Goal: Obtain resource: Download file/media

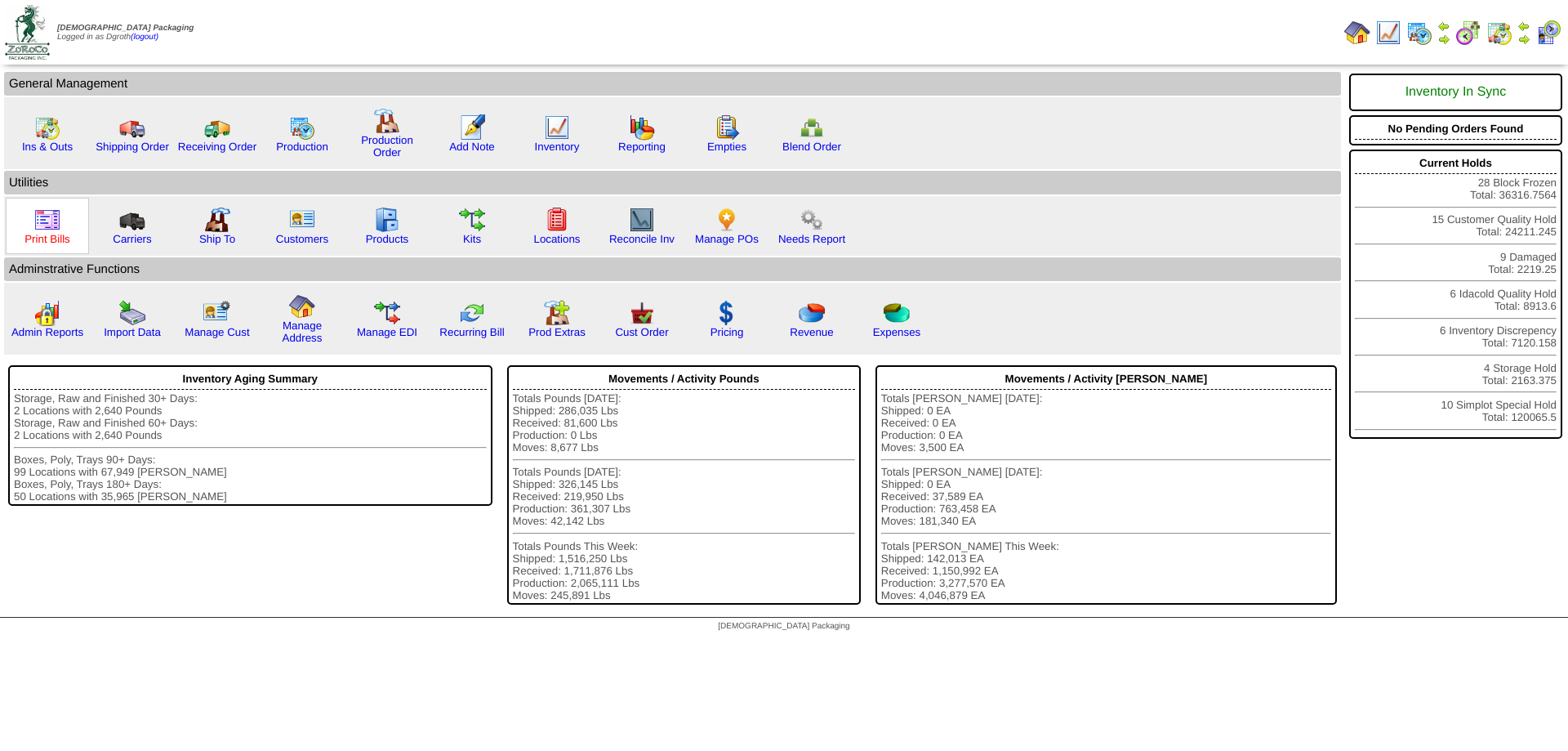
click at [44, 233] on link "Print Bills" at bounding box center [47, 239] width 45 height 12
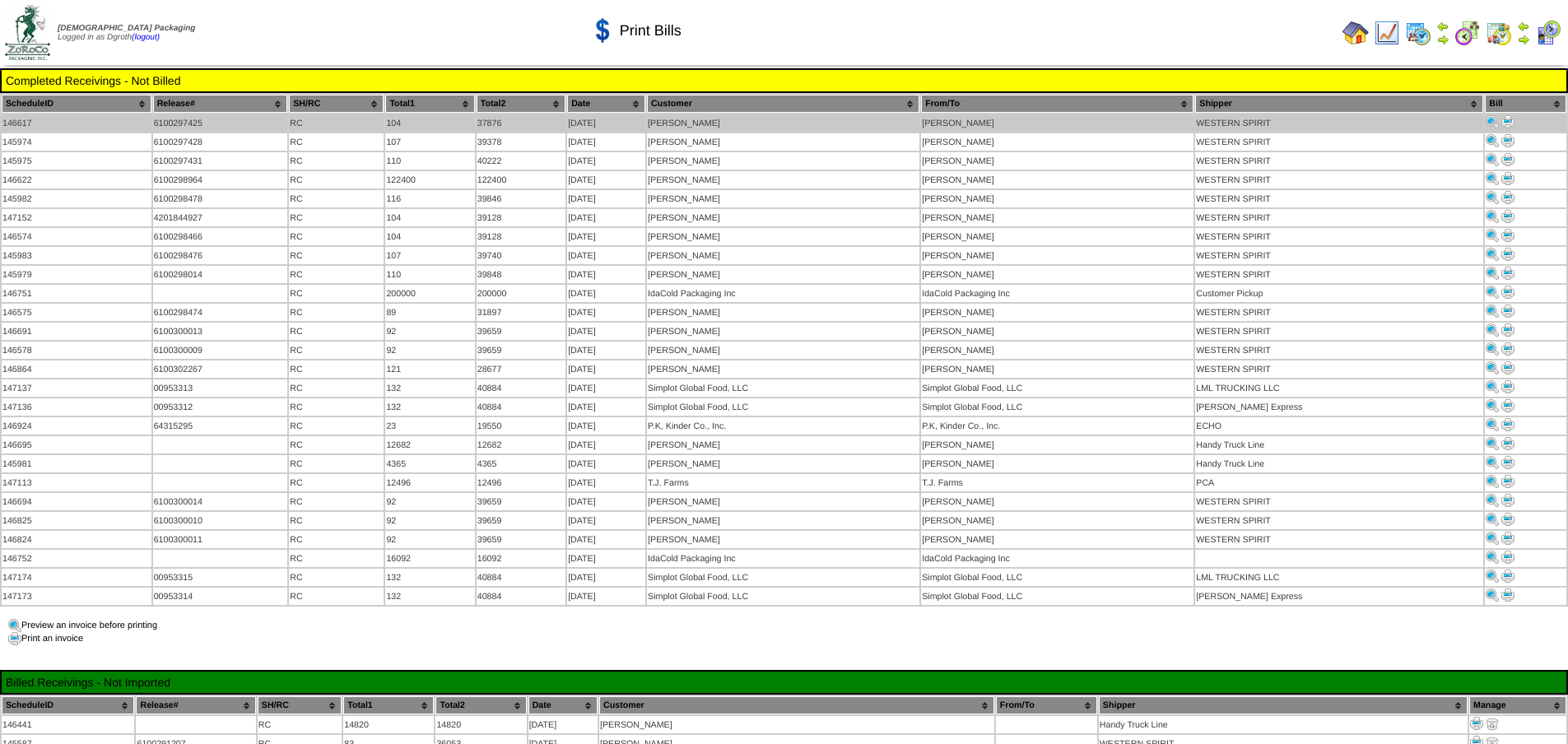
click at [1507, 125] on img at bounding box center [1508, 122] width 13 height 13
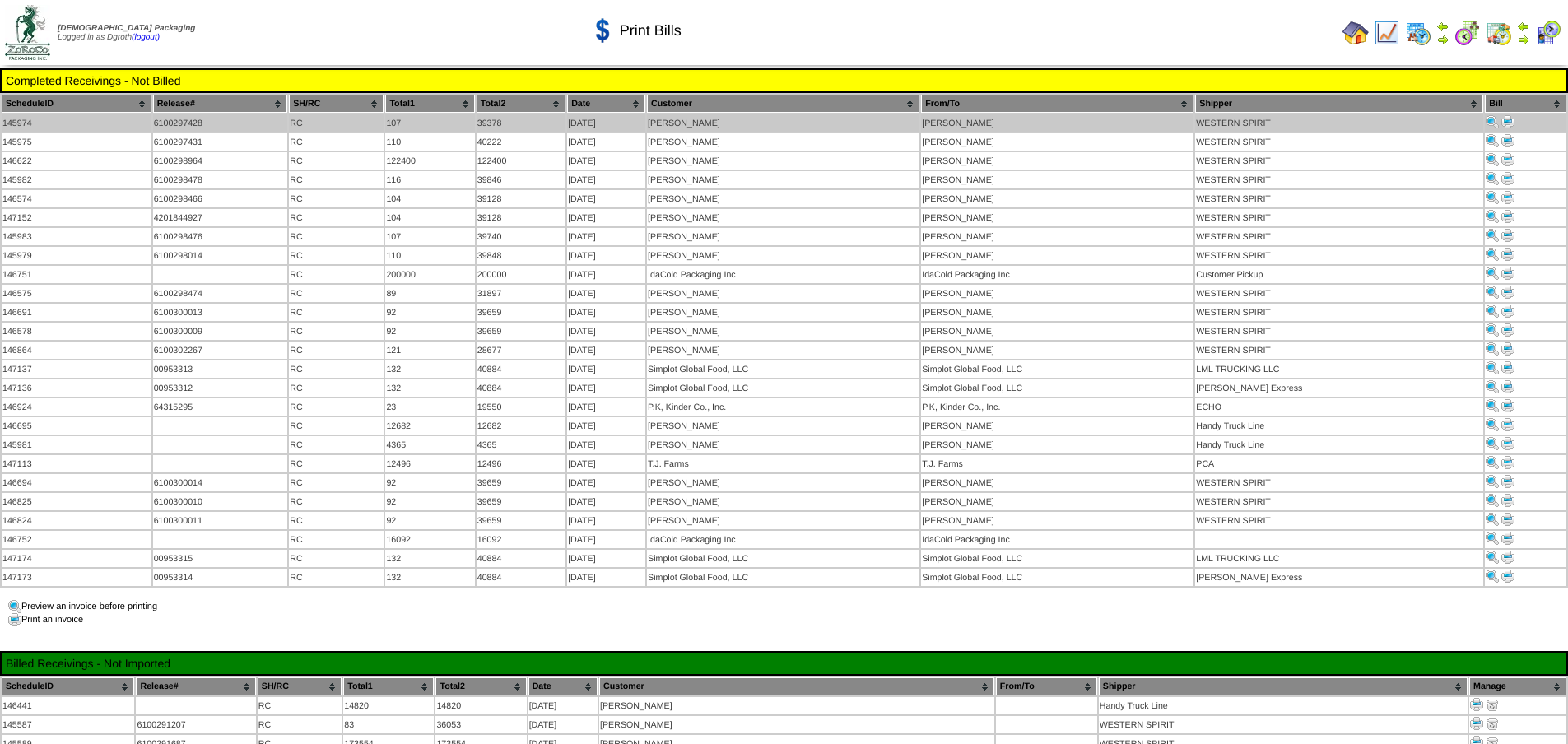
click at [1503, 119] on img at bounding box center [1508, 122] width 13 height 13
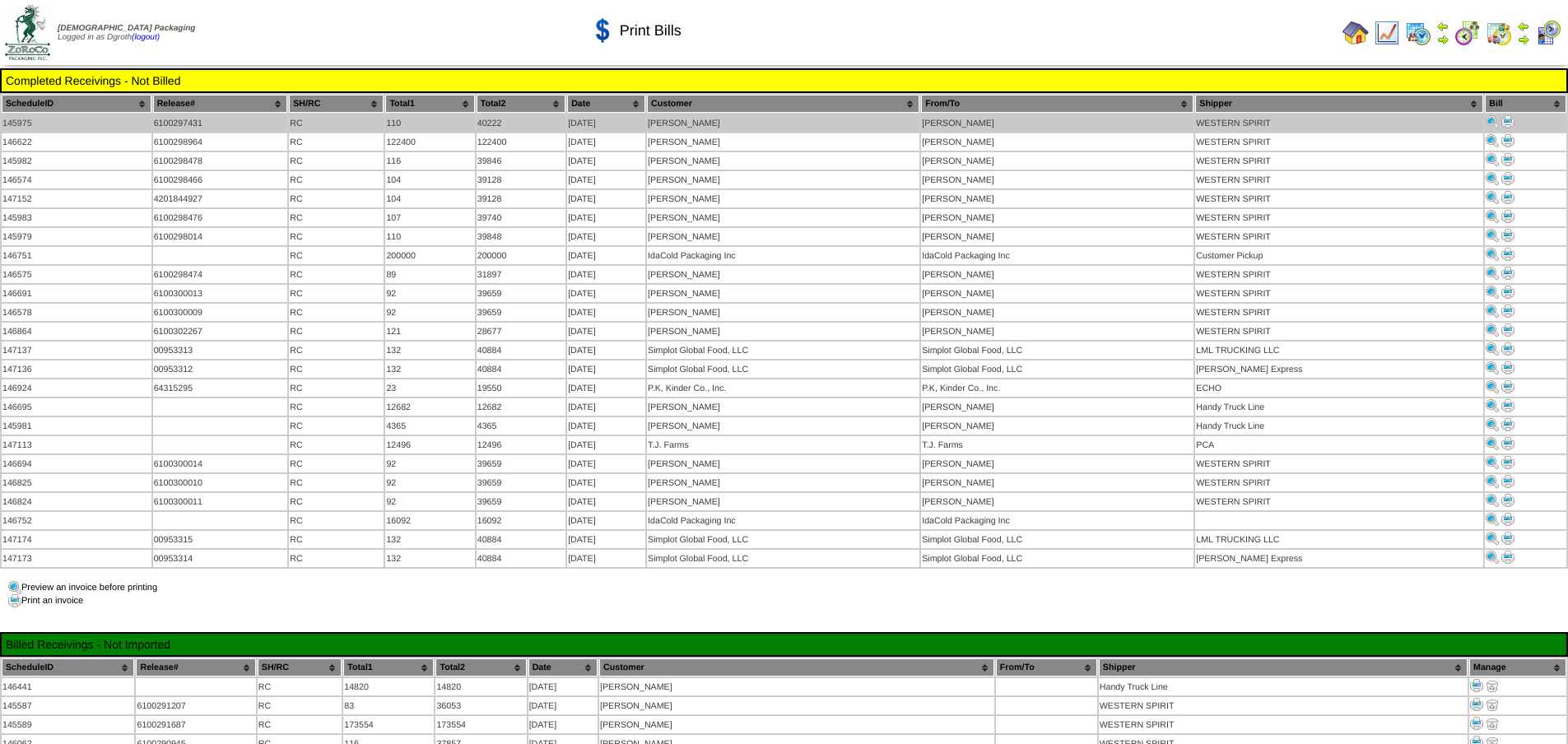
click at [1504, 125] on img at bounding box center [1508, 122] width 13 height 13
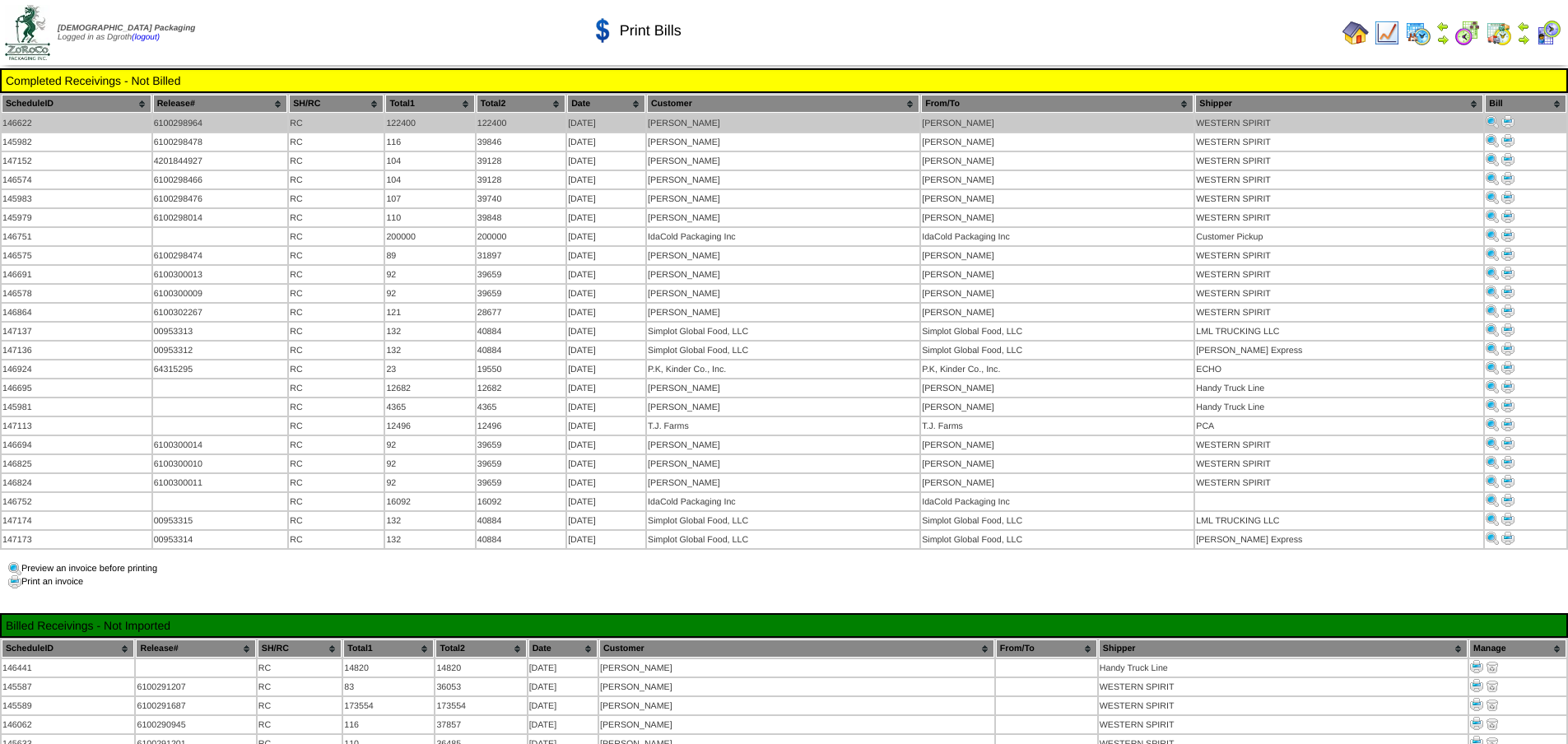
click at [1503, 123] on img at bounding box center [1508, 122] width 13 height 13
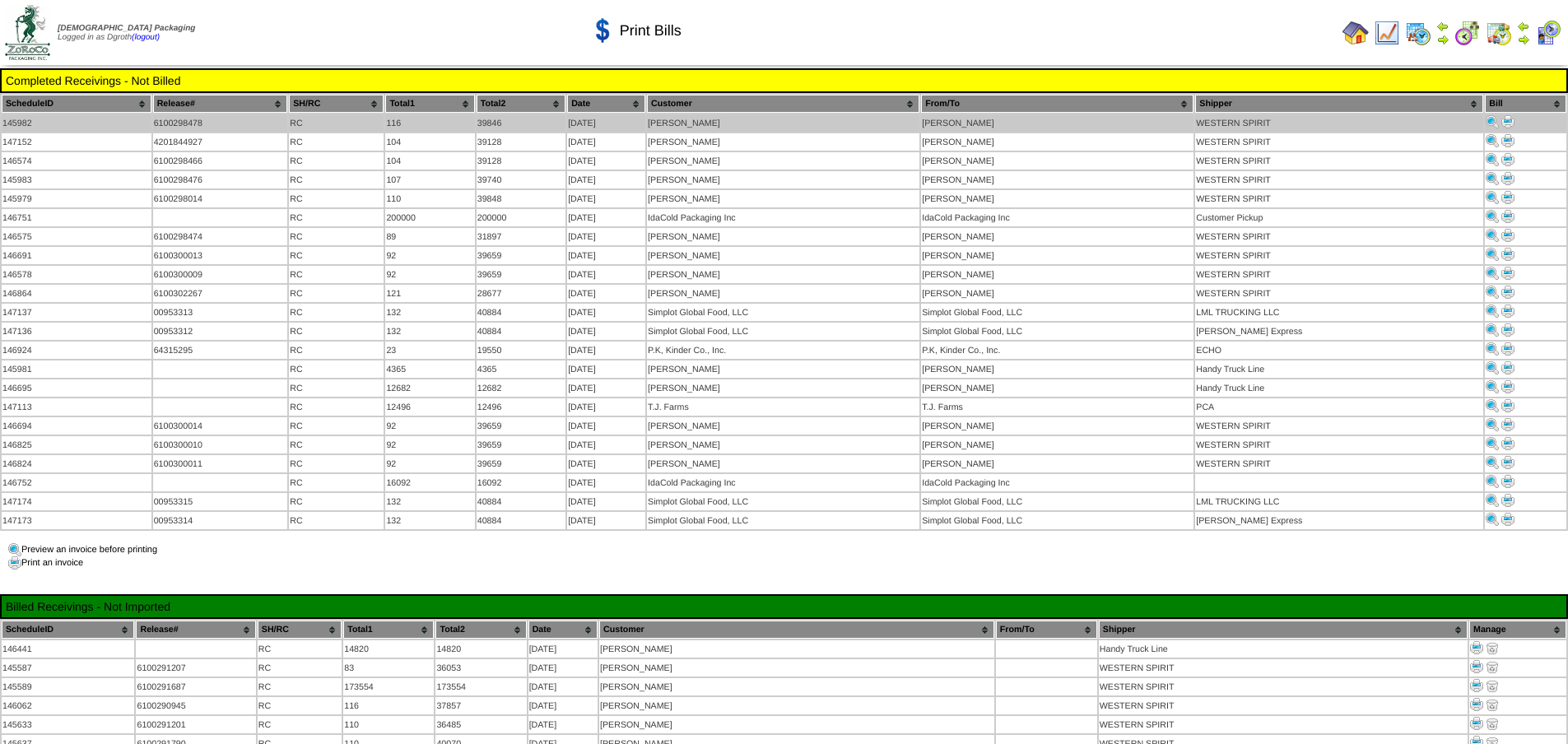
click at [1504, 124] on img at bounding box center [1508, 122] width 13 height 13
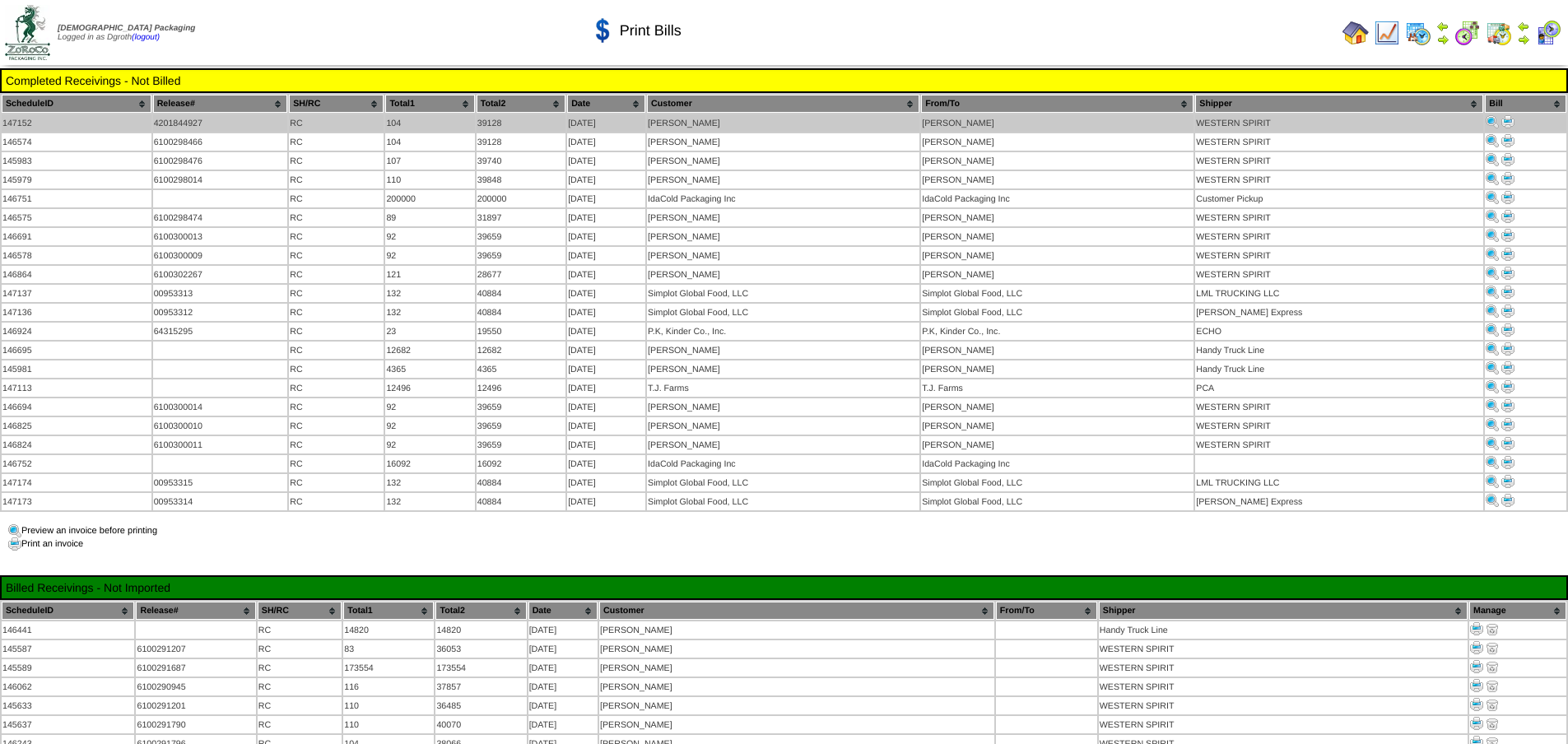
click at [1505, 120] on img at bounding box center [1508, 122] width 13 height 13
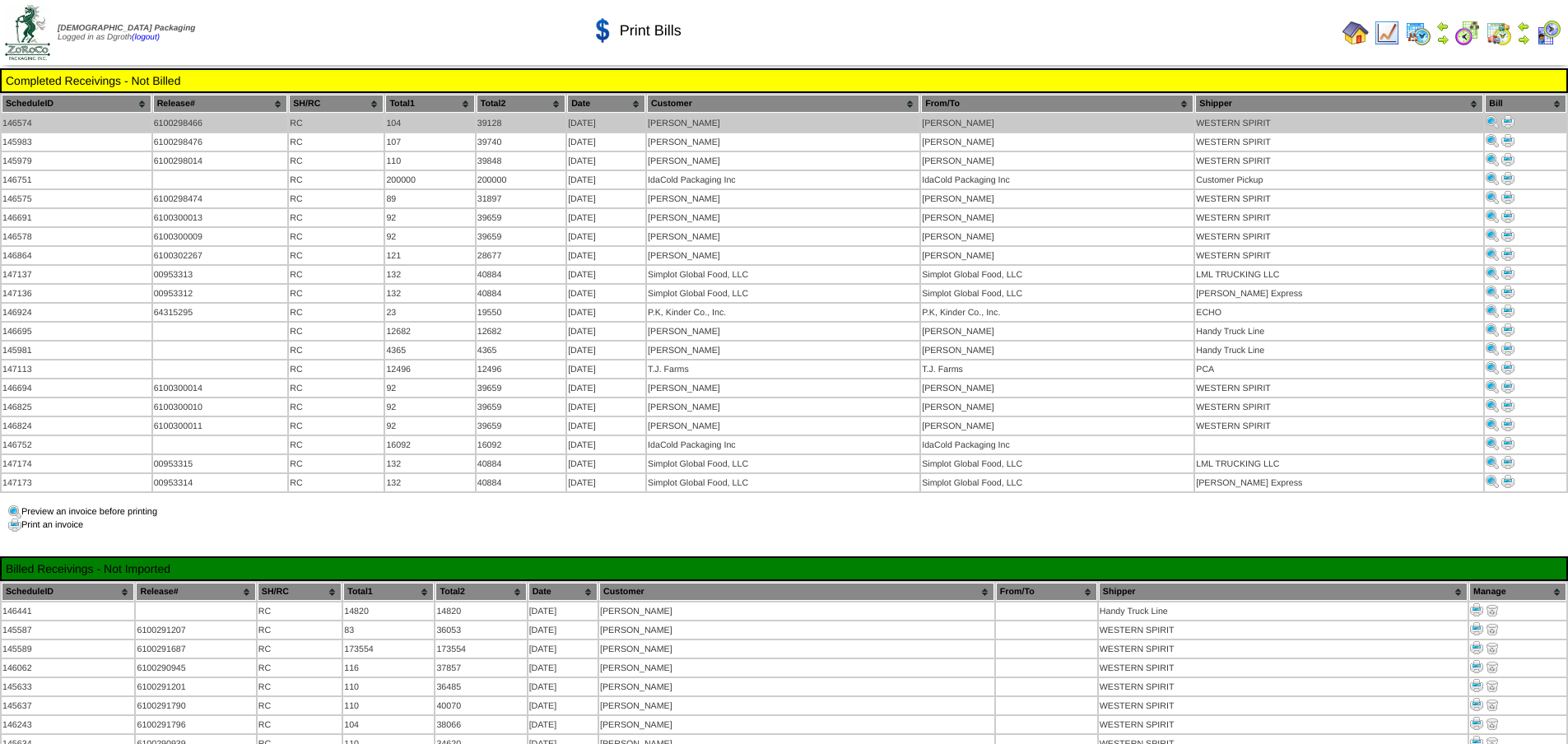
click at [1503, 124] on img at bounding box center [1508, 122] width 13 height 13
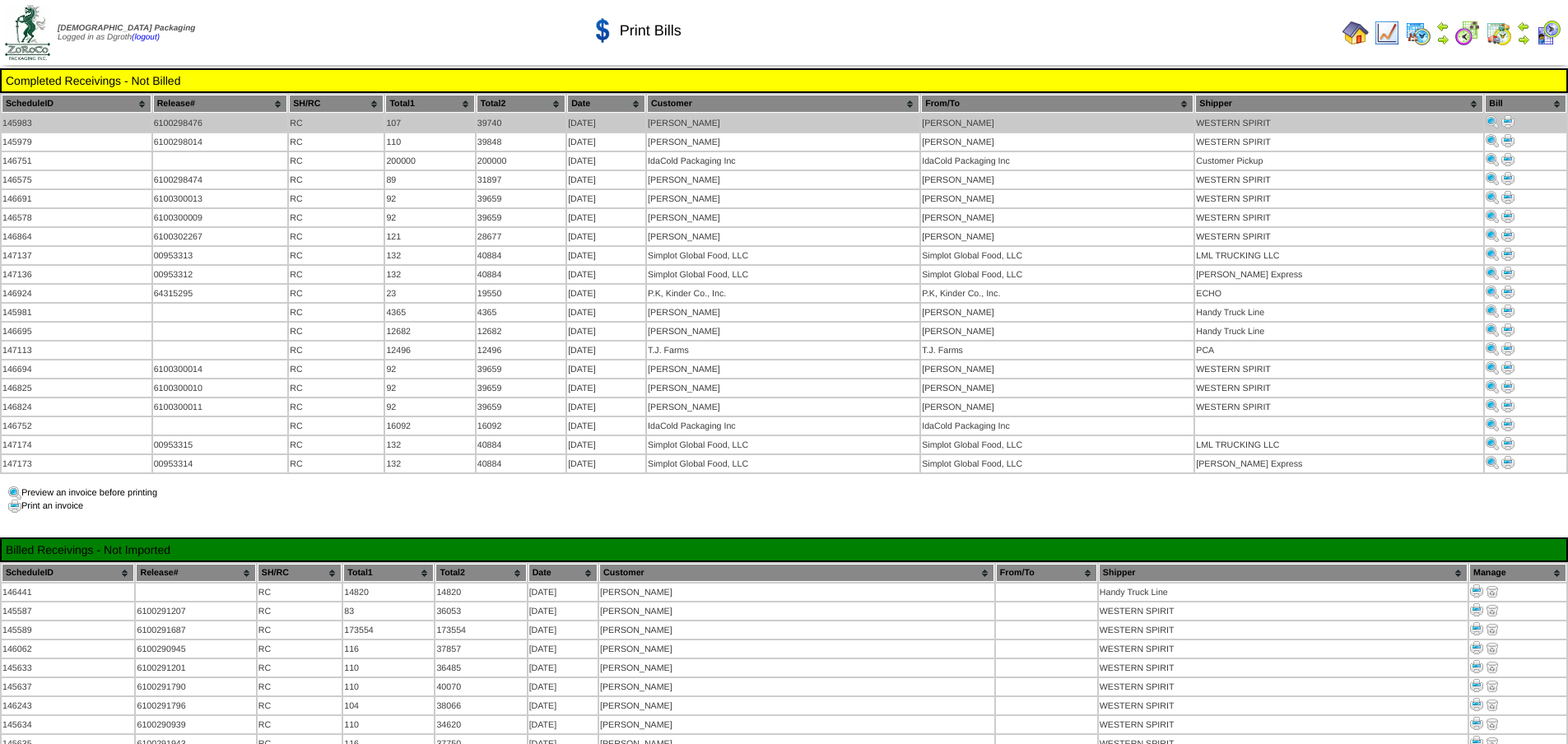
click at [1508, 120] on img at bounding box center [1508, 122] width 13 height 13
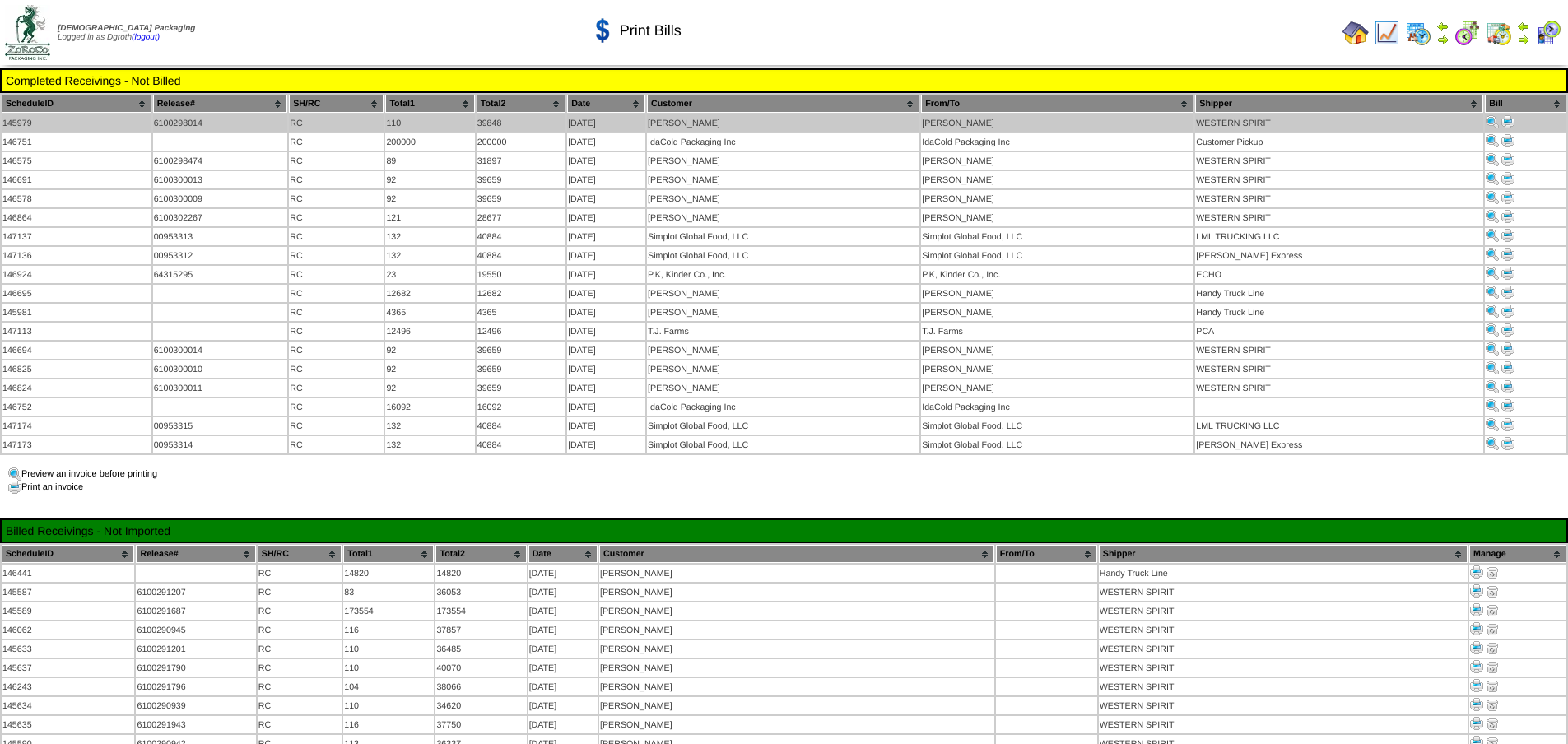
click at [1504, 120] on img at bounding box center [1508, 122] width 13 height 13
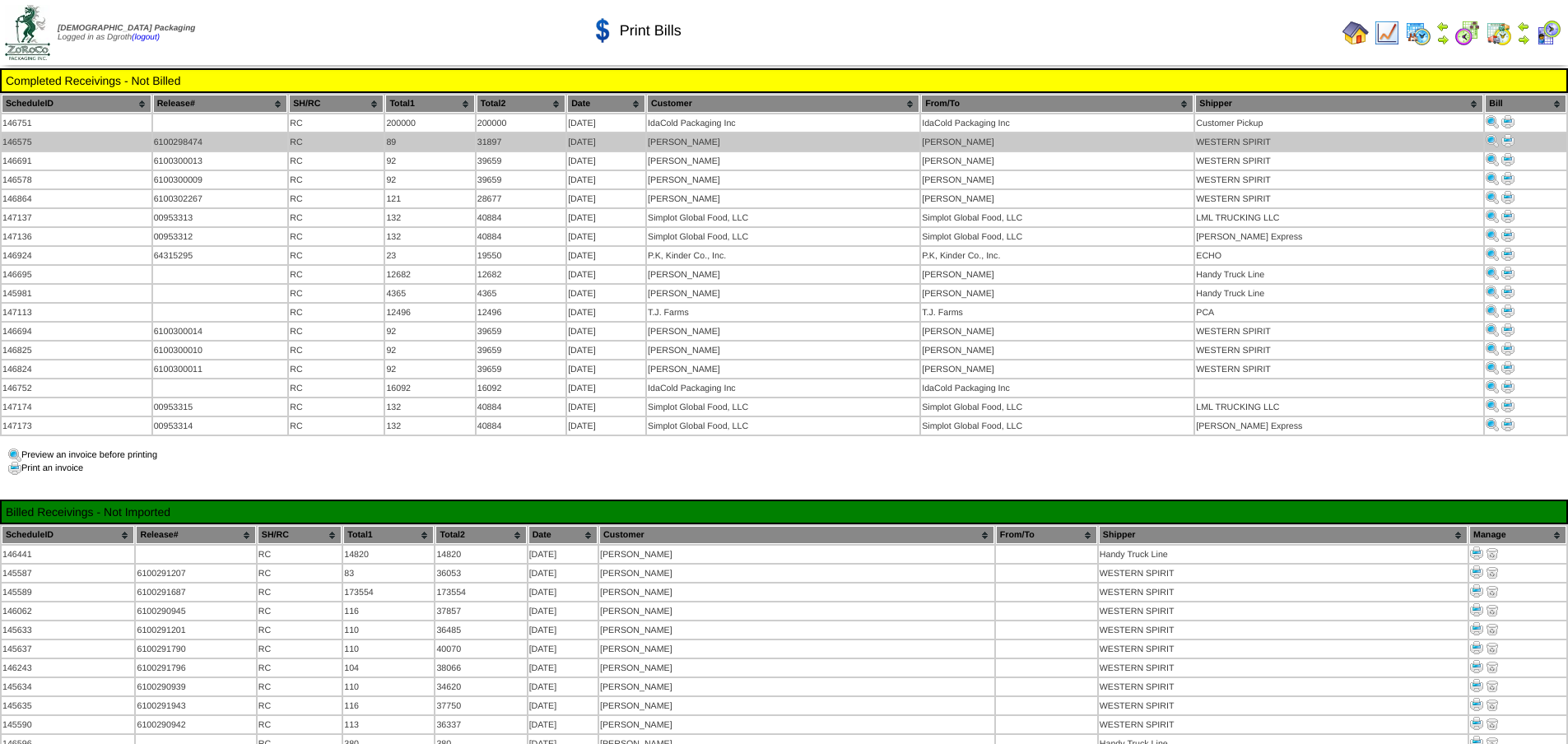
click at [1511, 135] on img at bounding box center [1508, 141] width 13 height 13
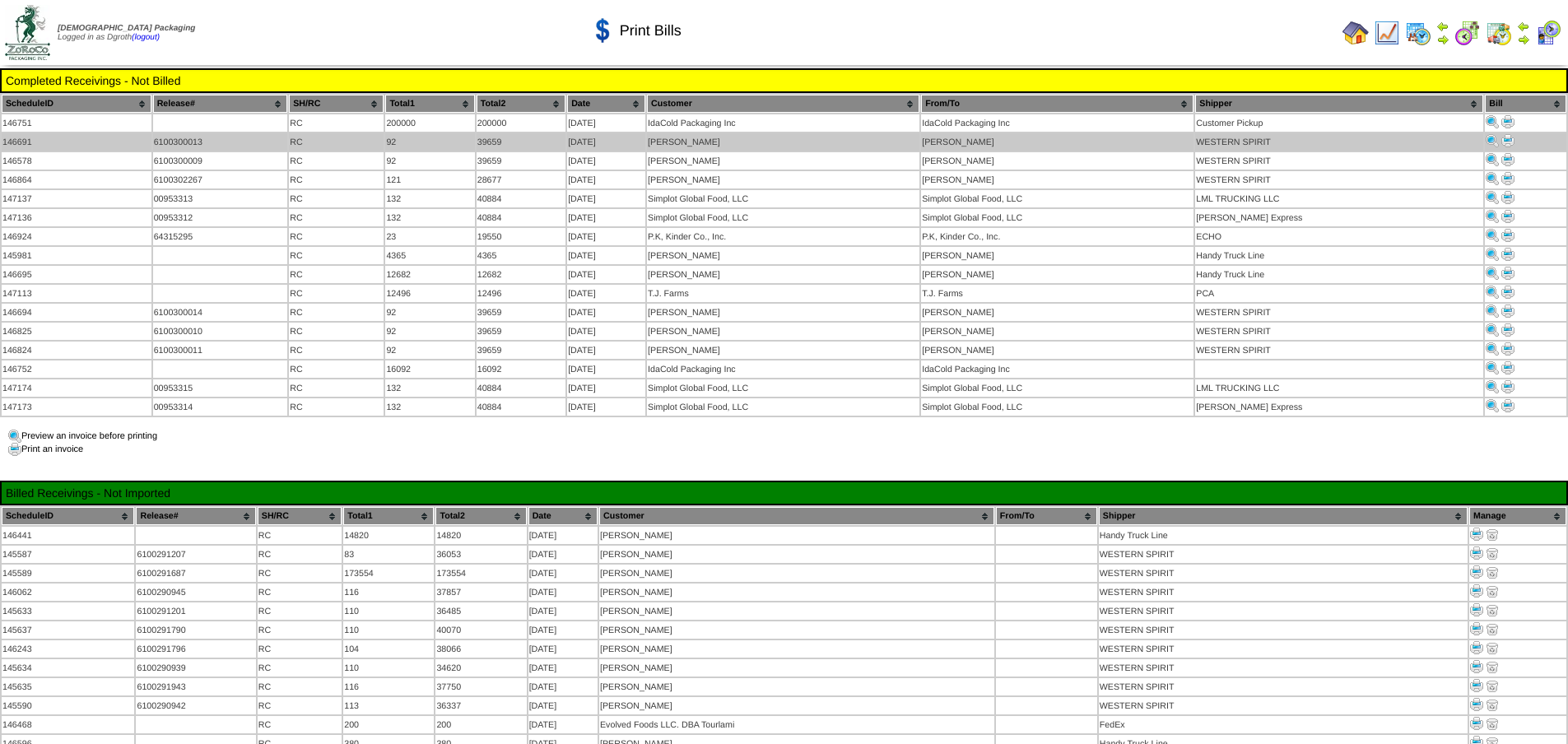
click at [1502, 138] on img at bounding box center [1508, 141] width 13 height 13
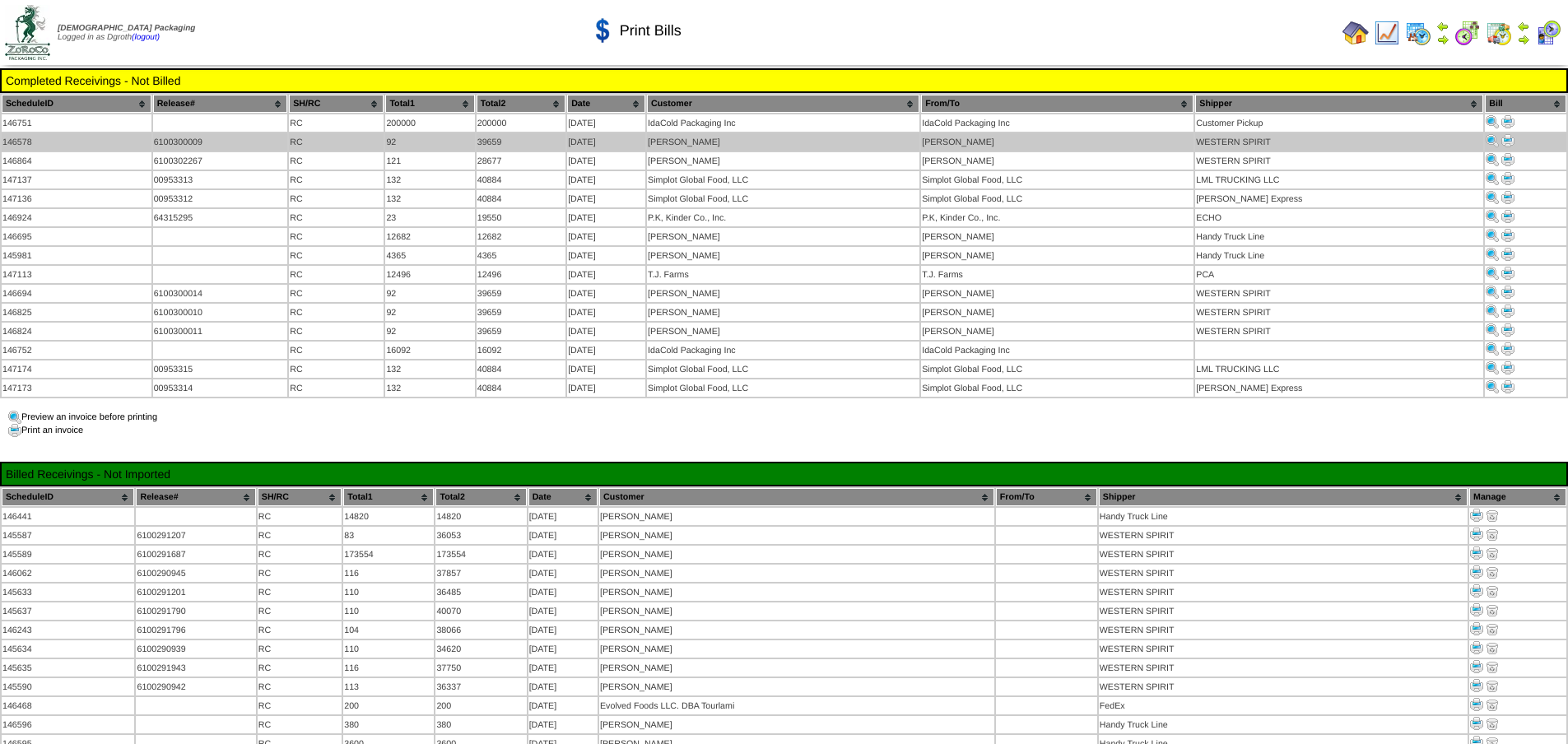
click at [1505, 143] on img at bounding box center [1508, 141] width 13 height 13
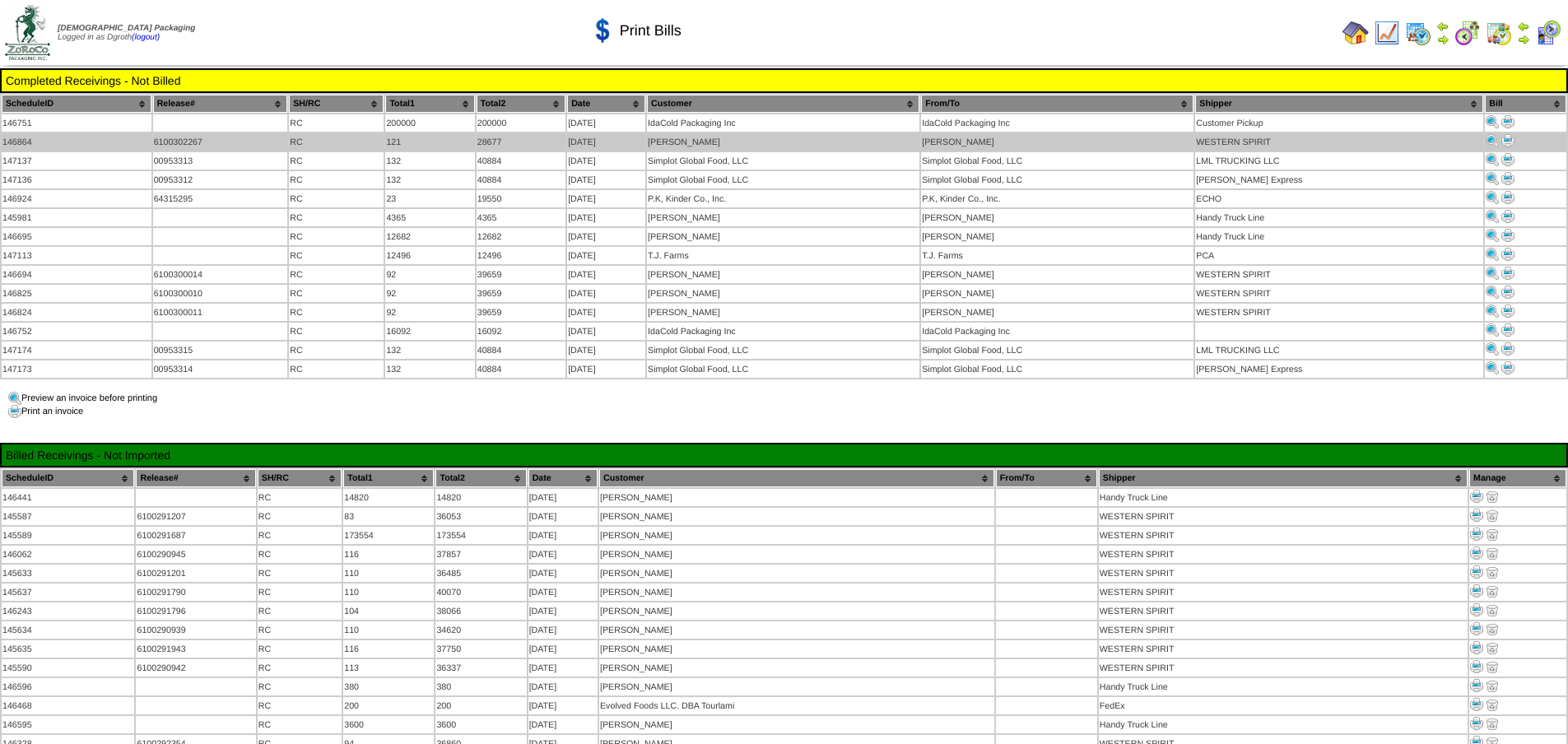
click at [1502, 141] on img at bounding box center [1508, 141] width 13 height 13
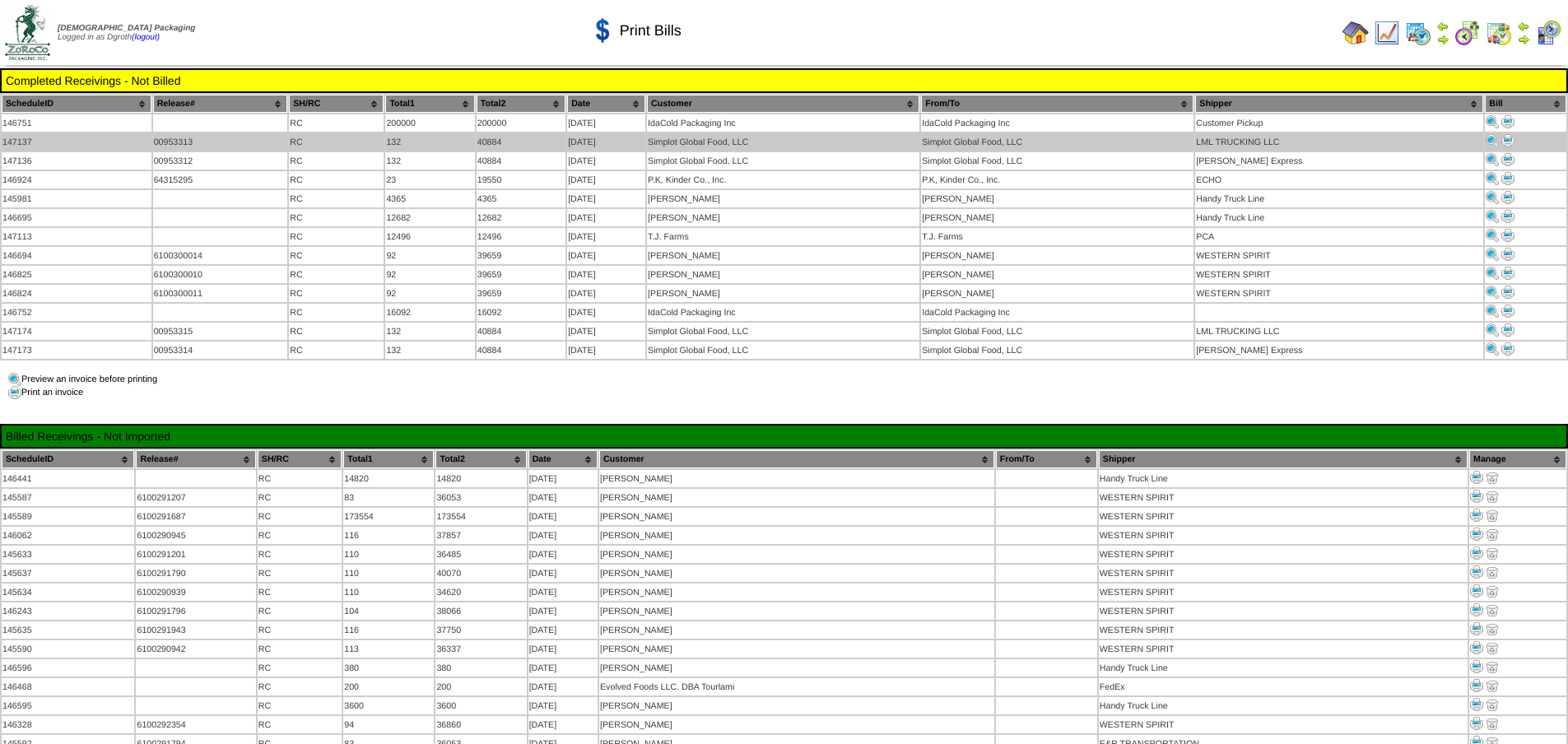
click at [1505, 143] on img at bounding box center [1508, 141] width 13 height 13
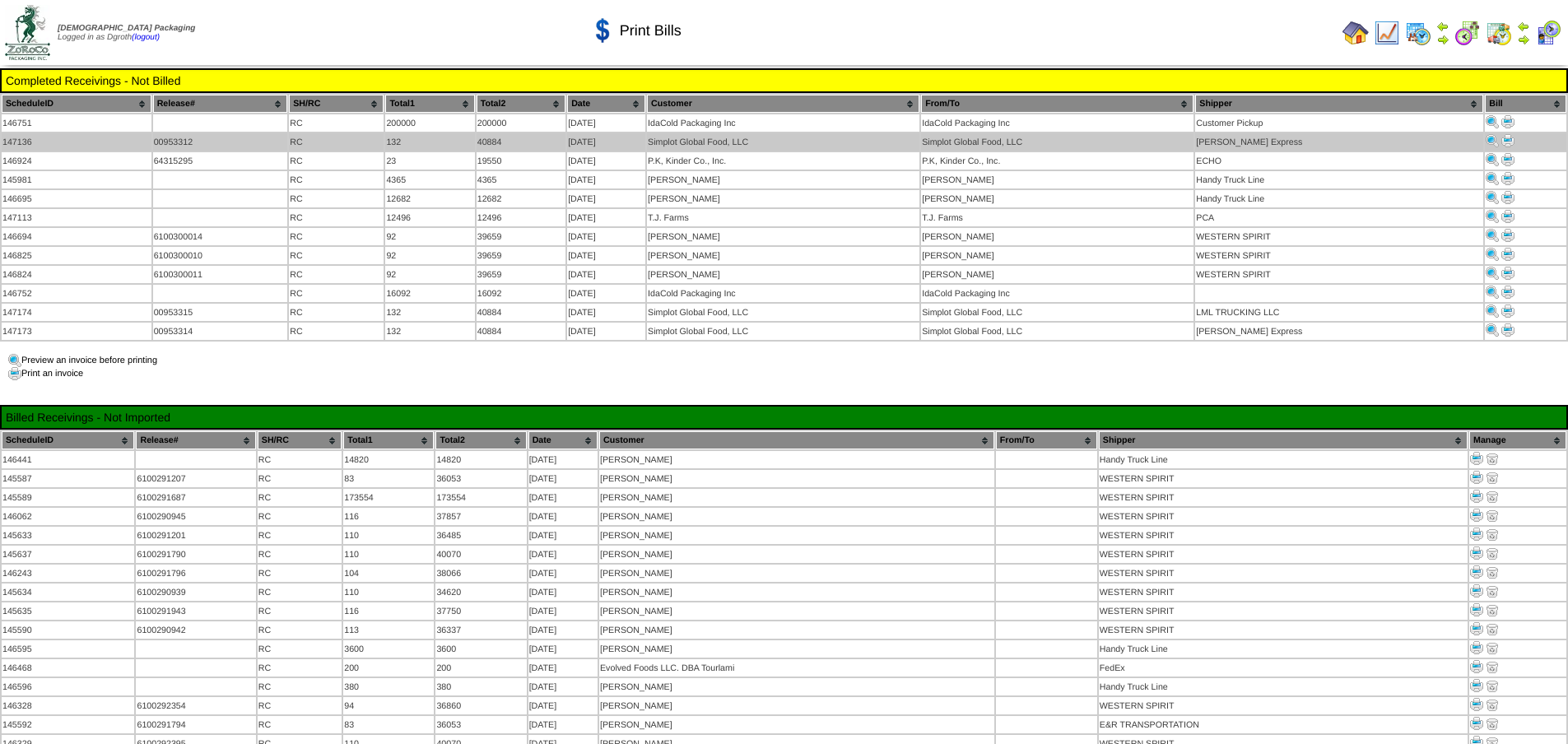
click at [1504, 142] on img at bounding box center [1508, 141] width 13 height 13
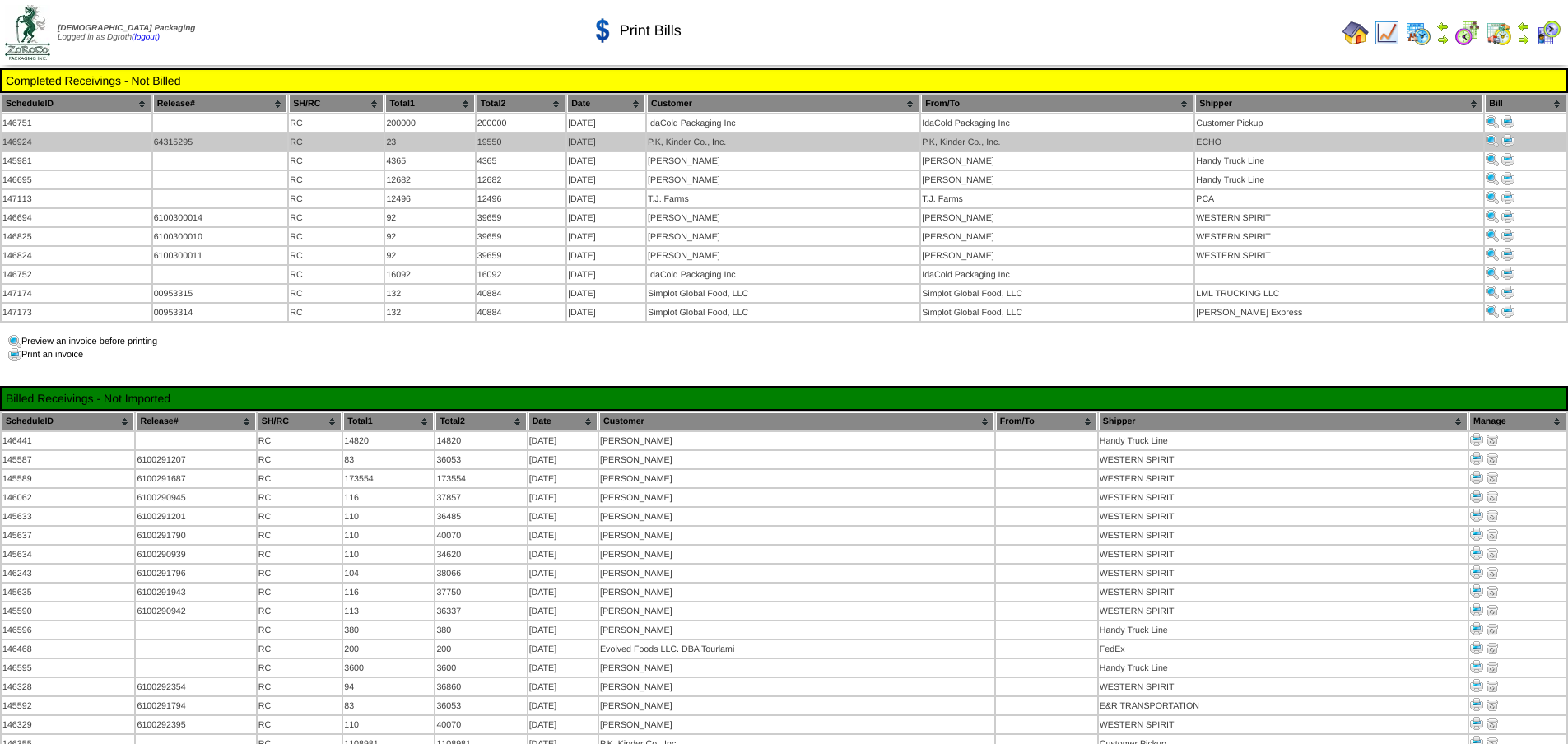
click at [1507, 141] on img at bounding box center [1508, 141] width 13 height 13
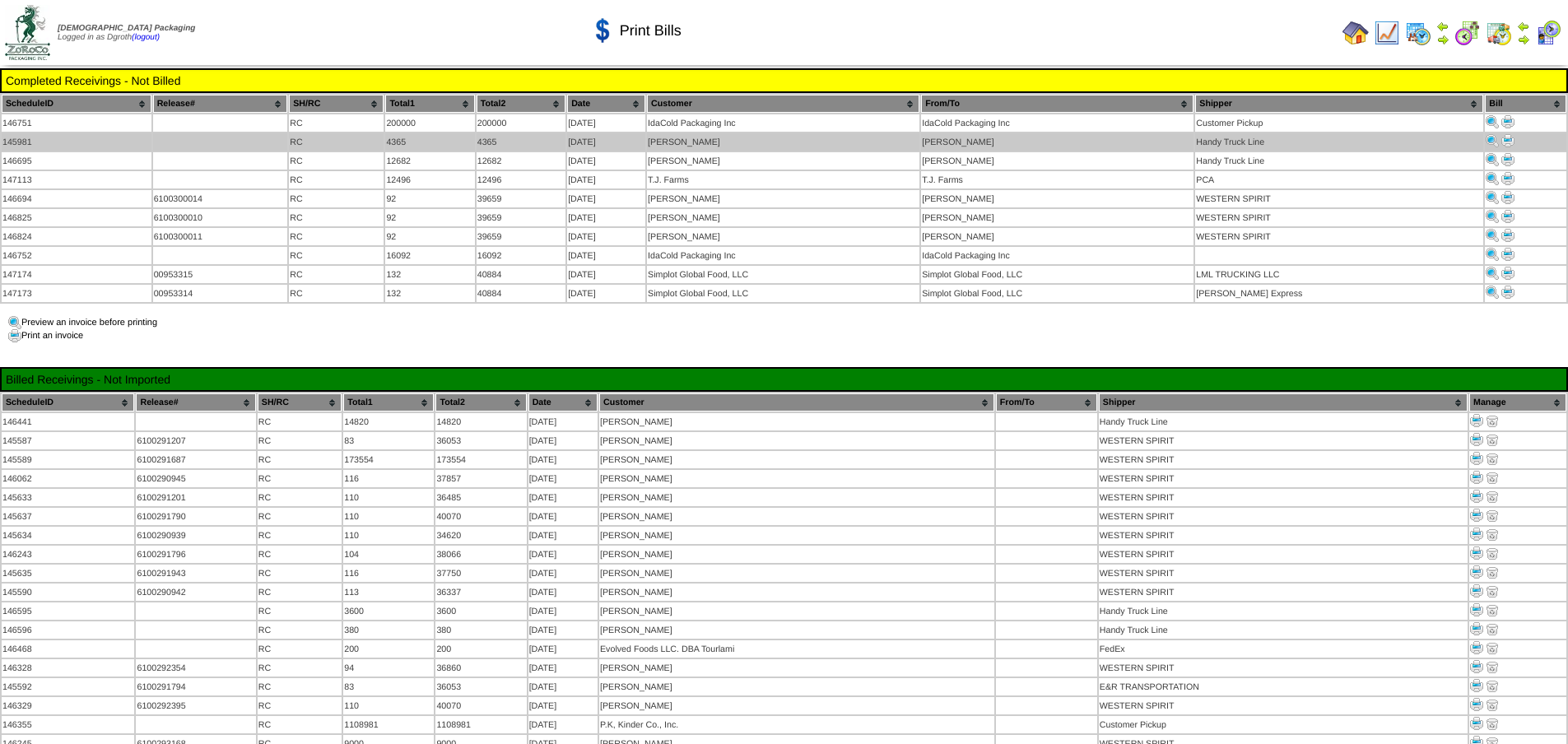
click at [1510, 141] on img at bounding box center [1508, 141] width 13 height 13
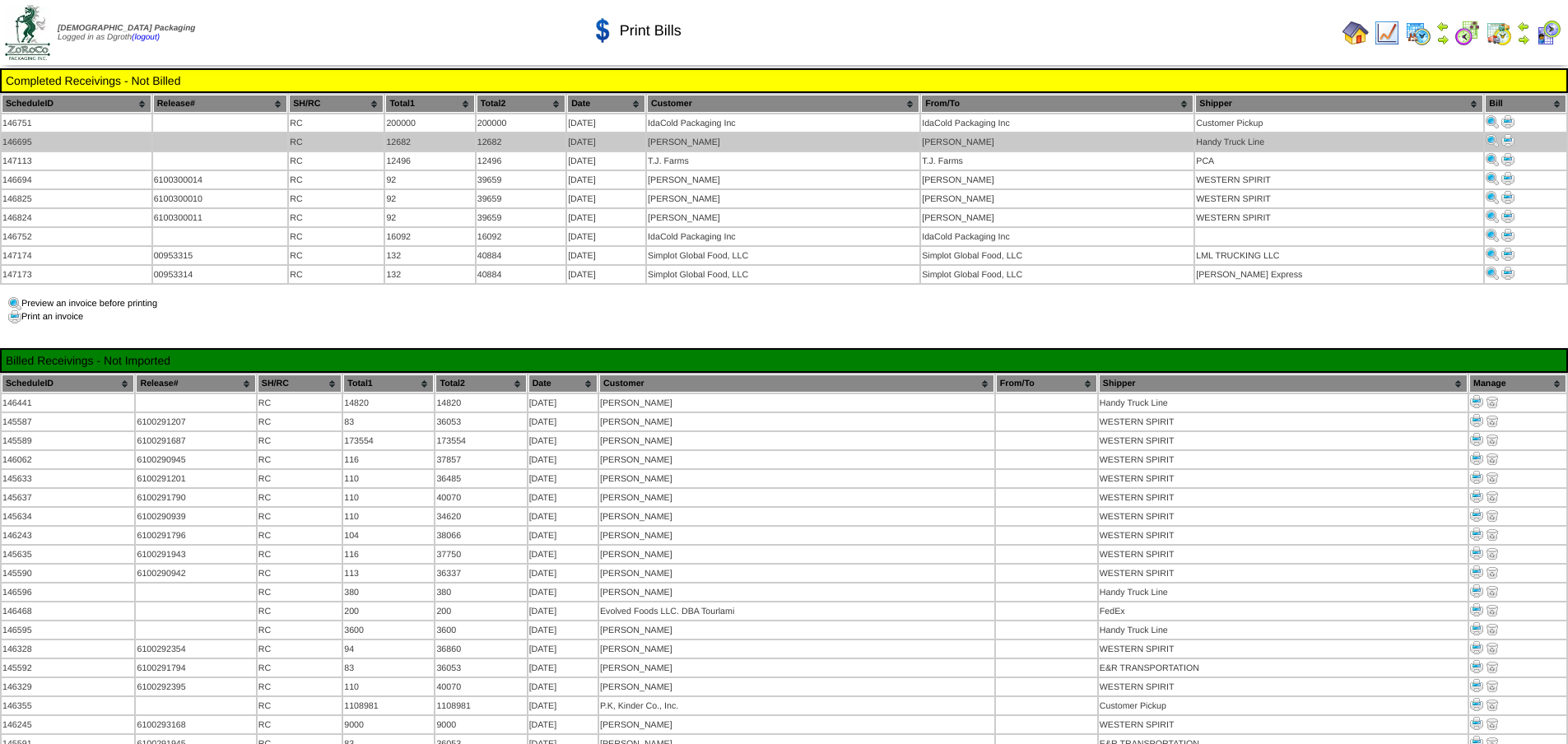
click at [1506, 138] on img at bounding box center [1508, 141] width 13 height 13
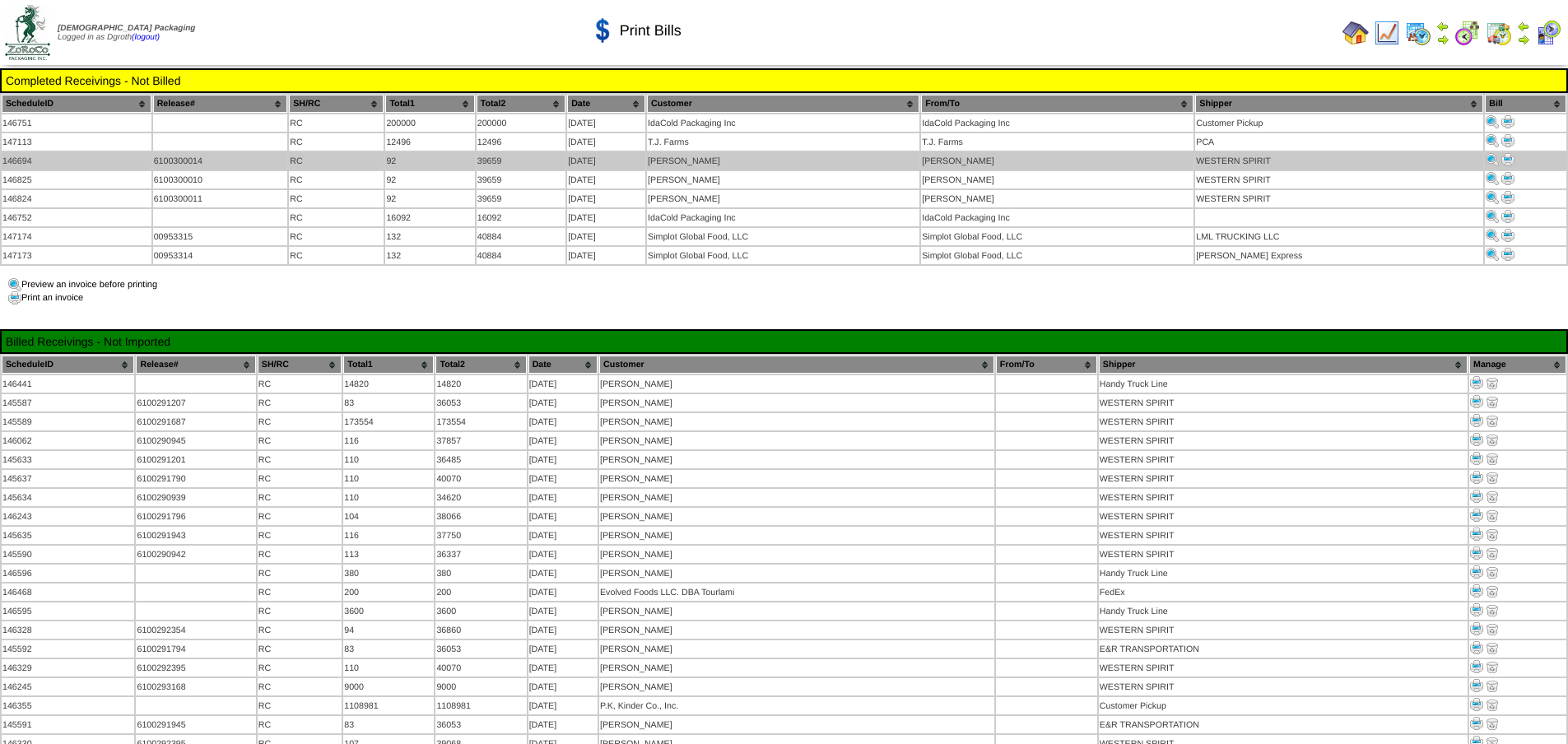
click at [1507, 161] on img at bounding box center [1508, 160] width 13 height 13
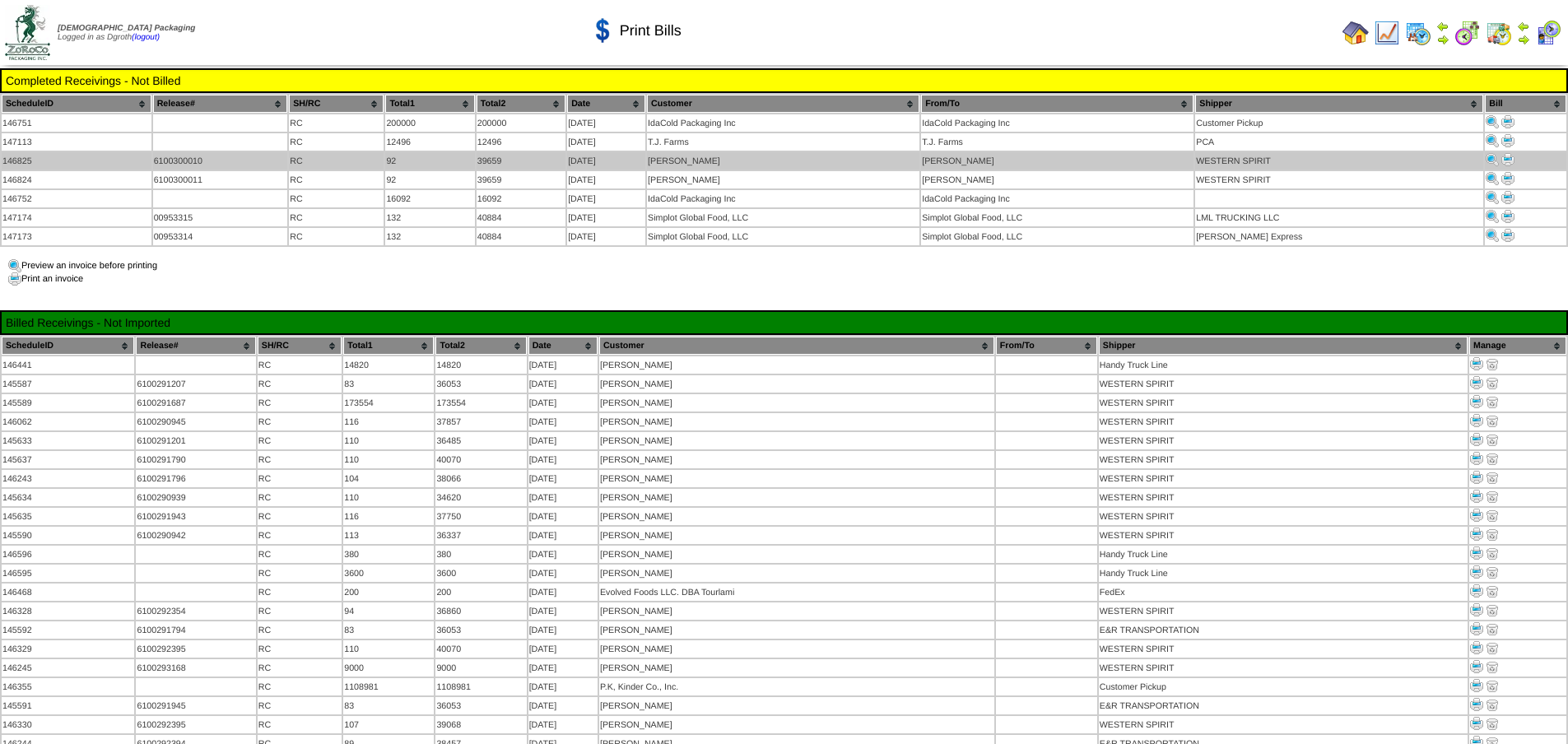
click at [1506, 160] on img at bounding box center [1508, 160] width 13 height 13
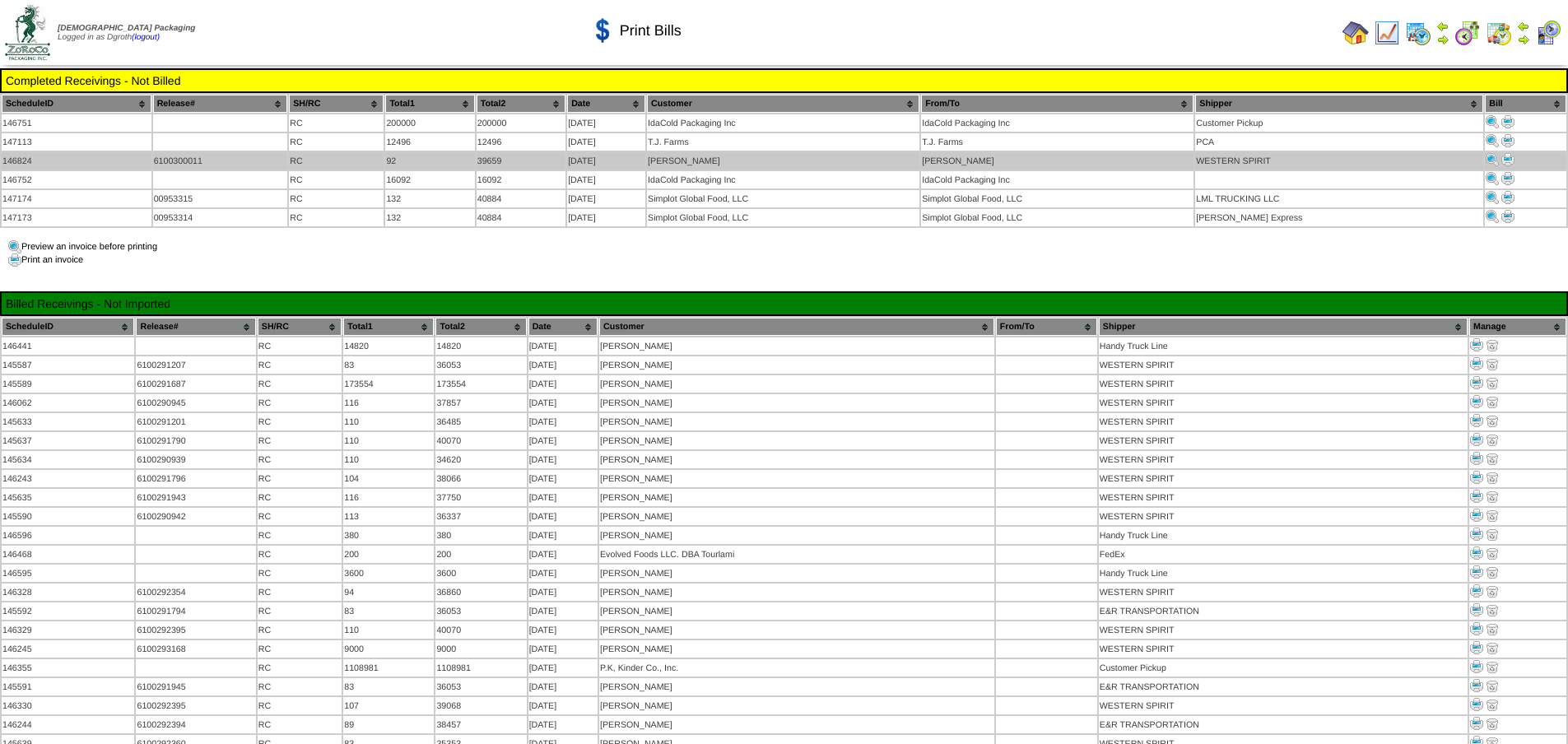
click at [1506, 160] on img at bounding box center [1508, 160] width 13 height 13
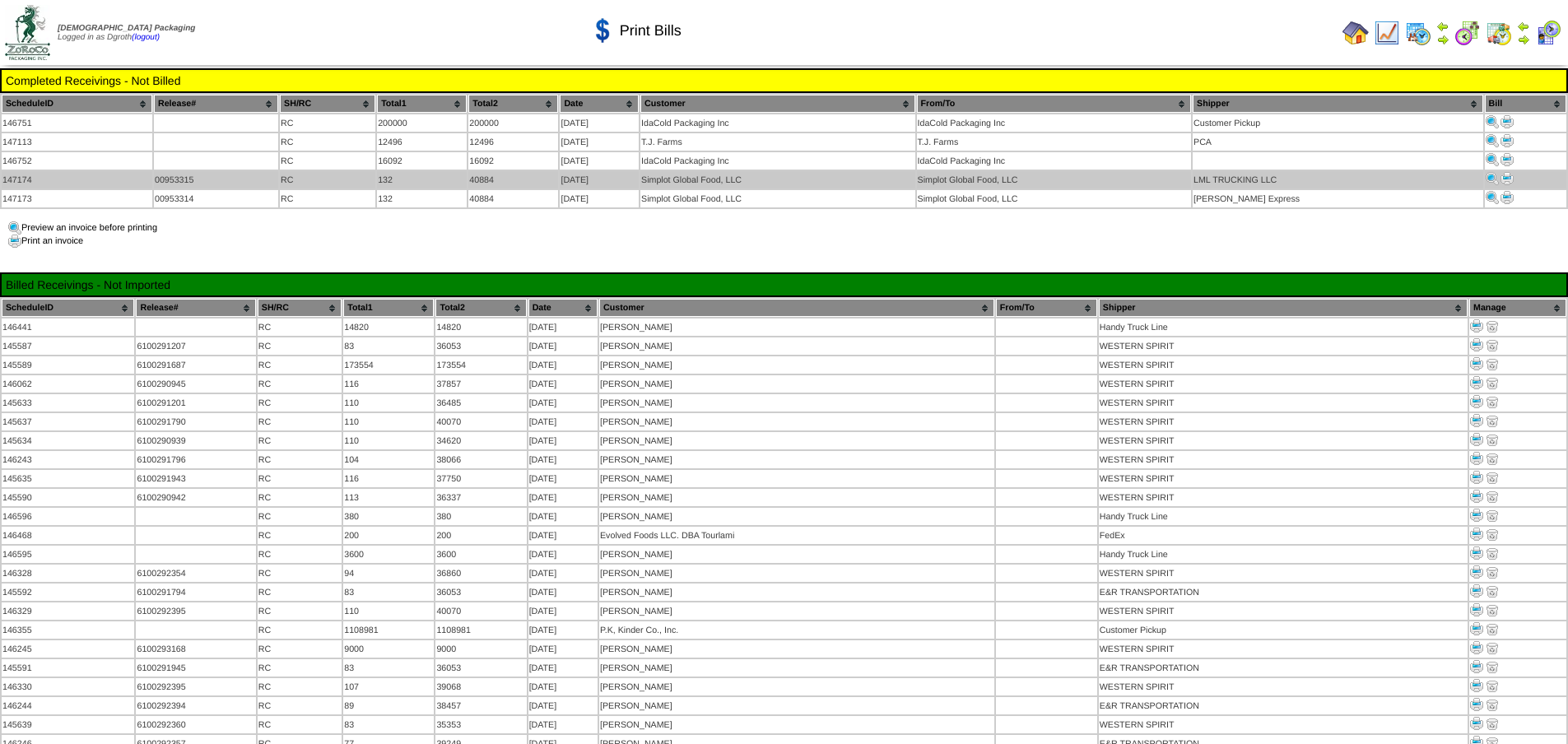
click at [1507, 177] on img at bounding box center [1507, 178] width 13 height 13
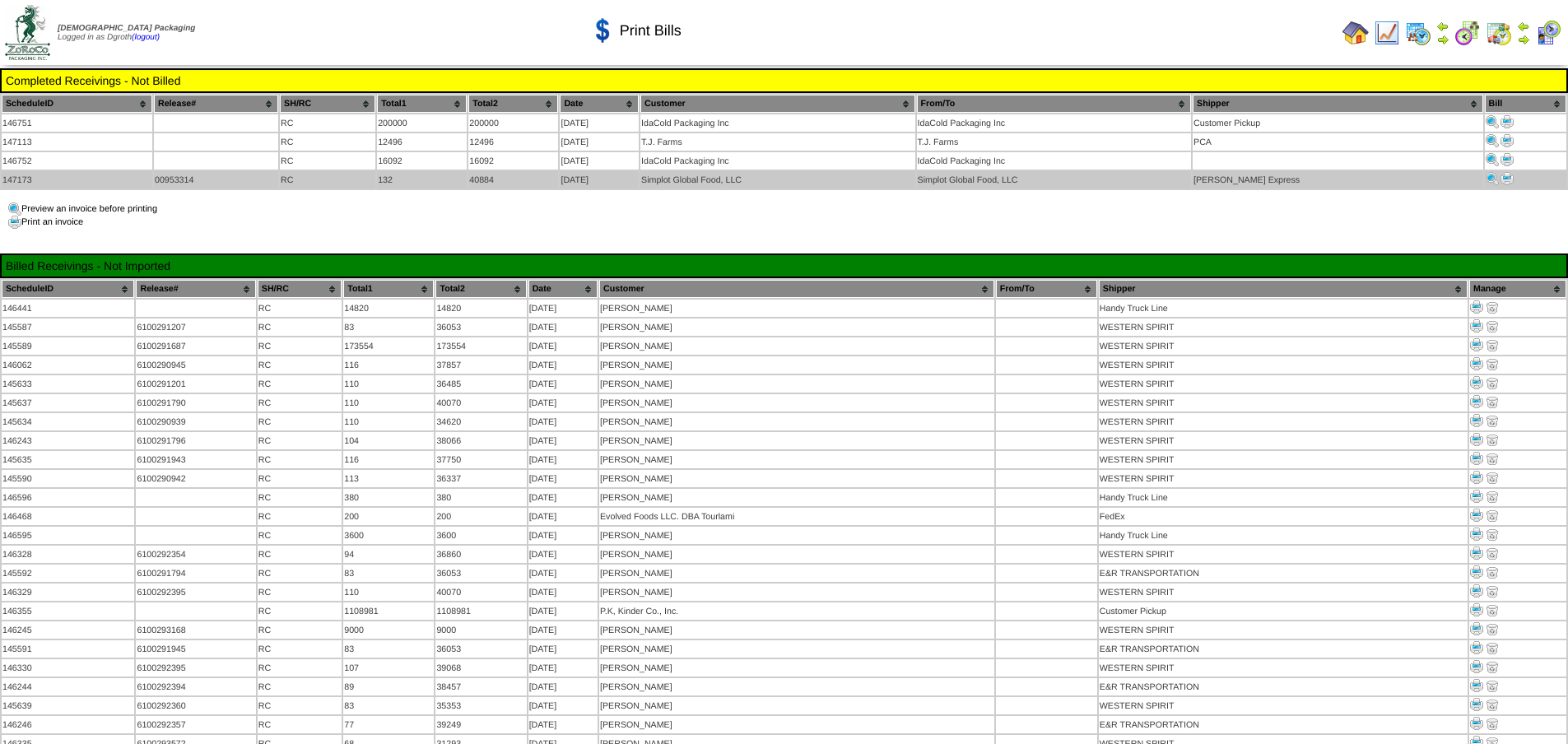
click at [1503, 175] on img at bounding box center [1507, 178] width 13 height 13
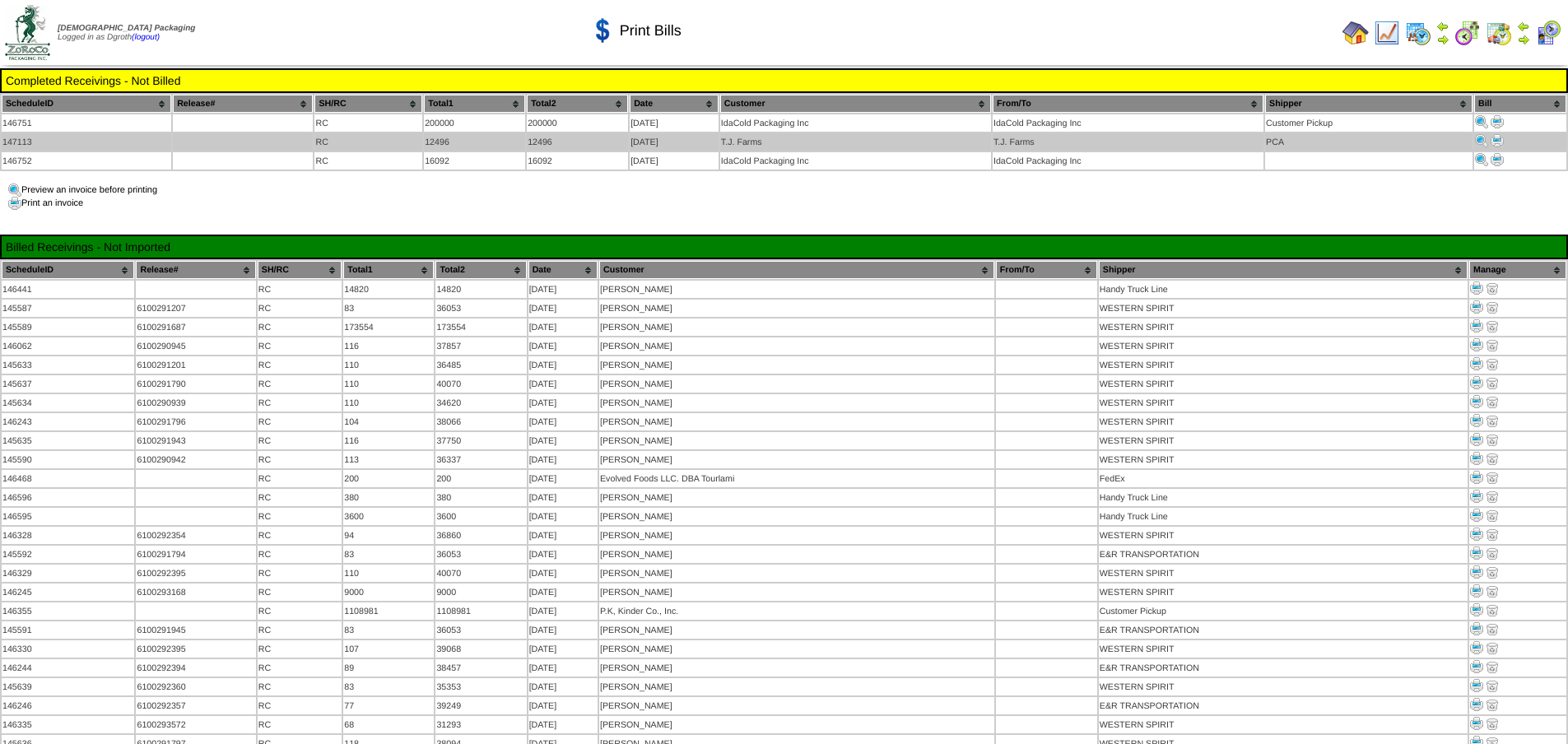
click at [1495, 141] on img at bounding box center [1497, 141] width 13 height 13
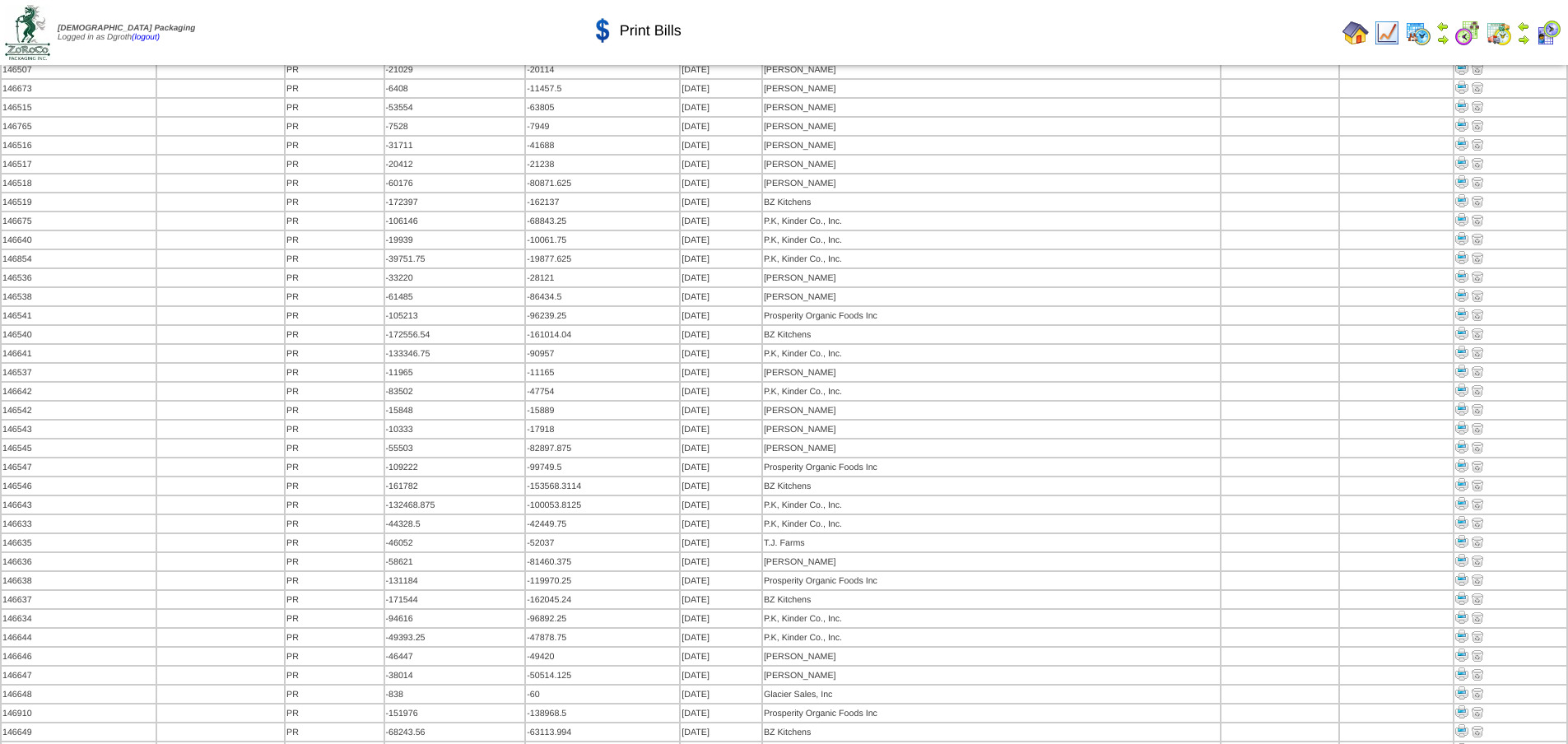
scroll to position [4892, 0]
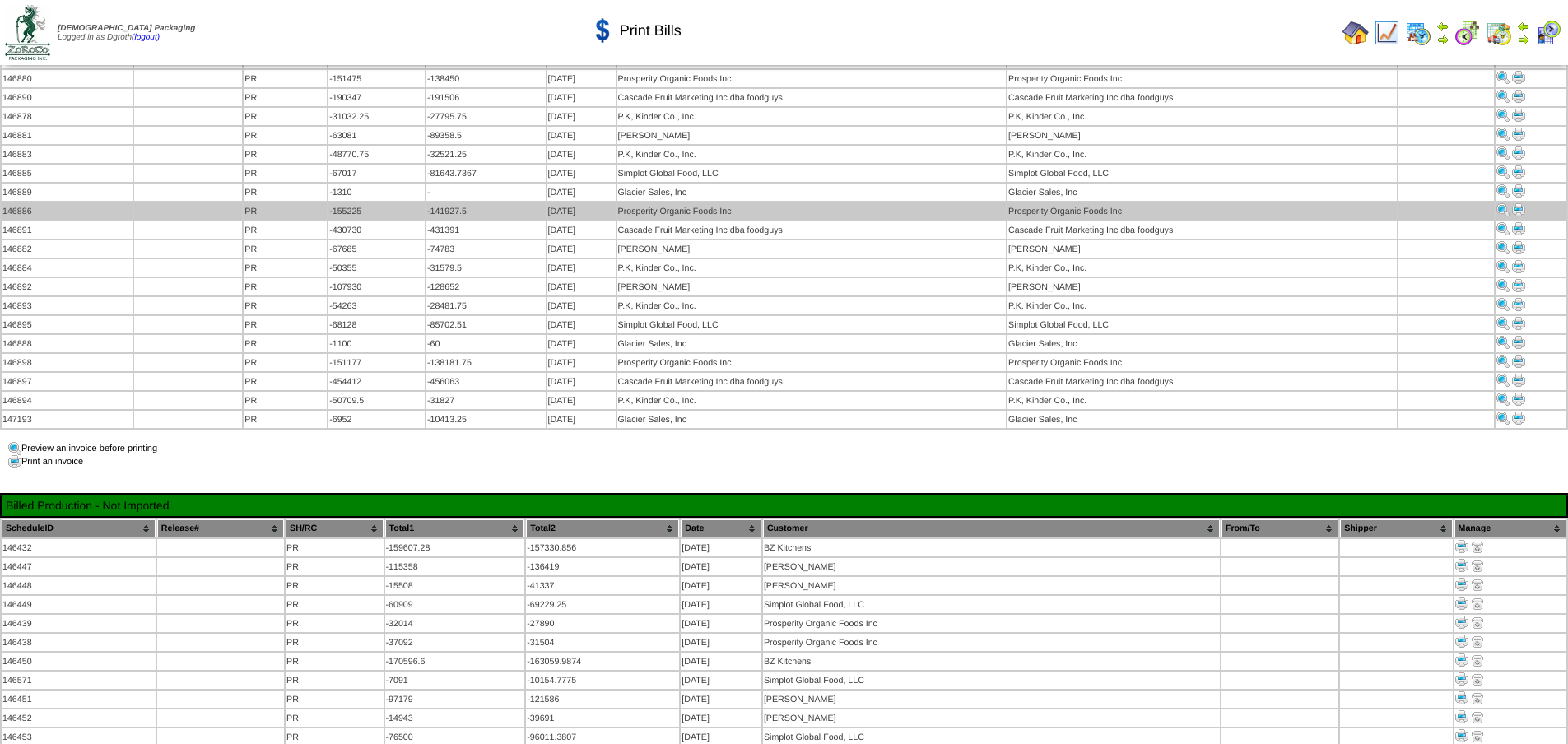
scroll to position [153, 0]
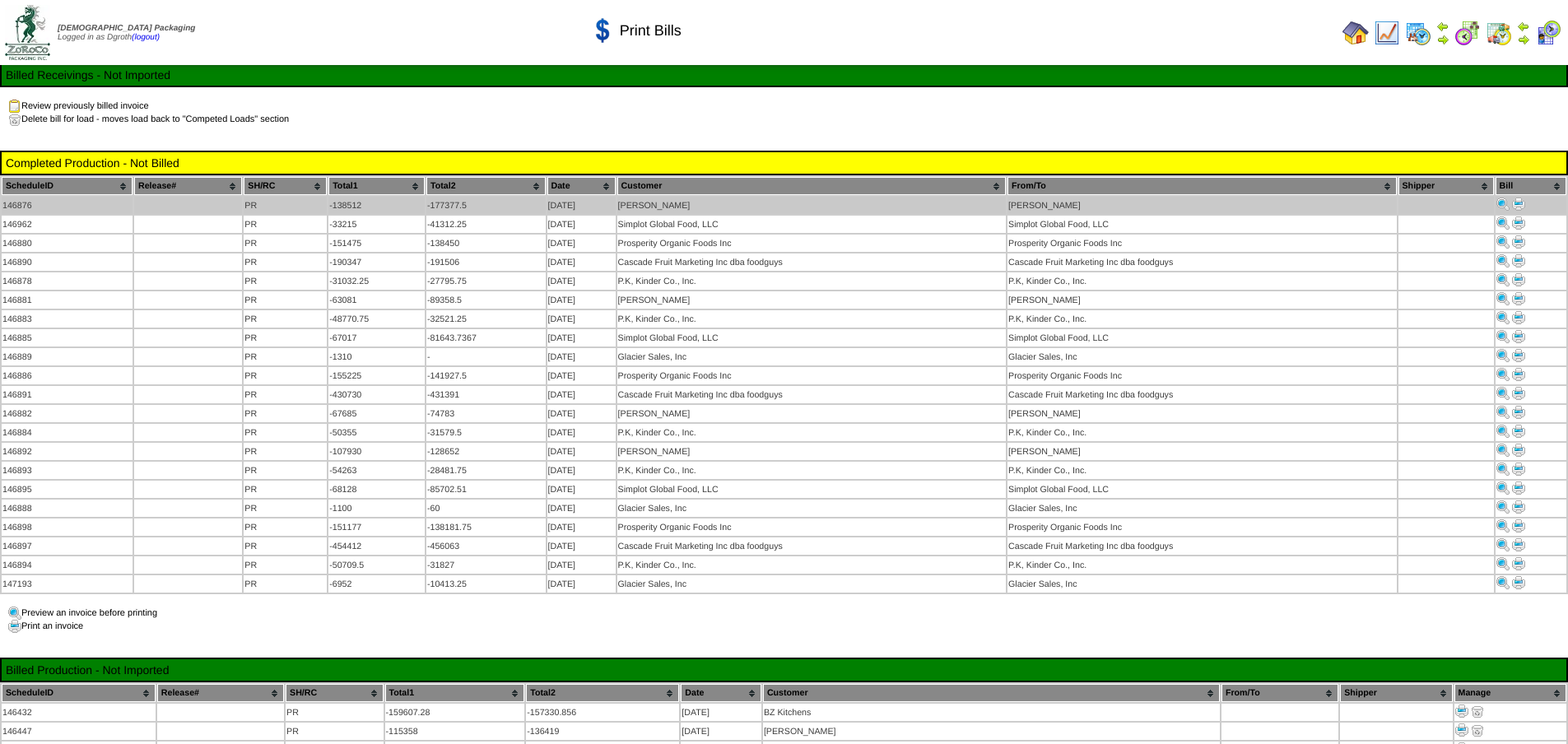
click at [1514, 199] on img at bounding box center [1519, 203] width 13 height 13
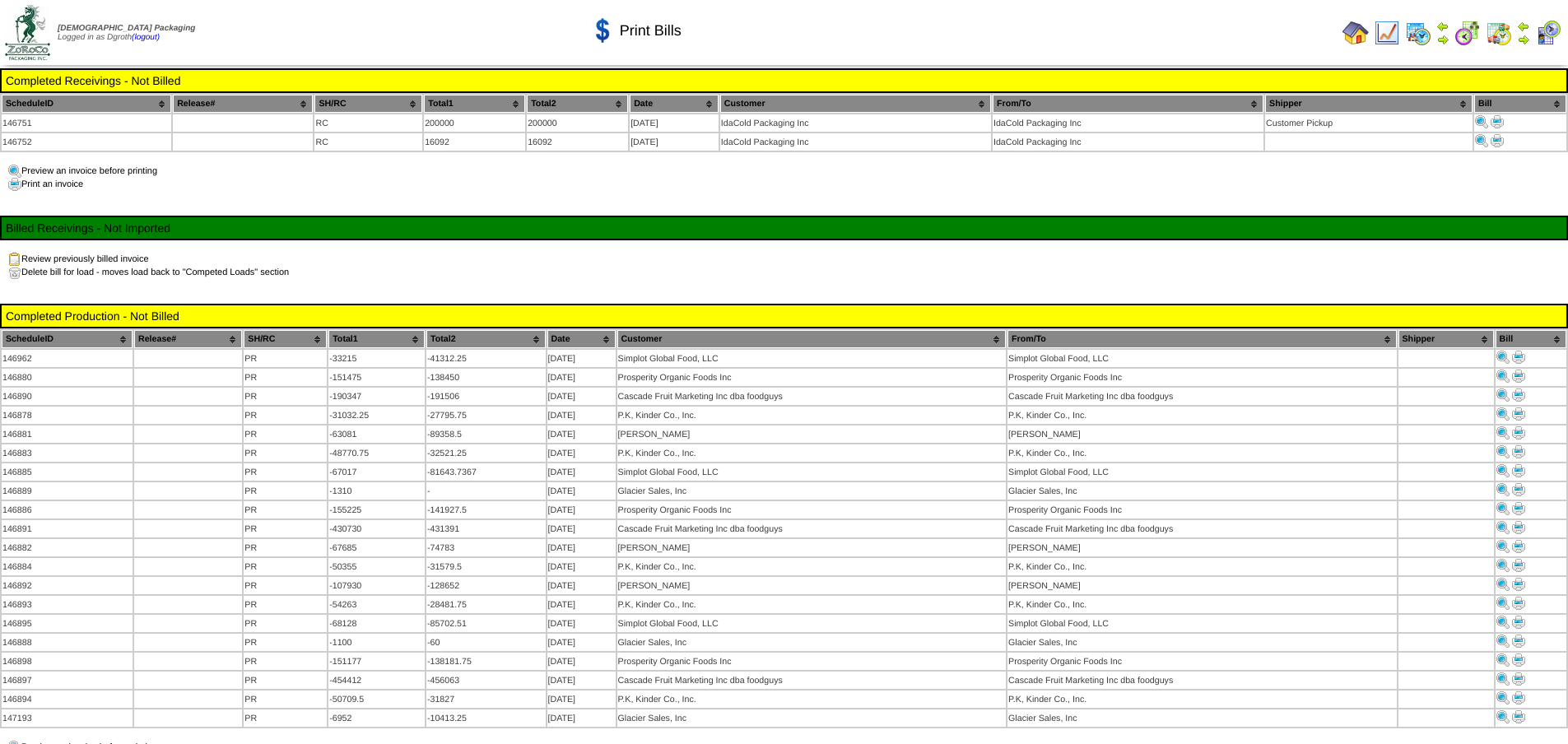
scroll to position [153, 0]
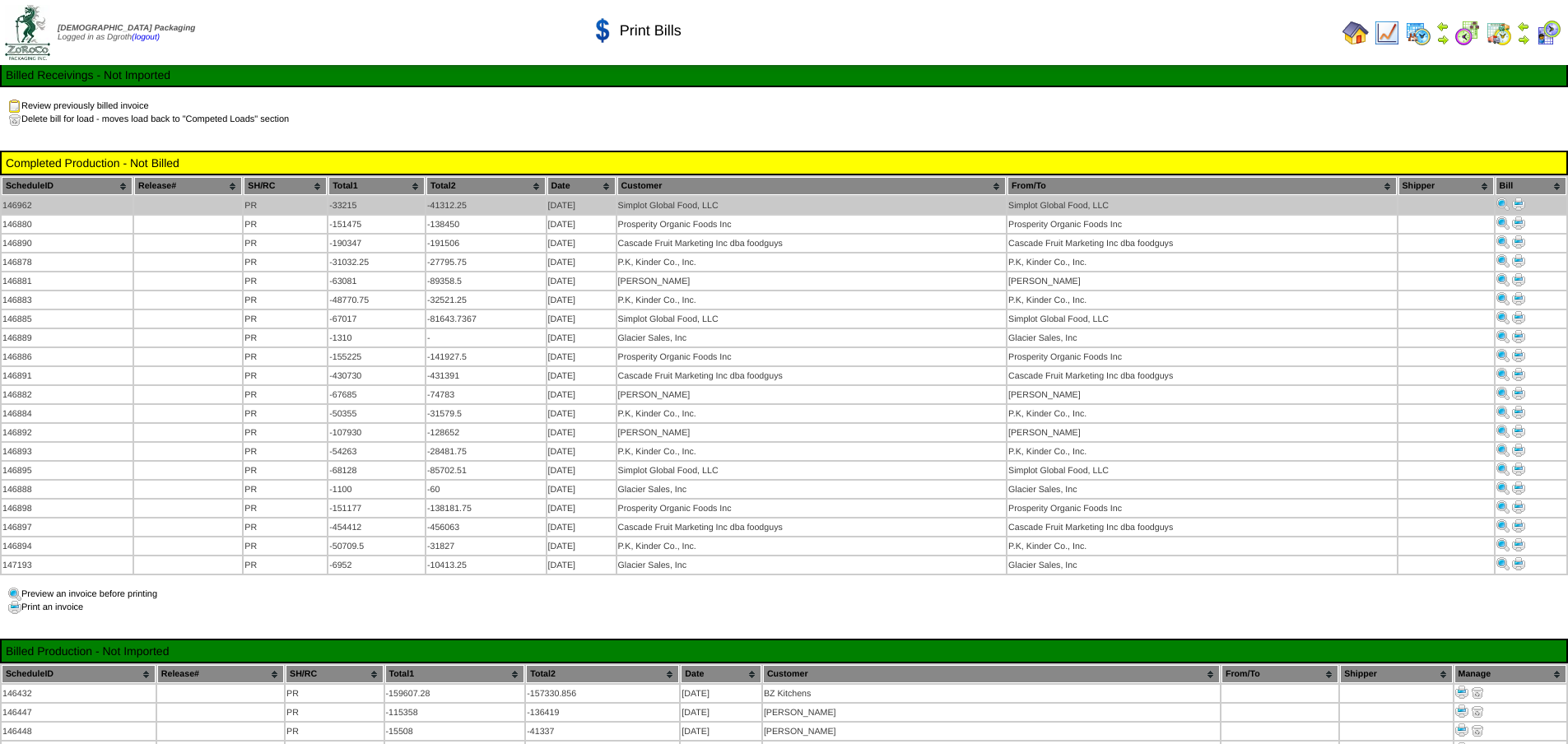
click at [1520, 206] on img at bounding box center [1519, 203] width 13 height 13
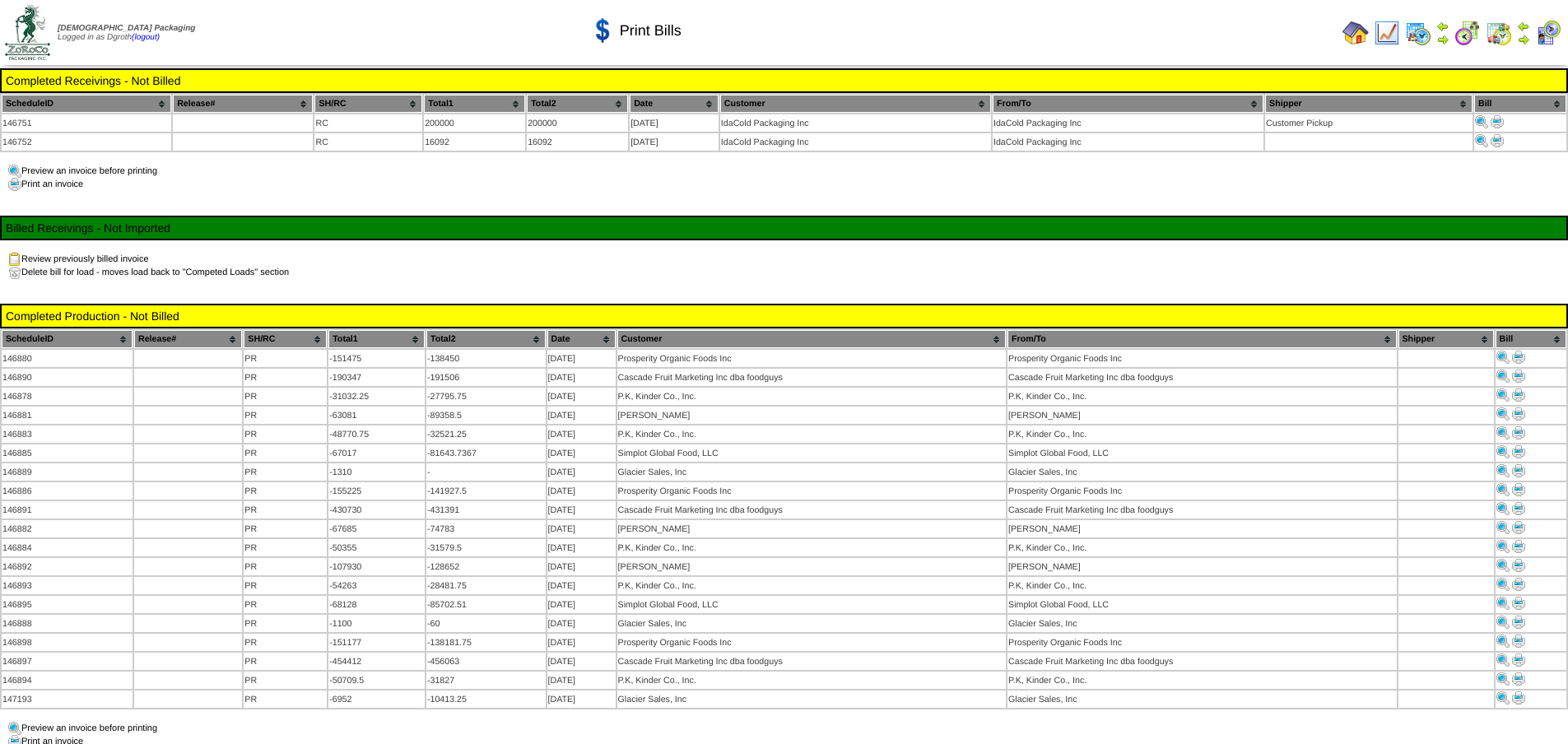
scroll to position [153, 0]
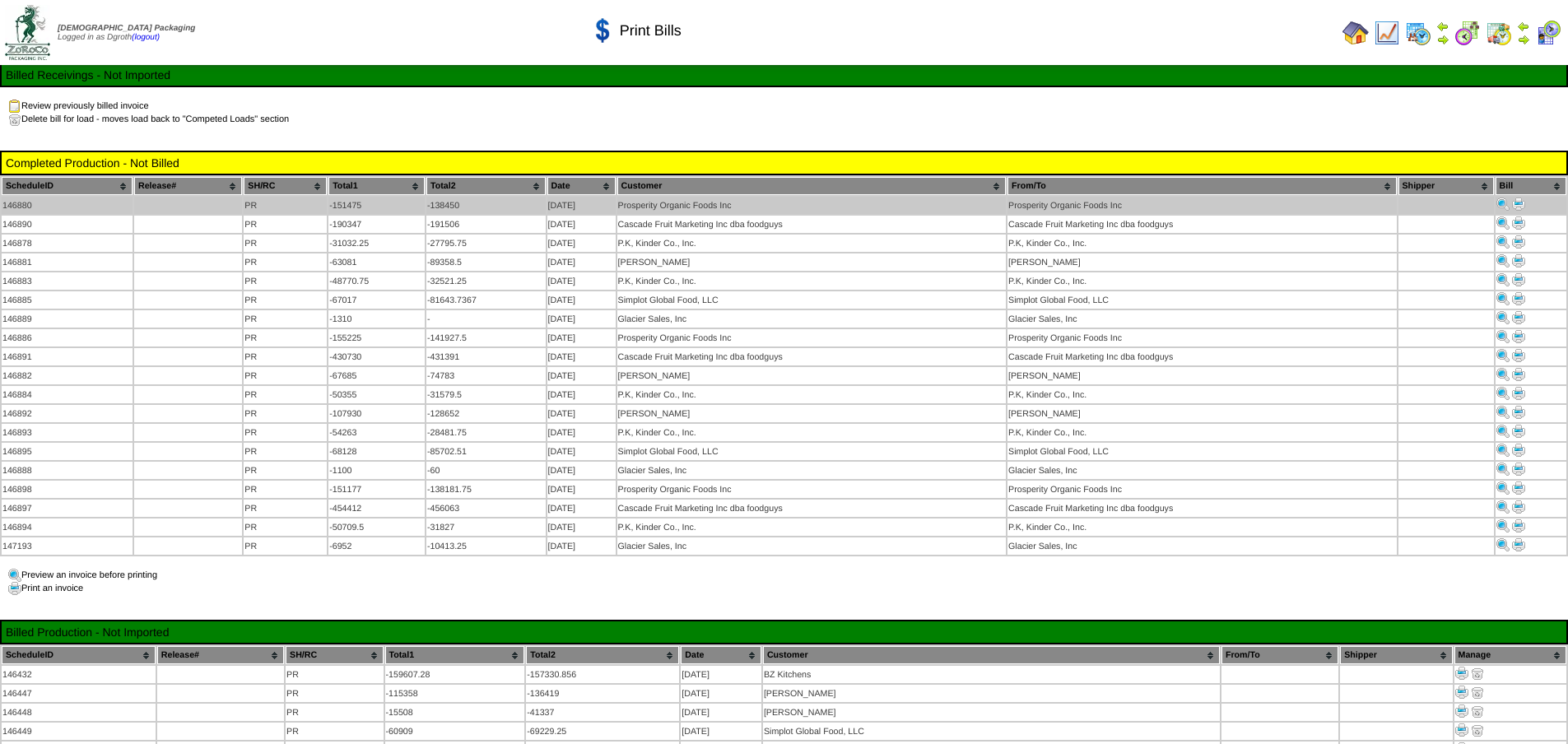
click at [1515, 203] on img at bounding box center [1519, 203] width 13 height 13
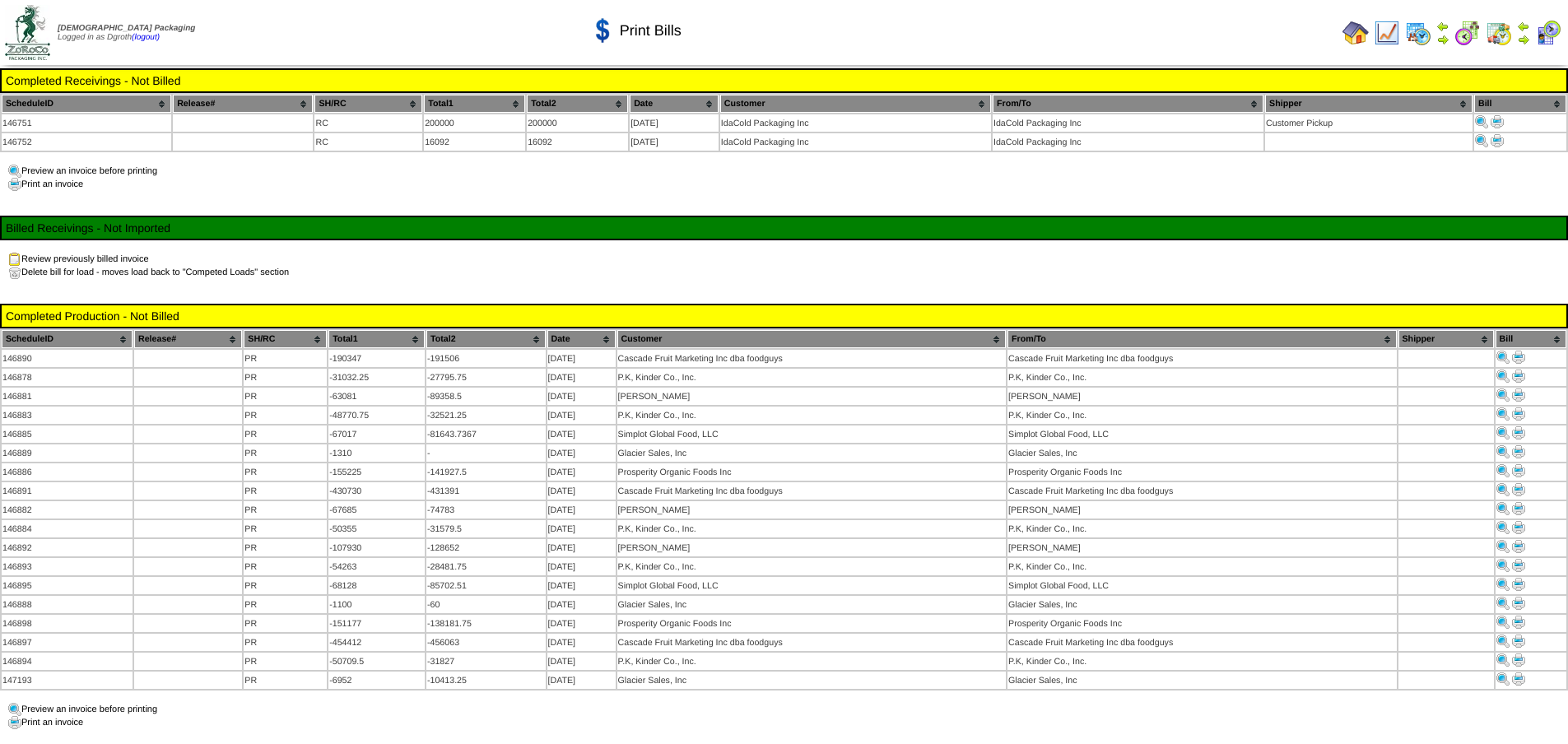
scroll to position [153, 0]
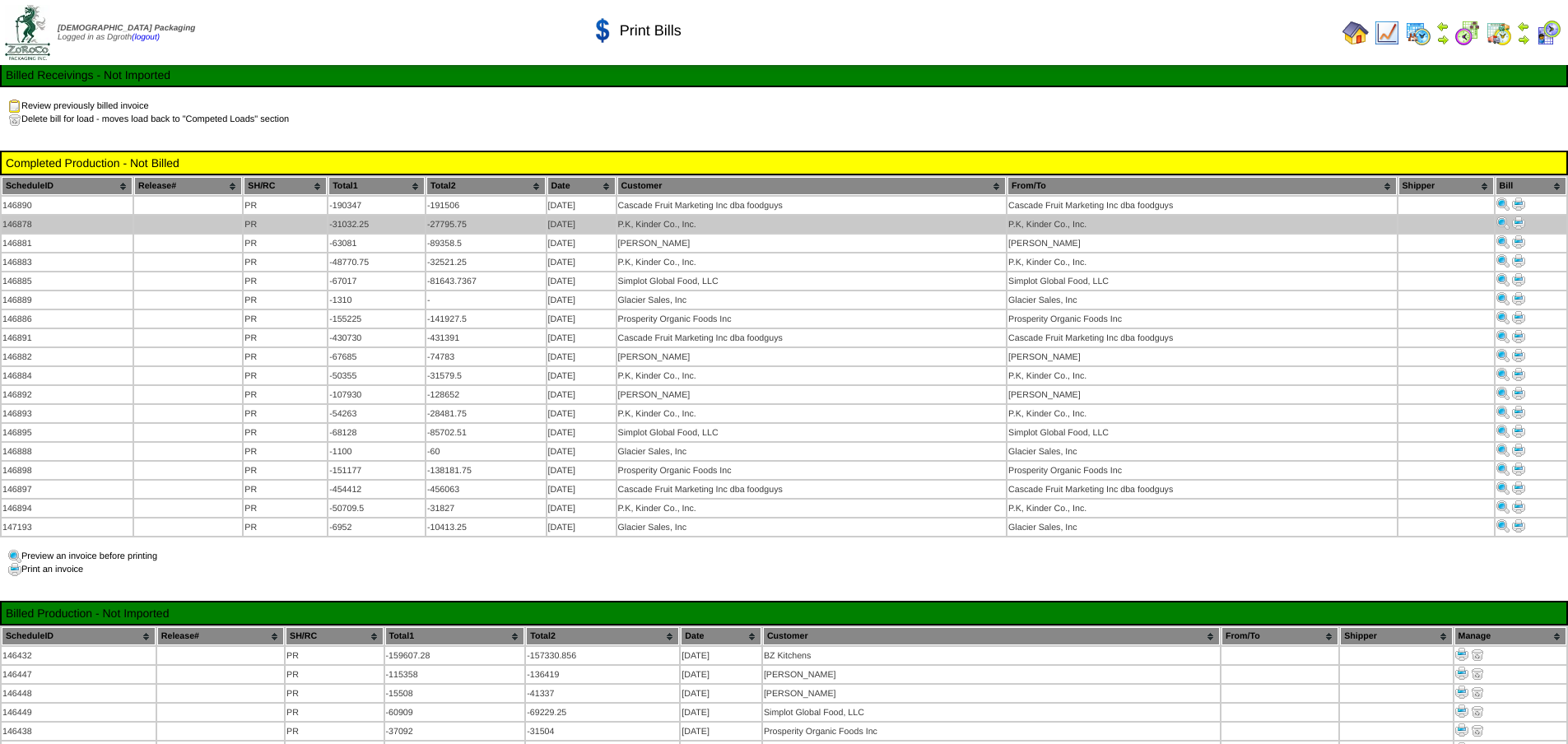
click at [1516, 221] on img at bounding box center [1519, 222] width 13 height 13
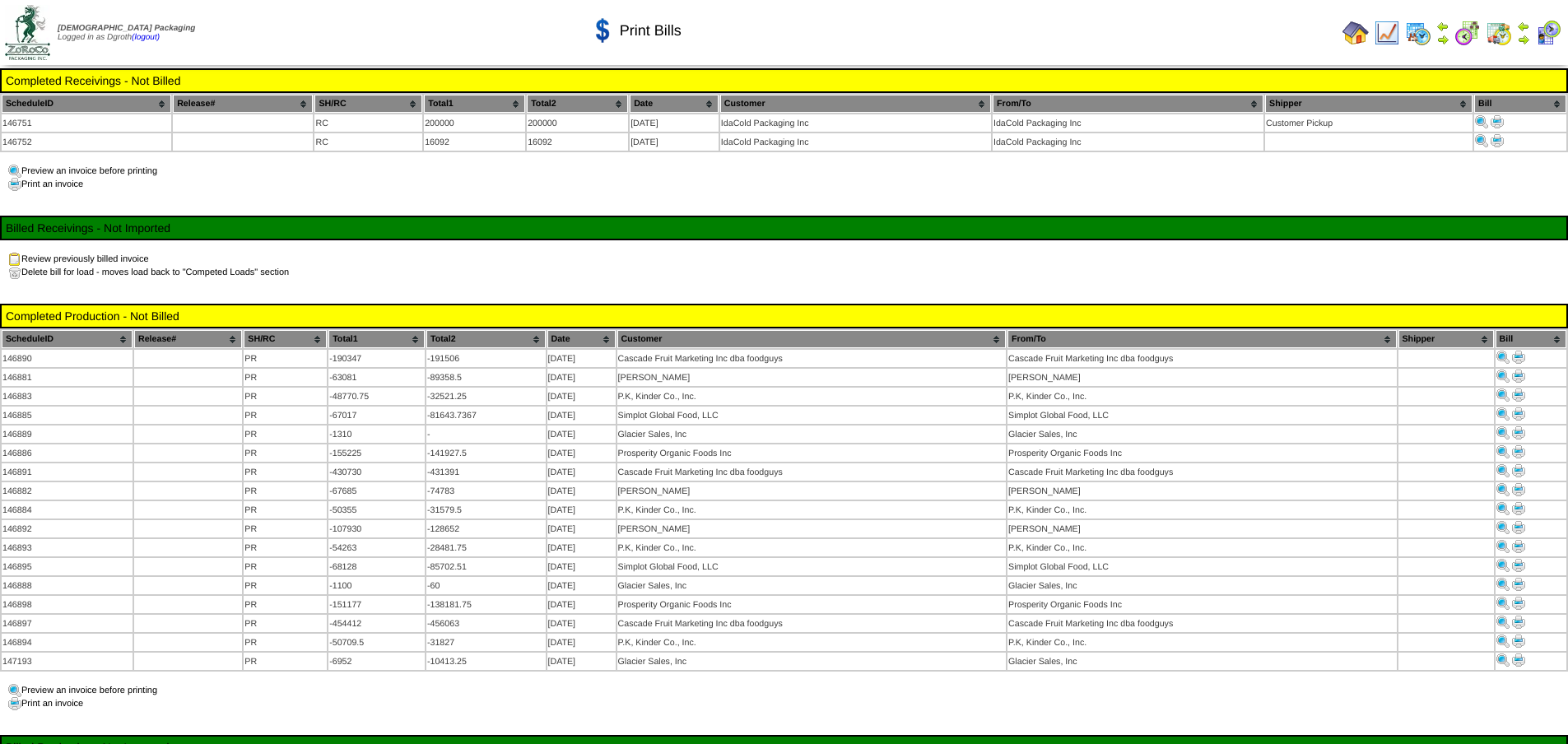
scroll to position [153, 0]
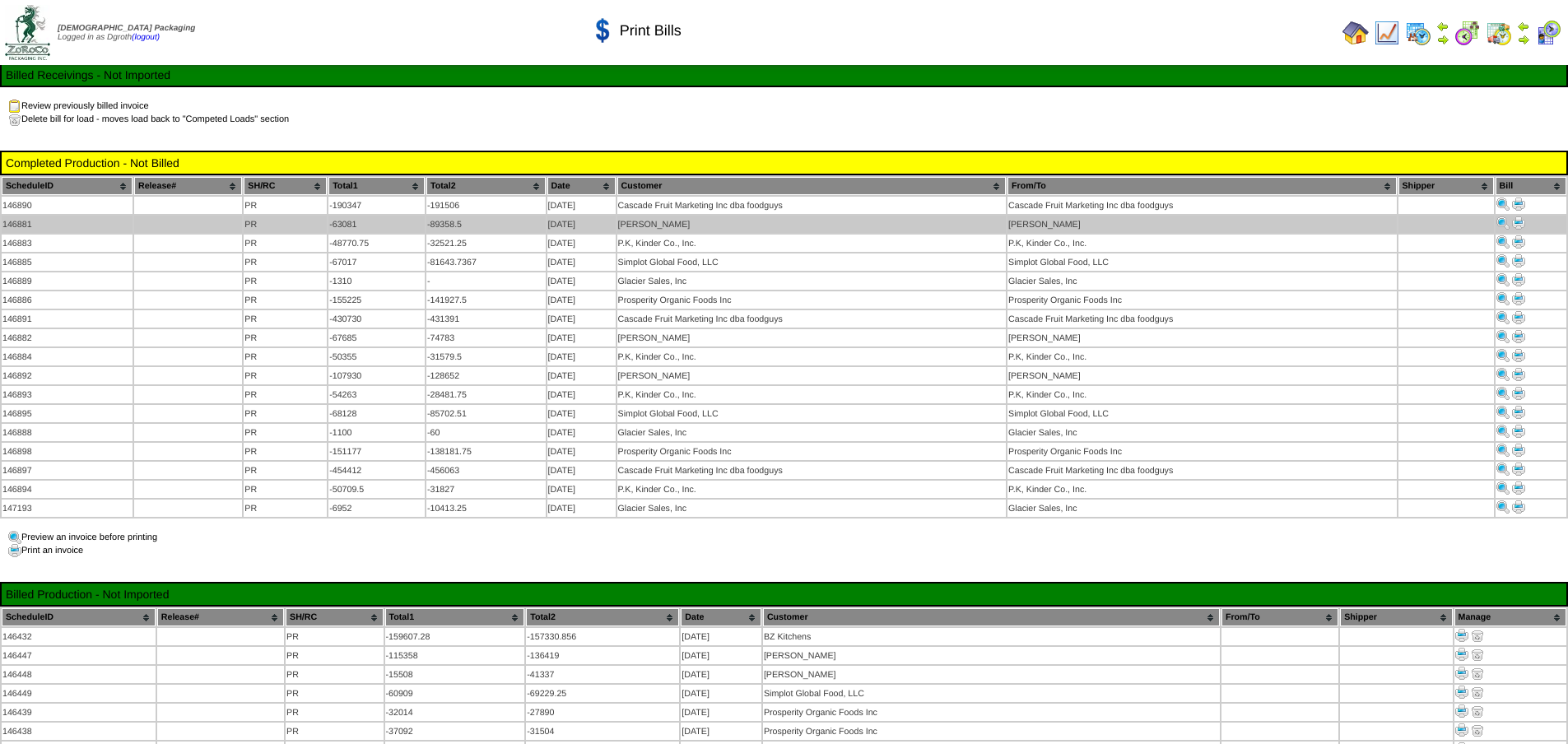
click at [1519, 219] on img at bounding box center [1519, 222] width 13 height 13
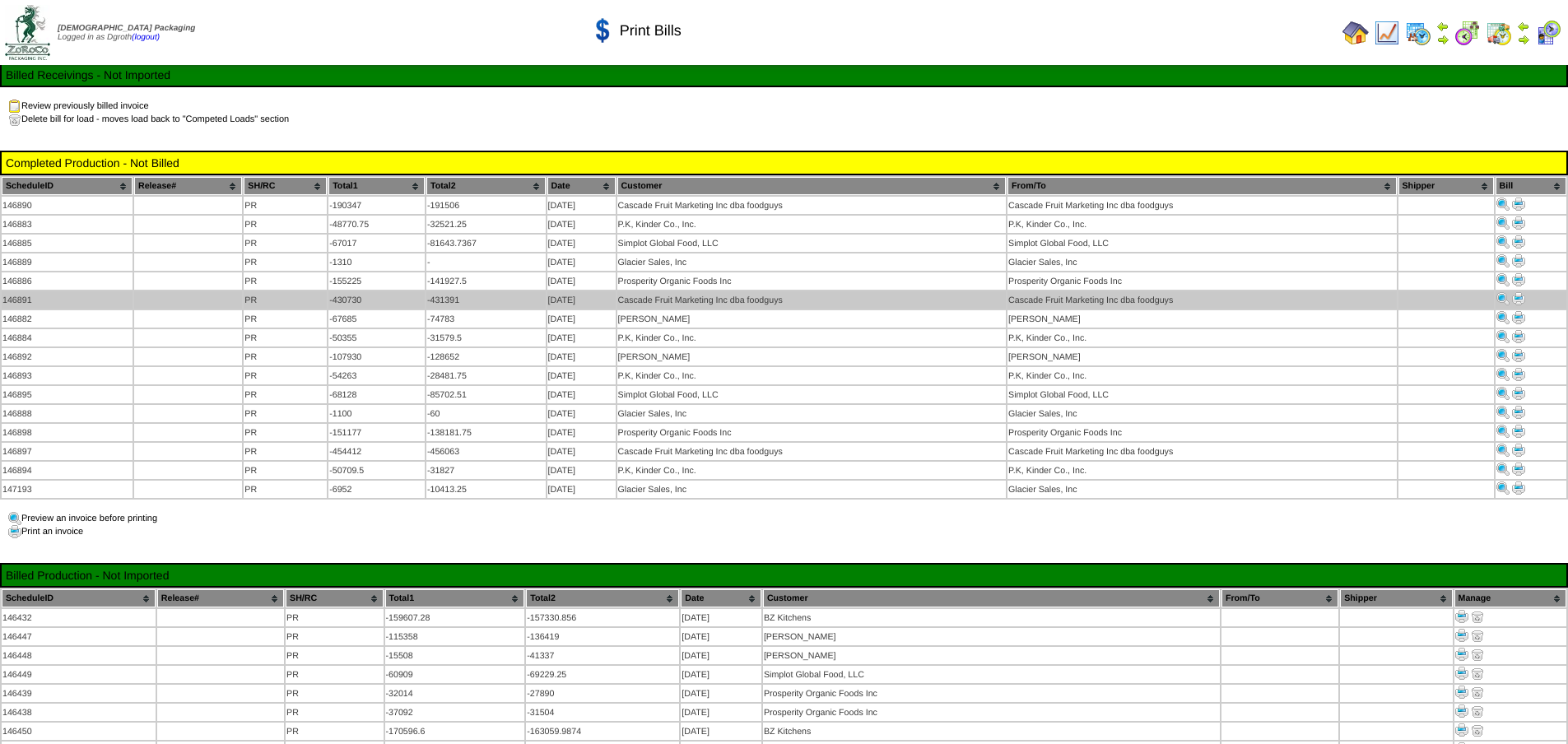
scroll to position [153, 0]
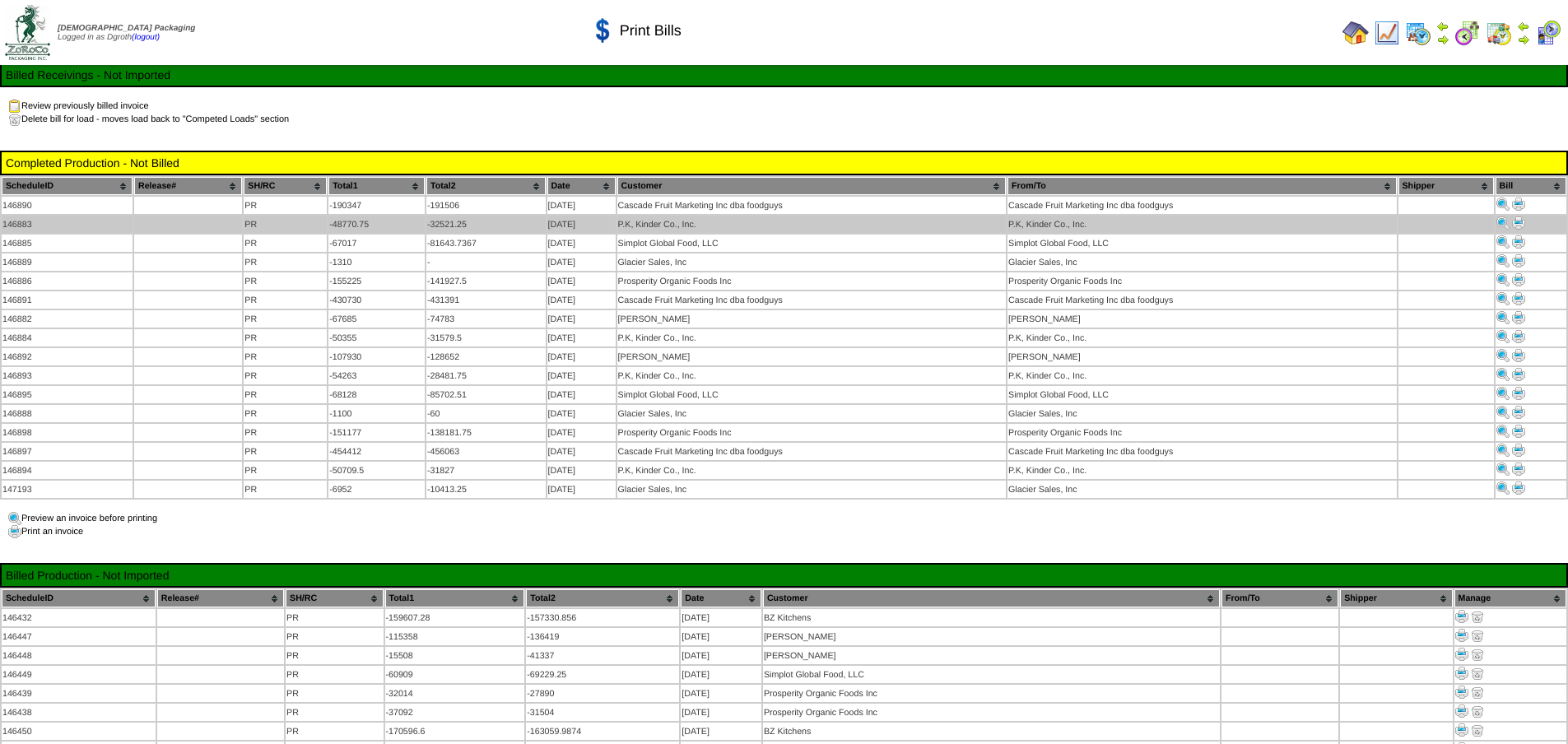
click at [1519, 220] on img at bounding box center [1519, 222] width 13 height 13
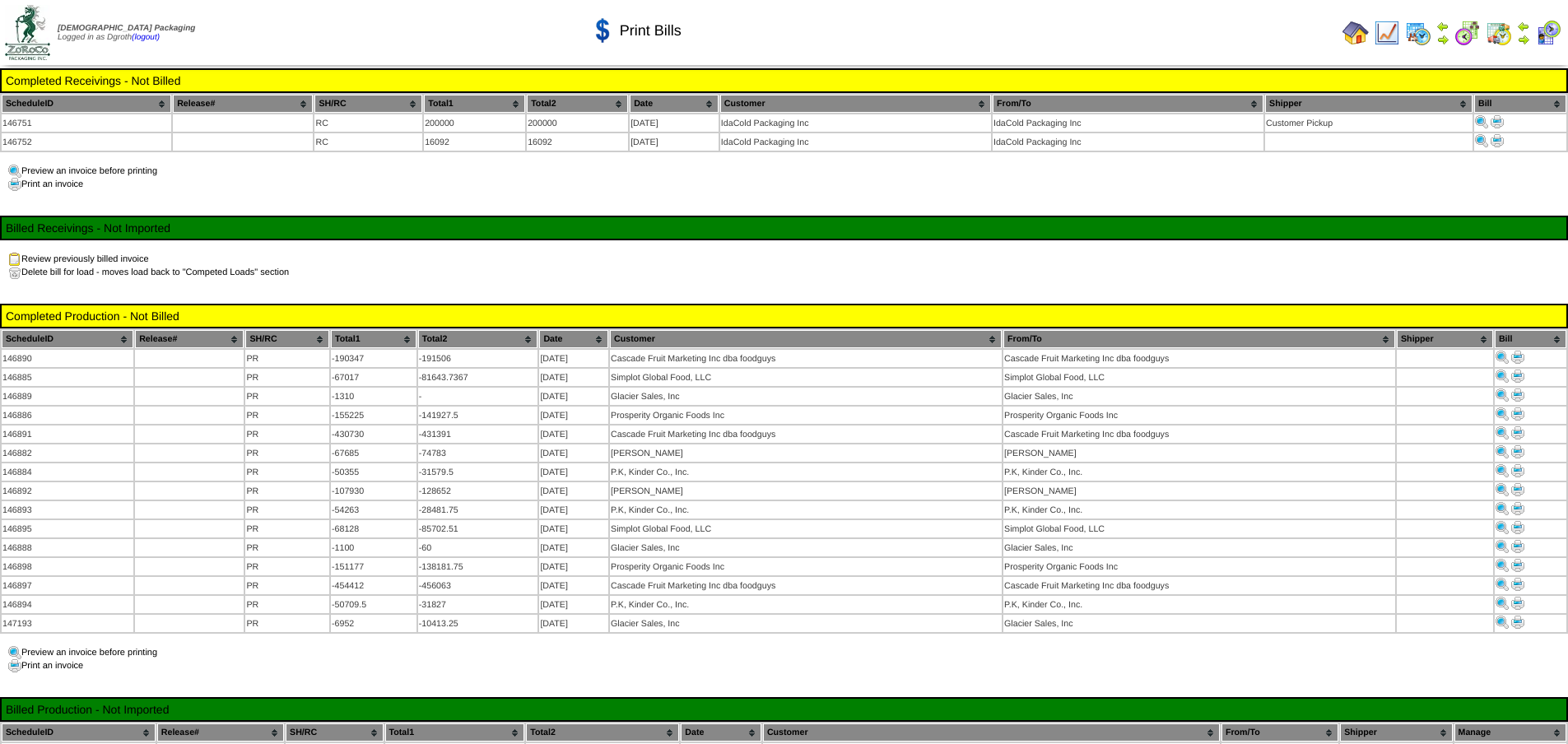
scroll to position [153, 0]
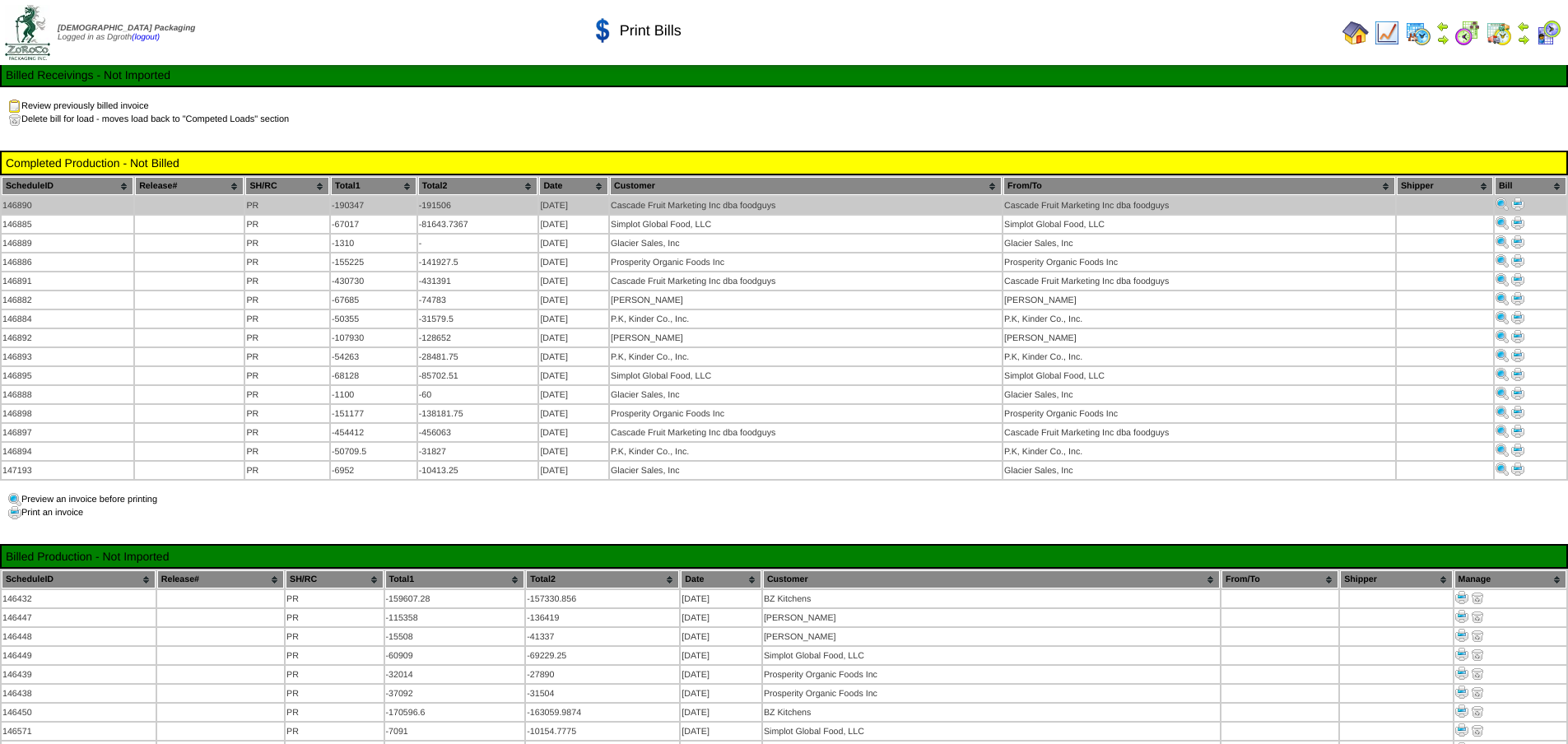
click at [1514, 202] on img at bounding box center [1518, 203] width 13 height 13
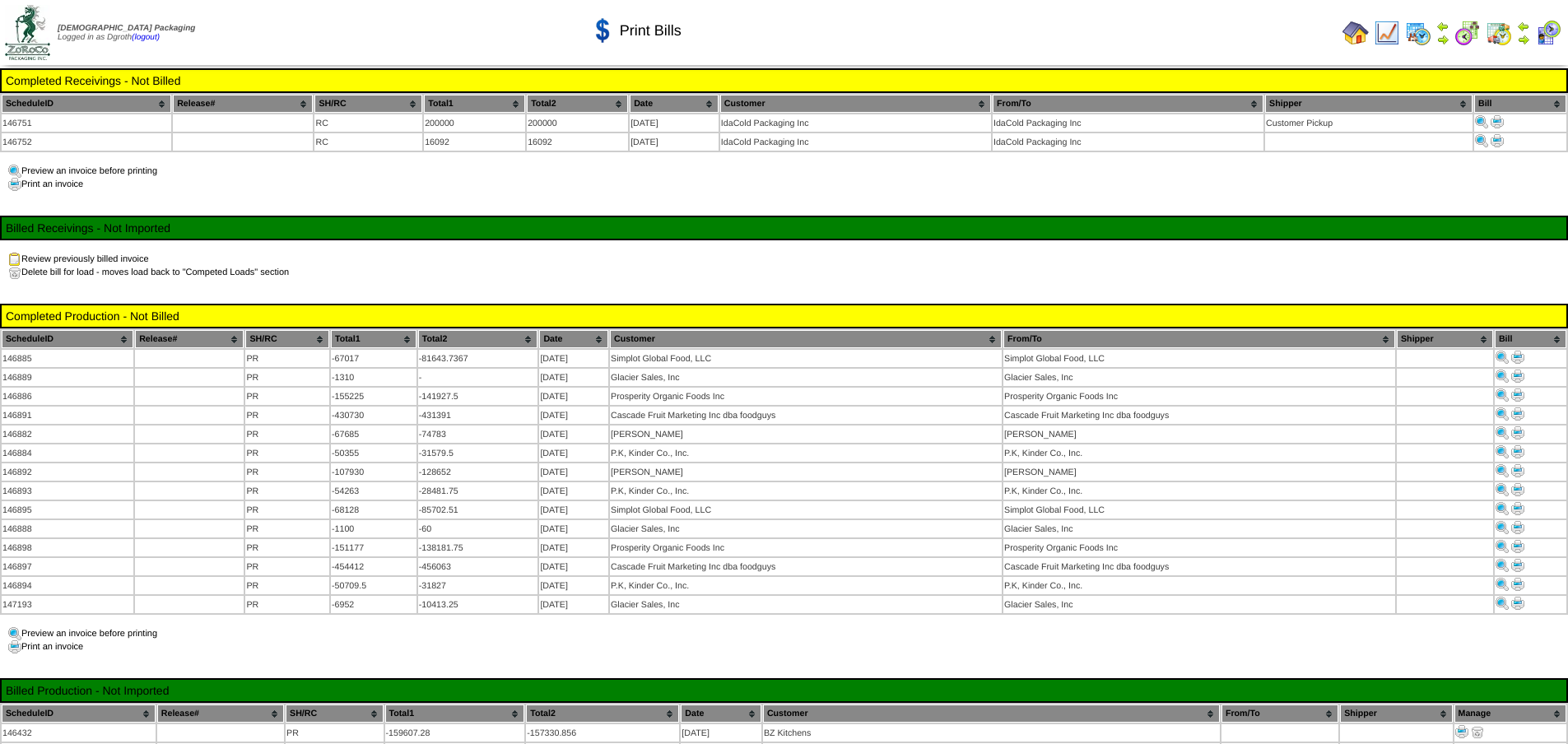
scroll to position [153, 0]
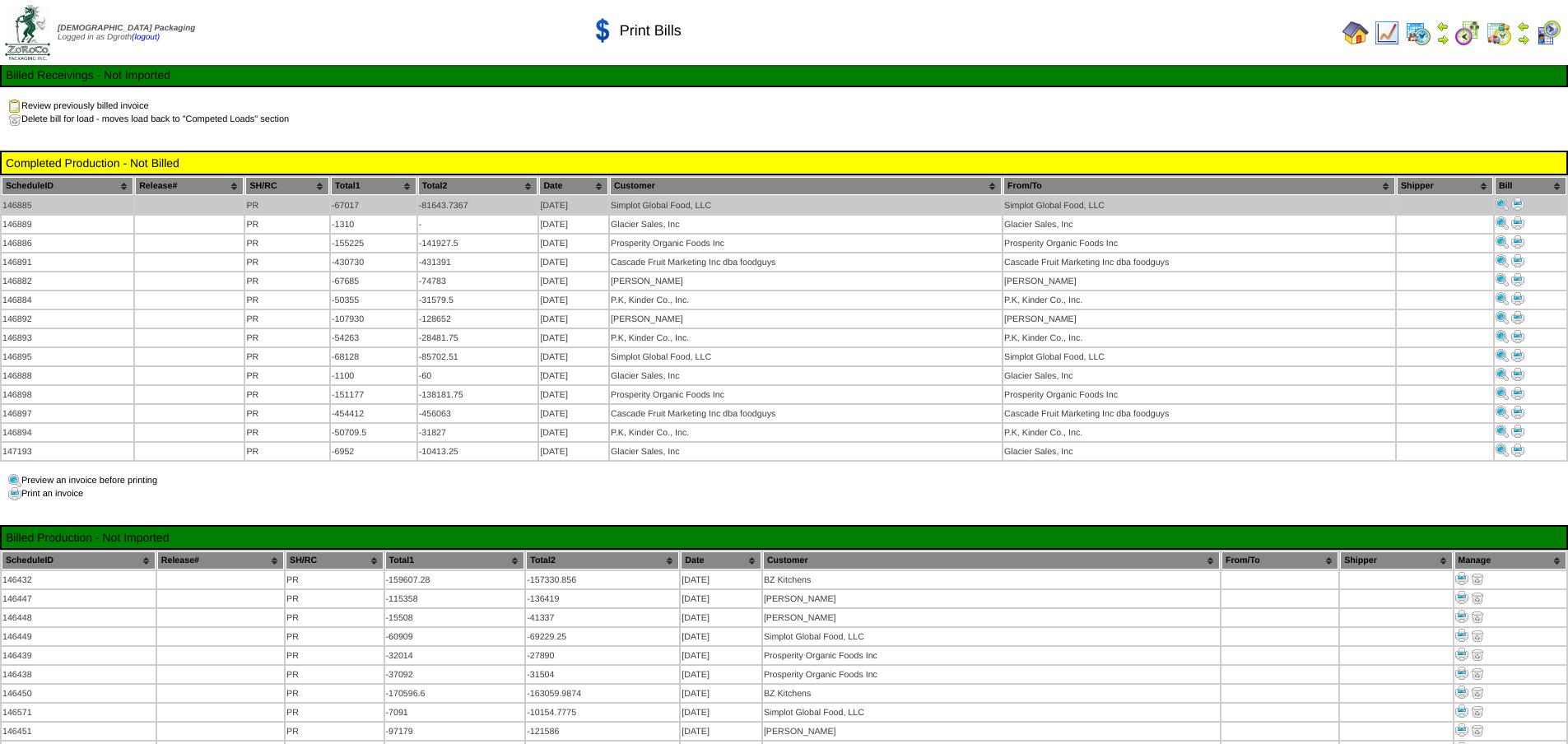
click at [1515, 203] on img at bounding box center [1518, 203] width 13 height 13
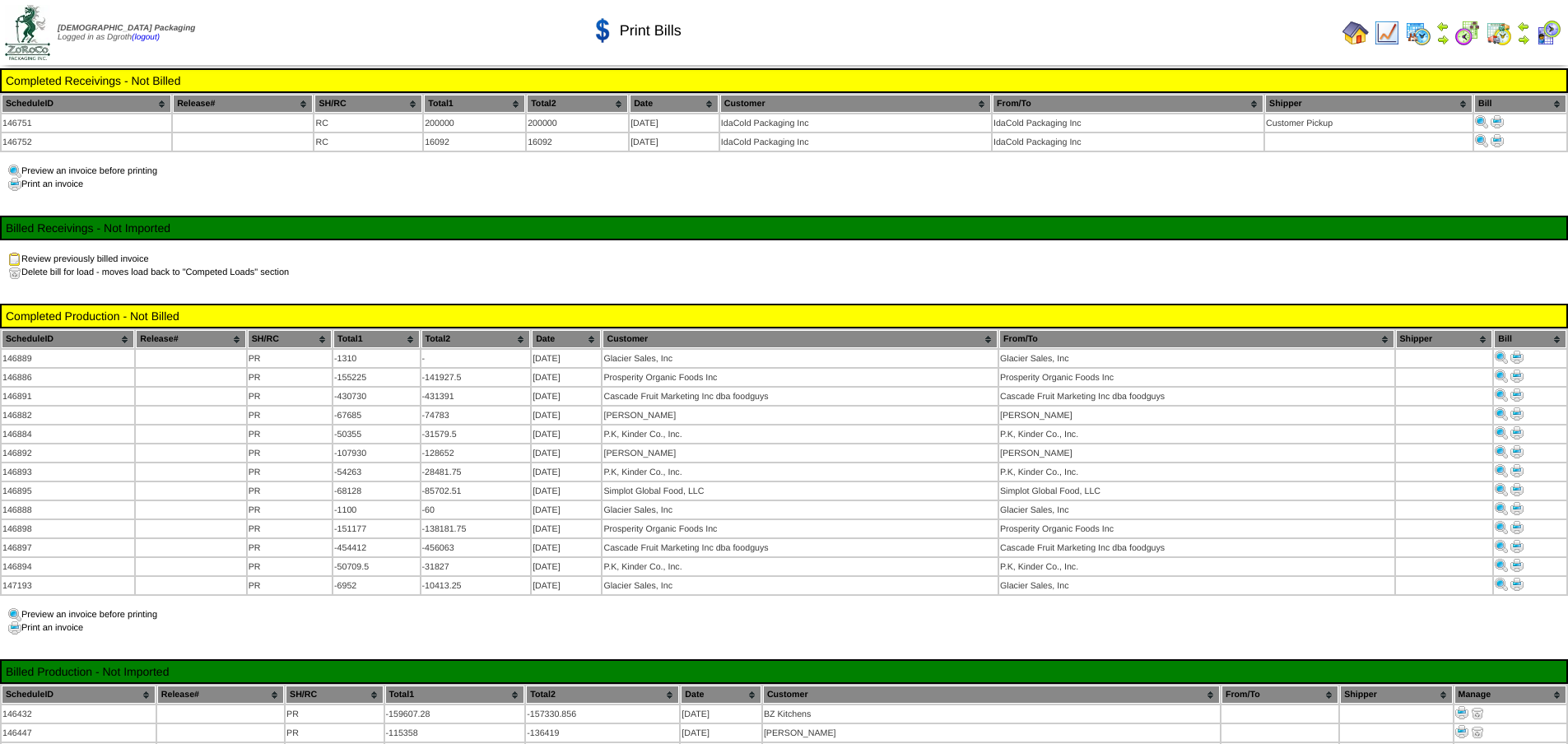
scroll to position [153, 0]
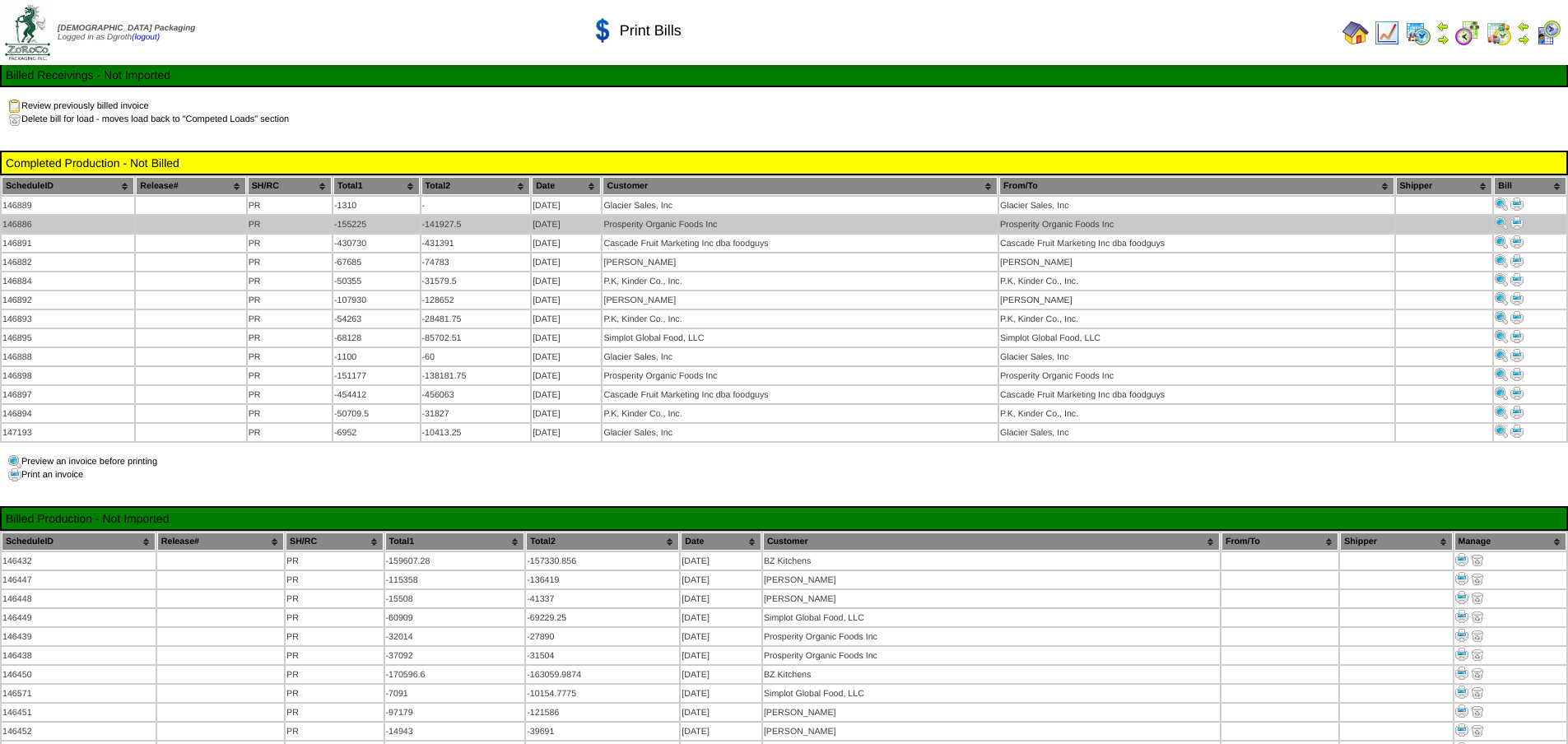
click at [1518, 225] on img at bounding box center [1517, 222] width 13 height 13
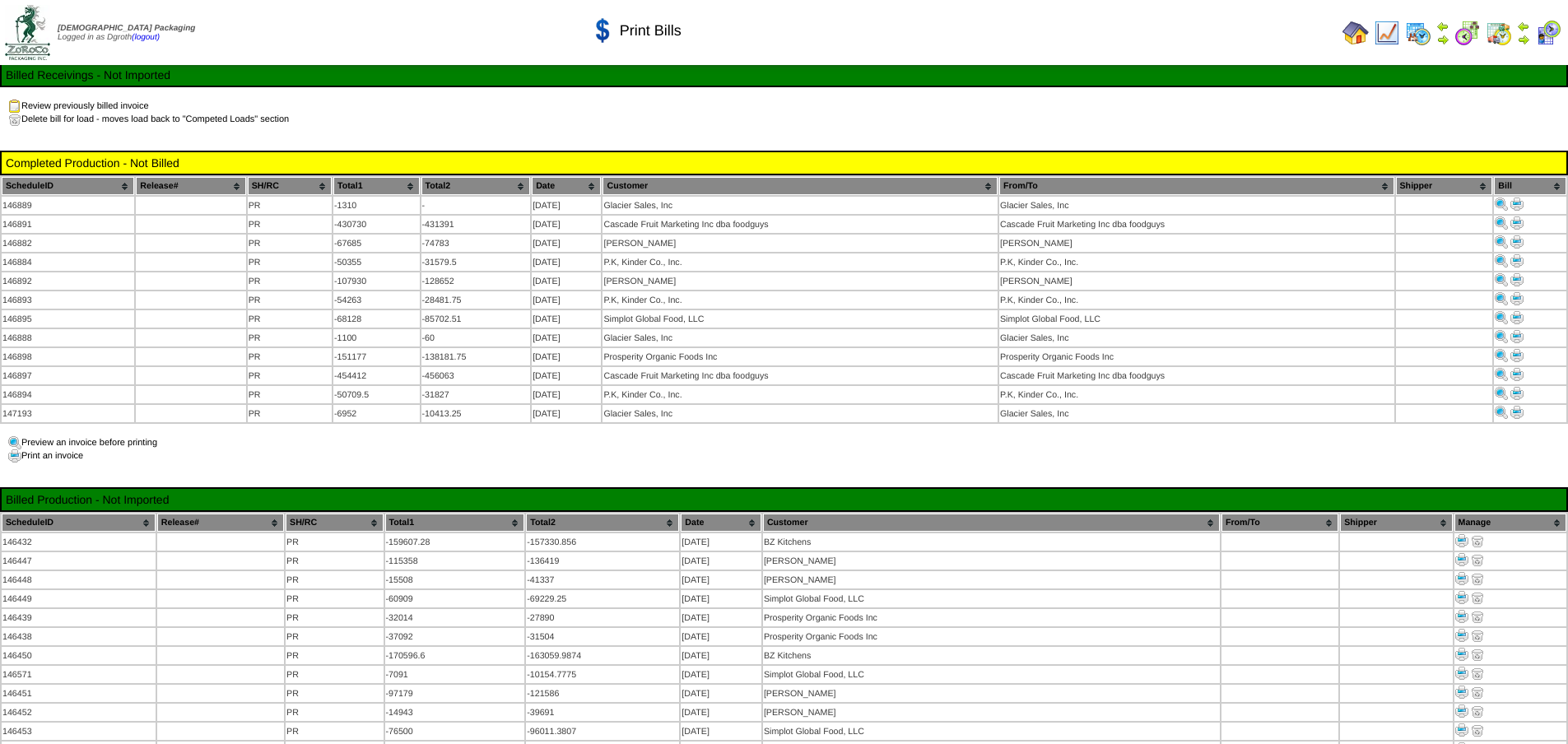
scroll to position [153, 0]
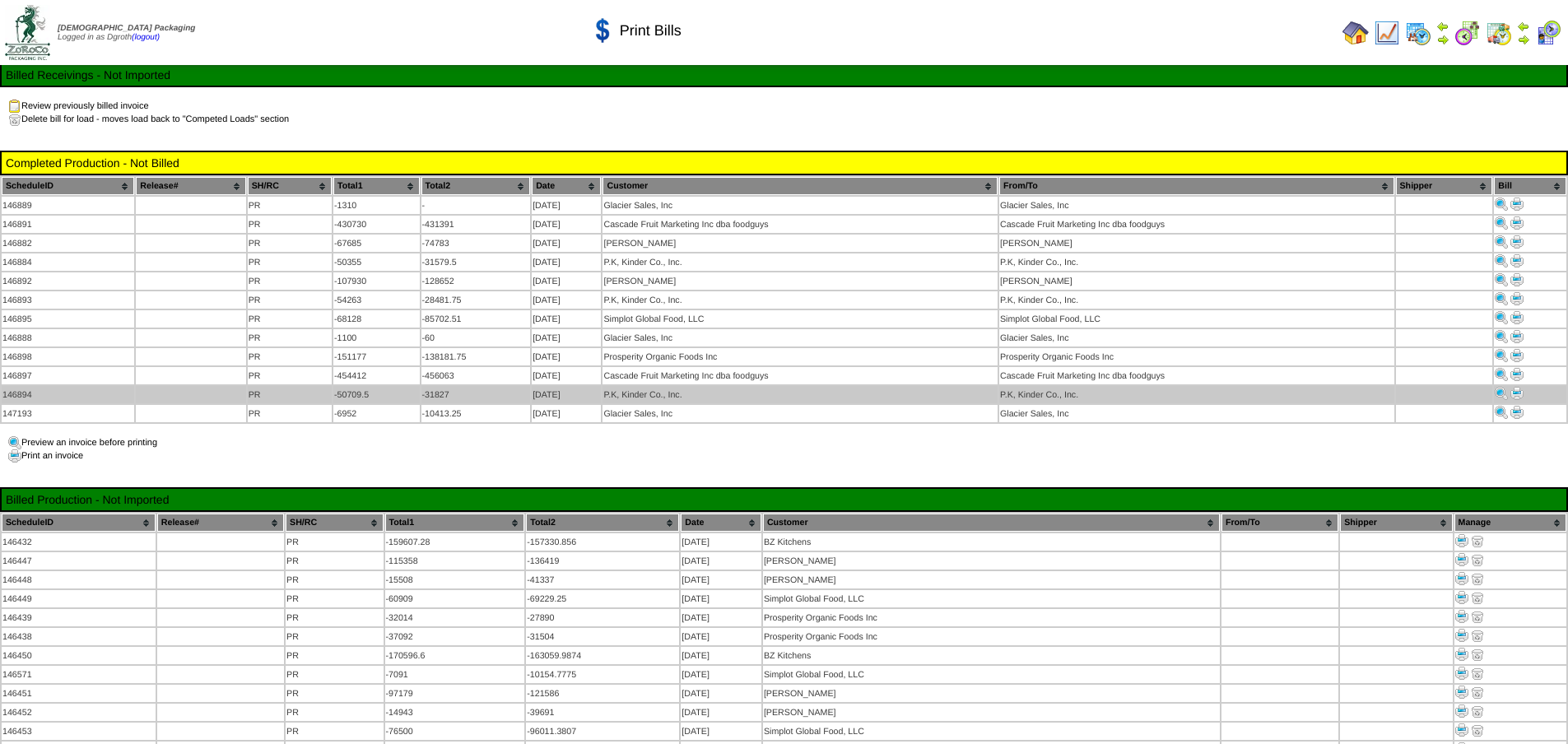
click at [1516, 387] on img at bounding box center [1517, 394] width 13 height 13
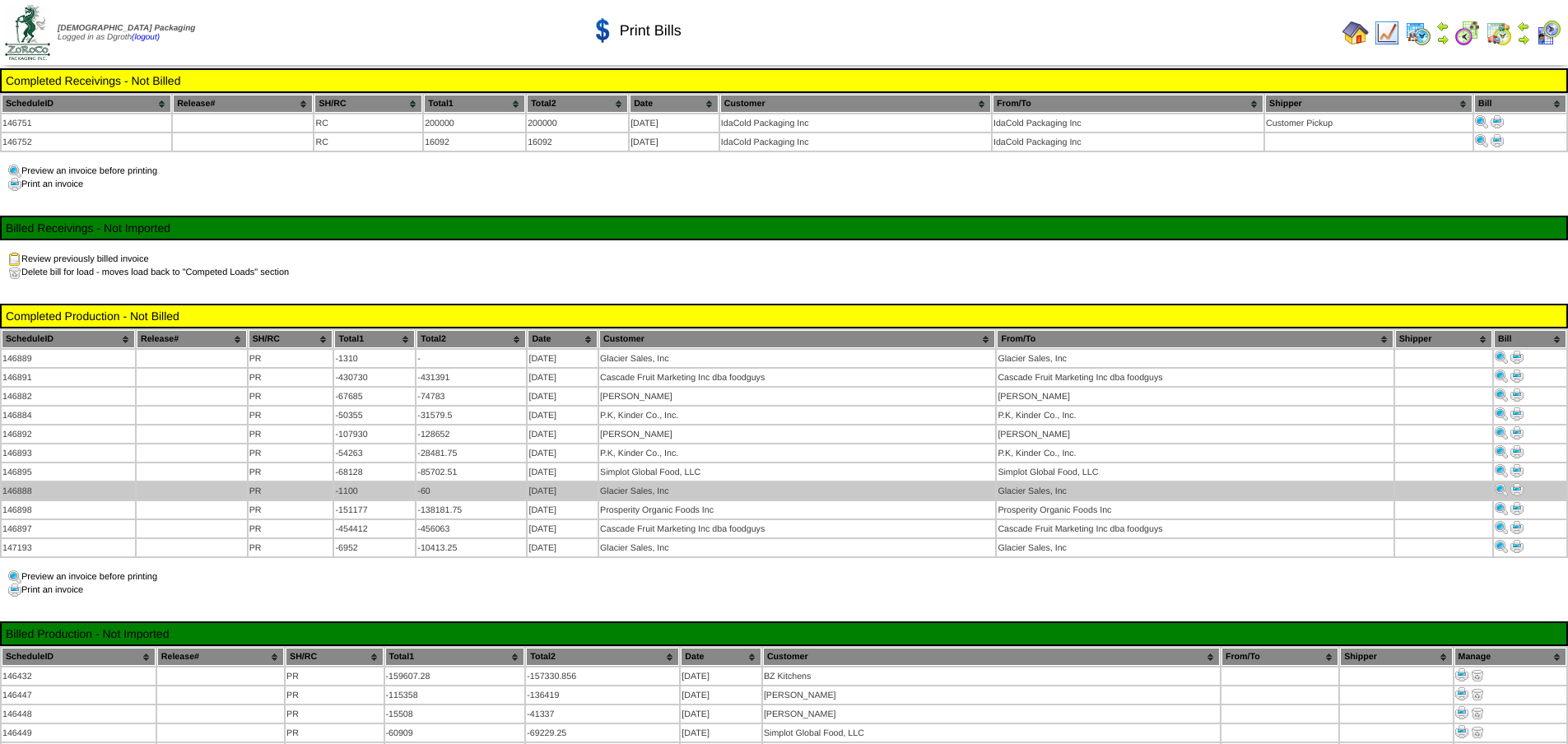
scroll to position [153, 0]
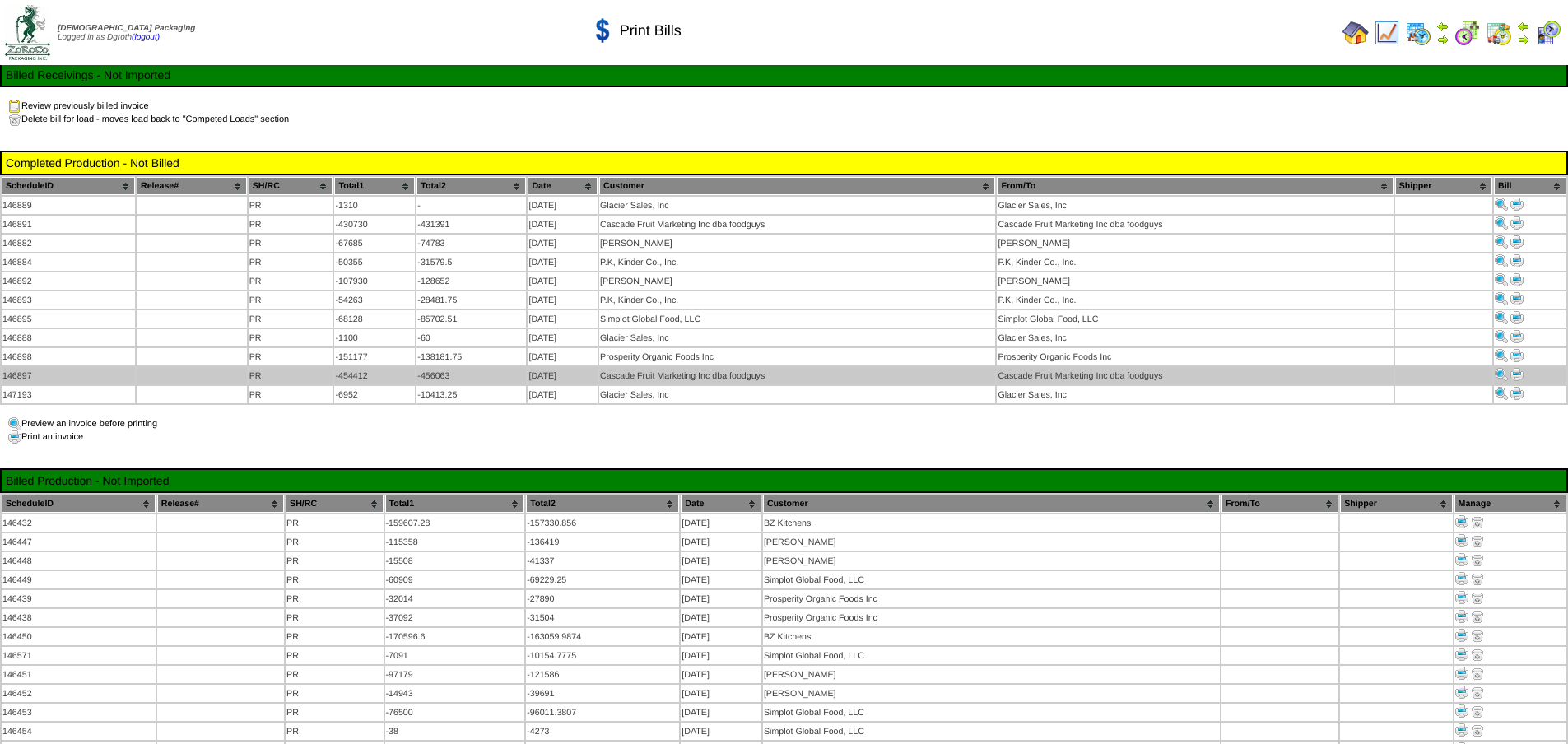
click at [1512, 368] on img at bounding box center [1517, 374] width 13 height 13
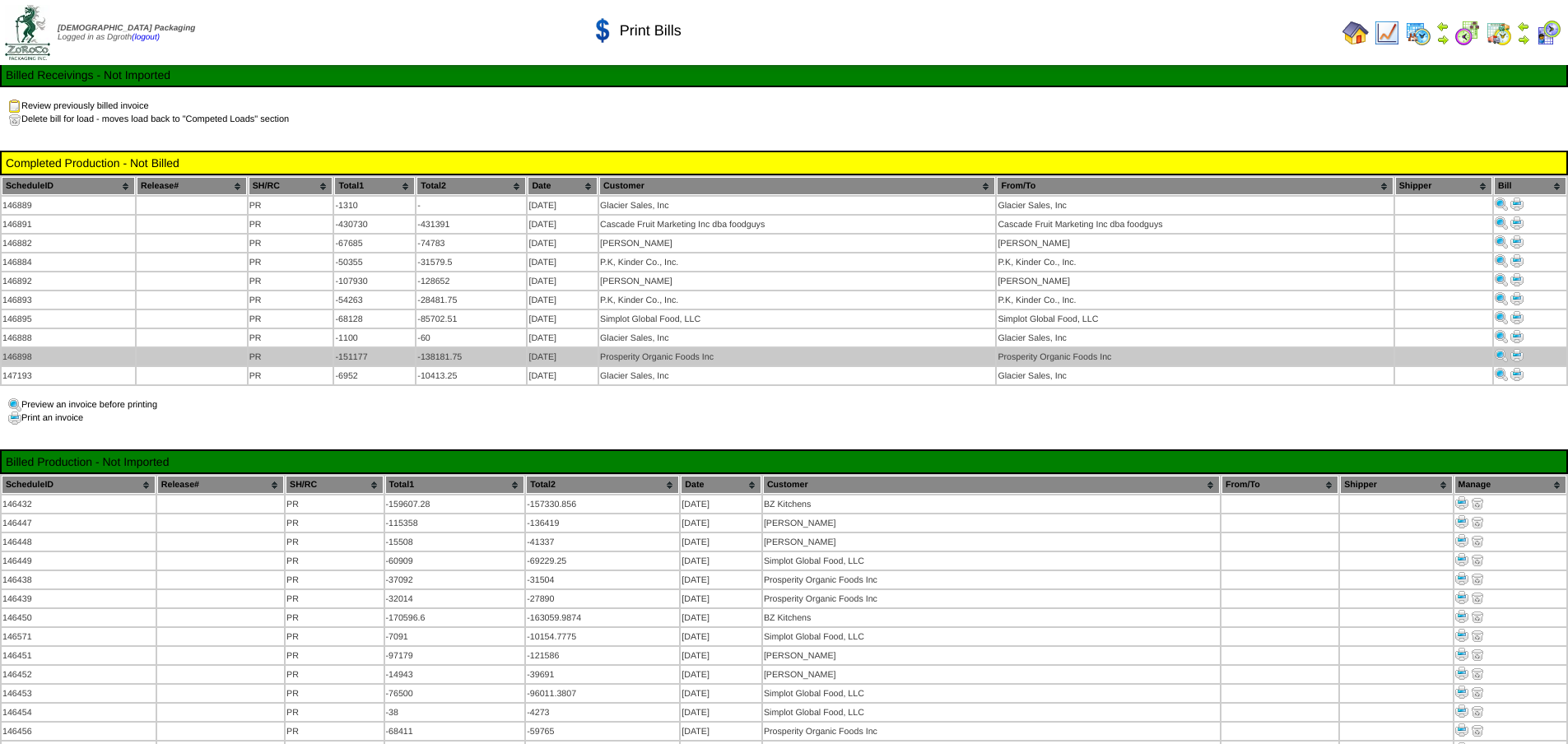
scroll to position [153, 0]
click at [1519, 349] on img at bounding box center [1517, 355] width 13 height 13
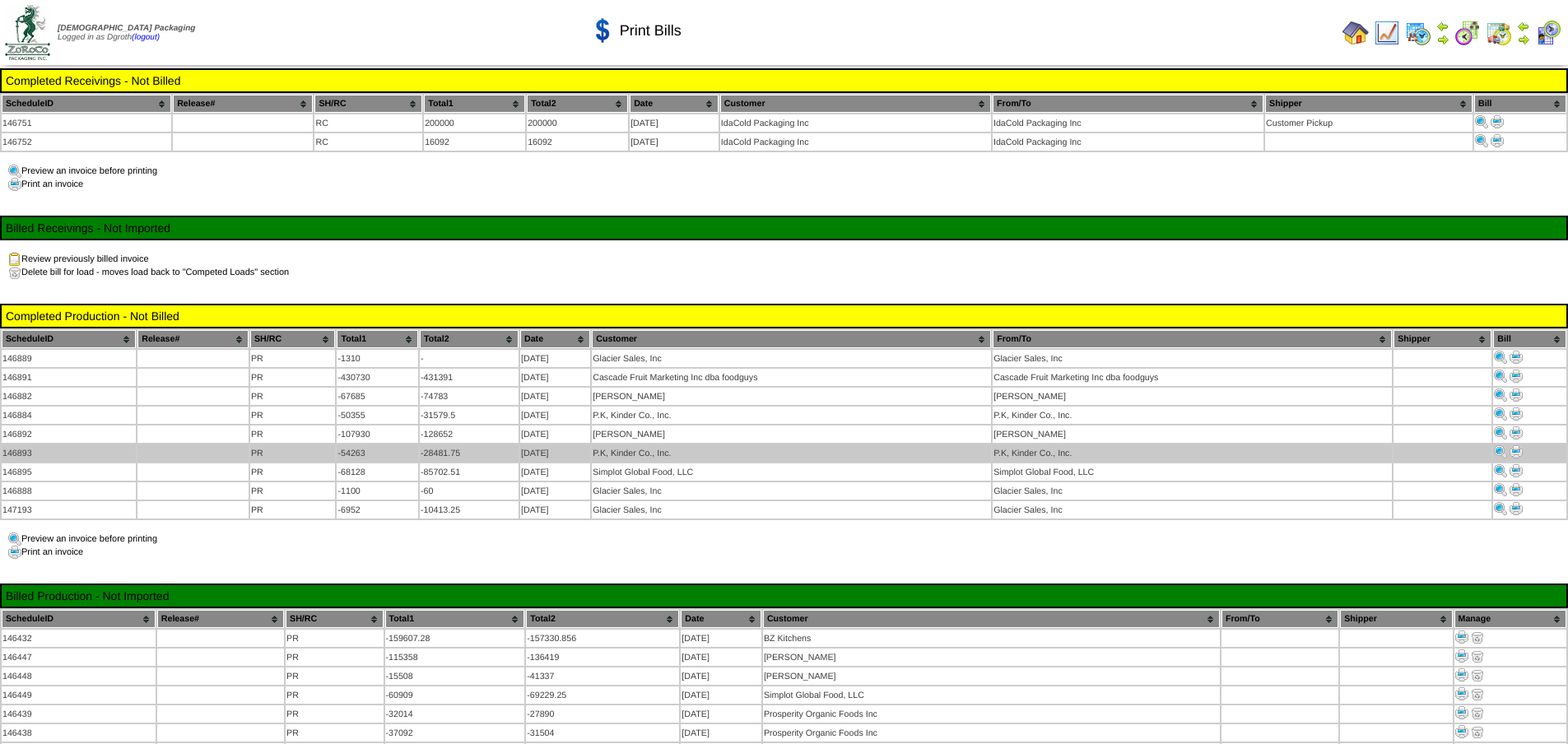
scroll to position [153, 0]
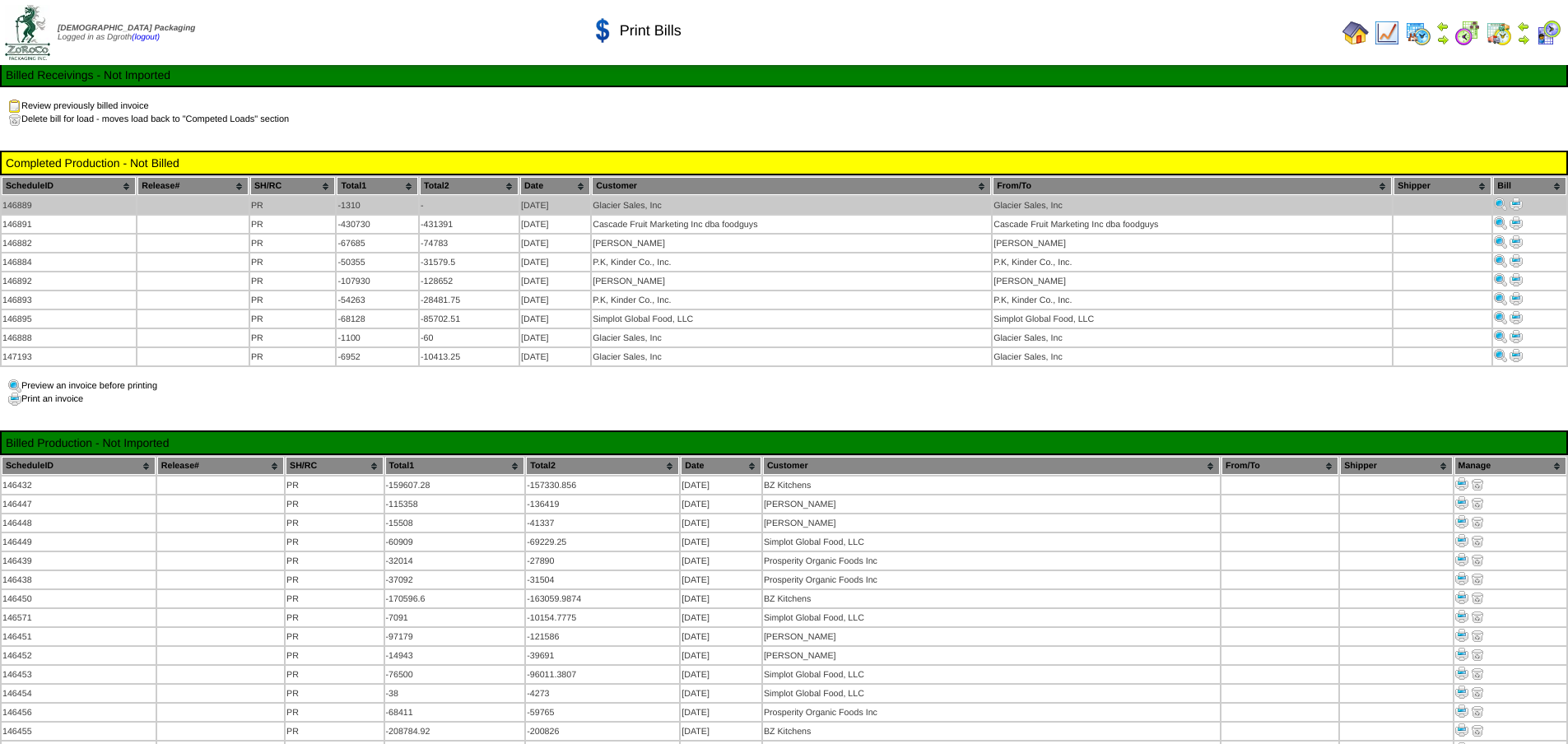
click at [1520, 203] on img at bounding box center [1516, 203] width 13 height 13
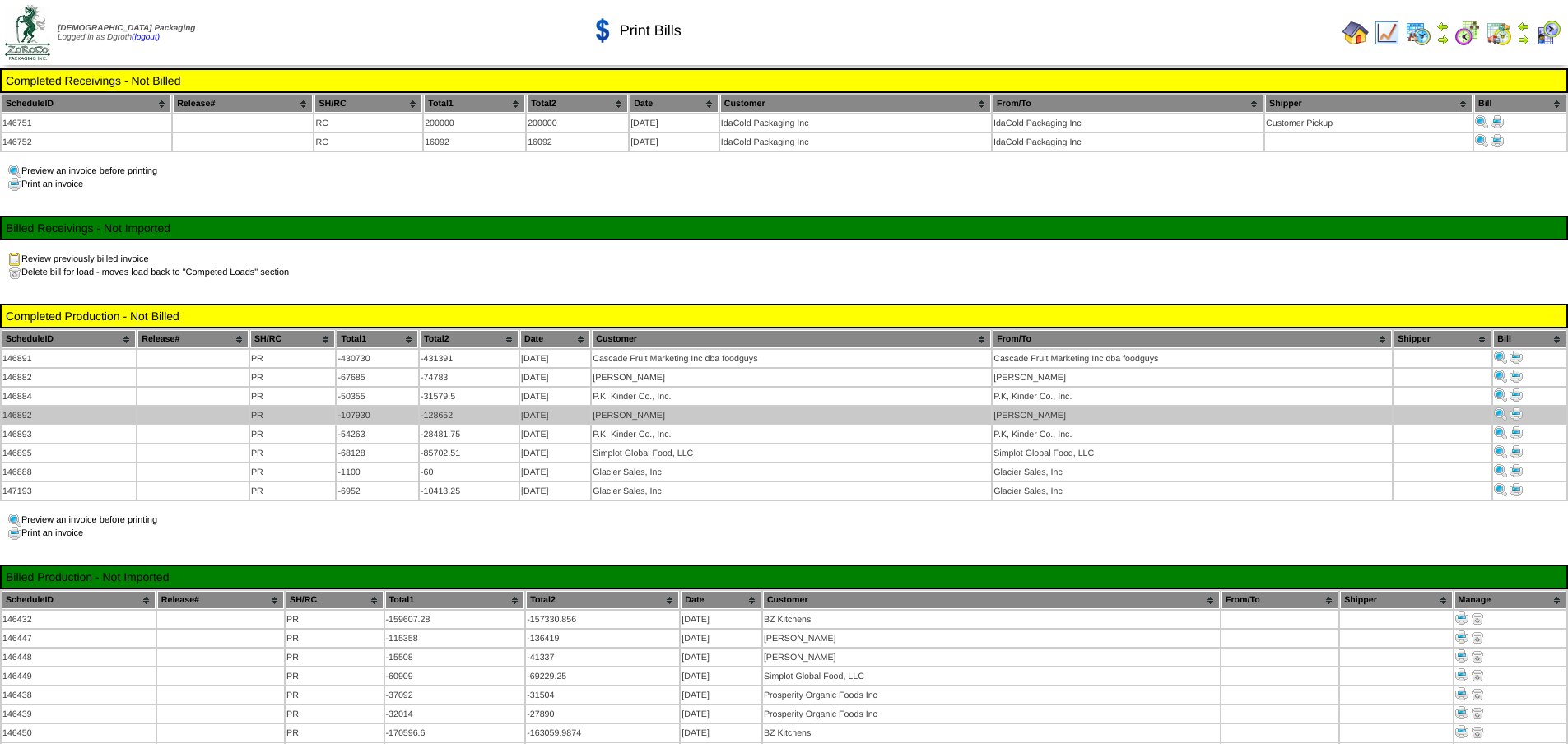
scroll to position [153, 0]
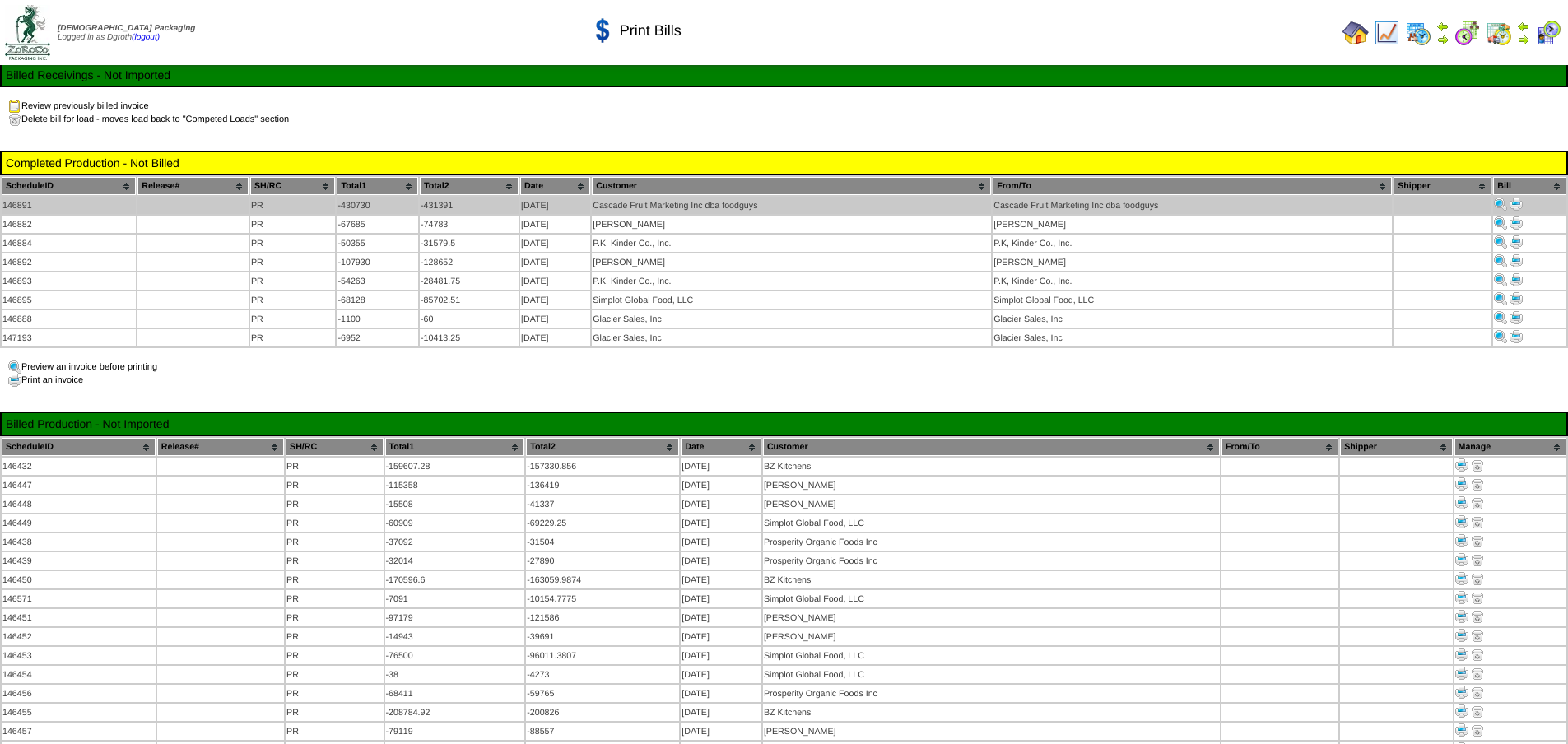
click at [1512, 198] on img at bounding box center [1516, 203] width 13 height 13
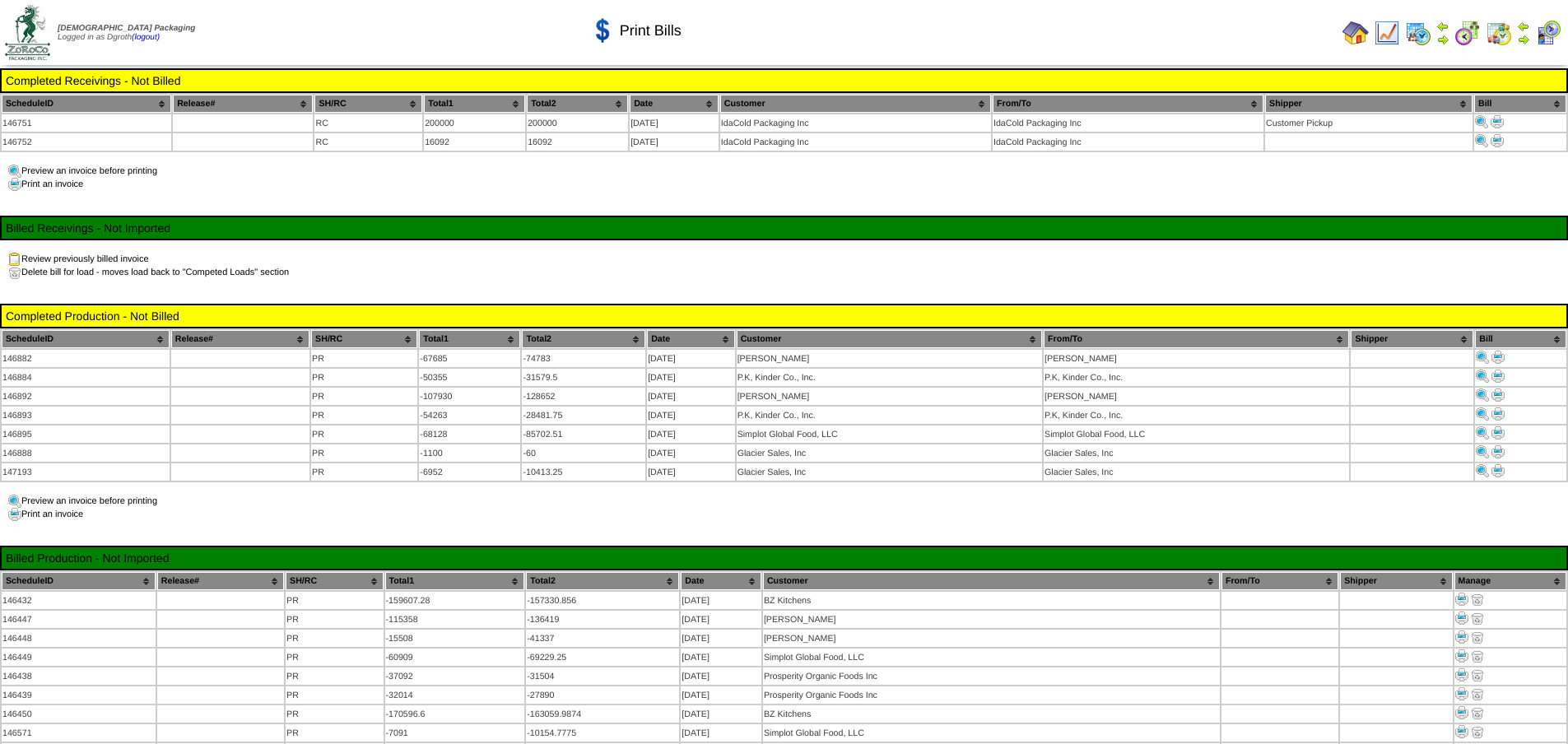
scroll to position [153, 0]
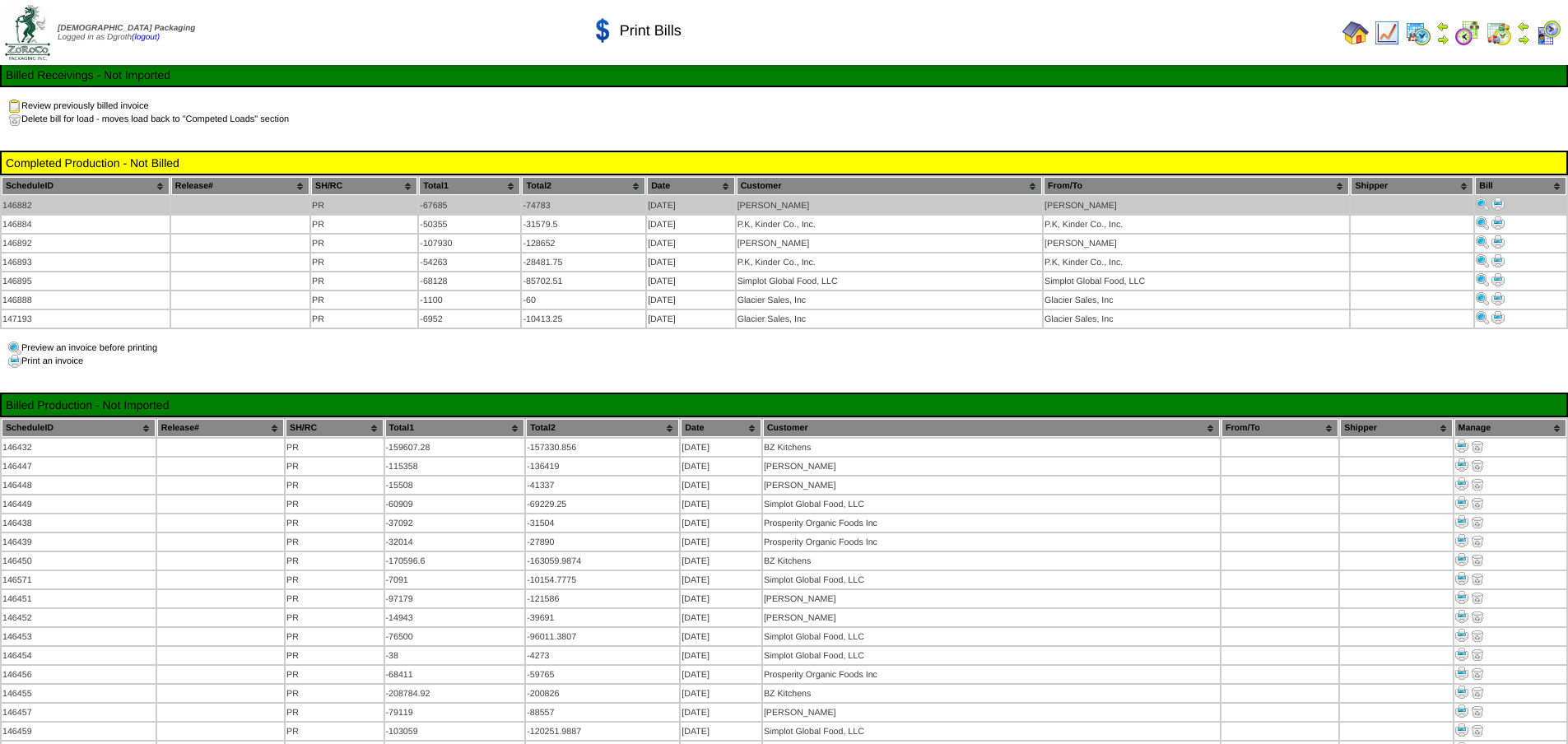
click at [1500, 200] on img at bounding box center [1498, 203] width 13 height 13
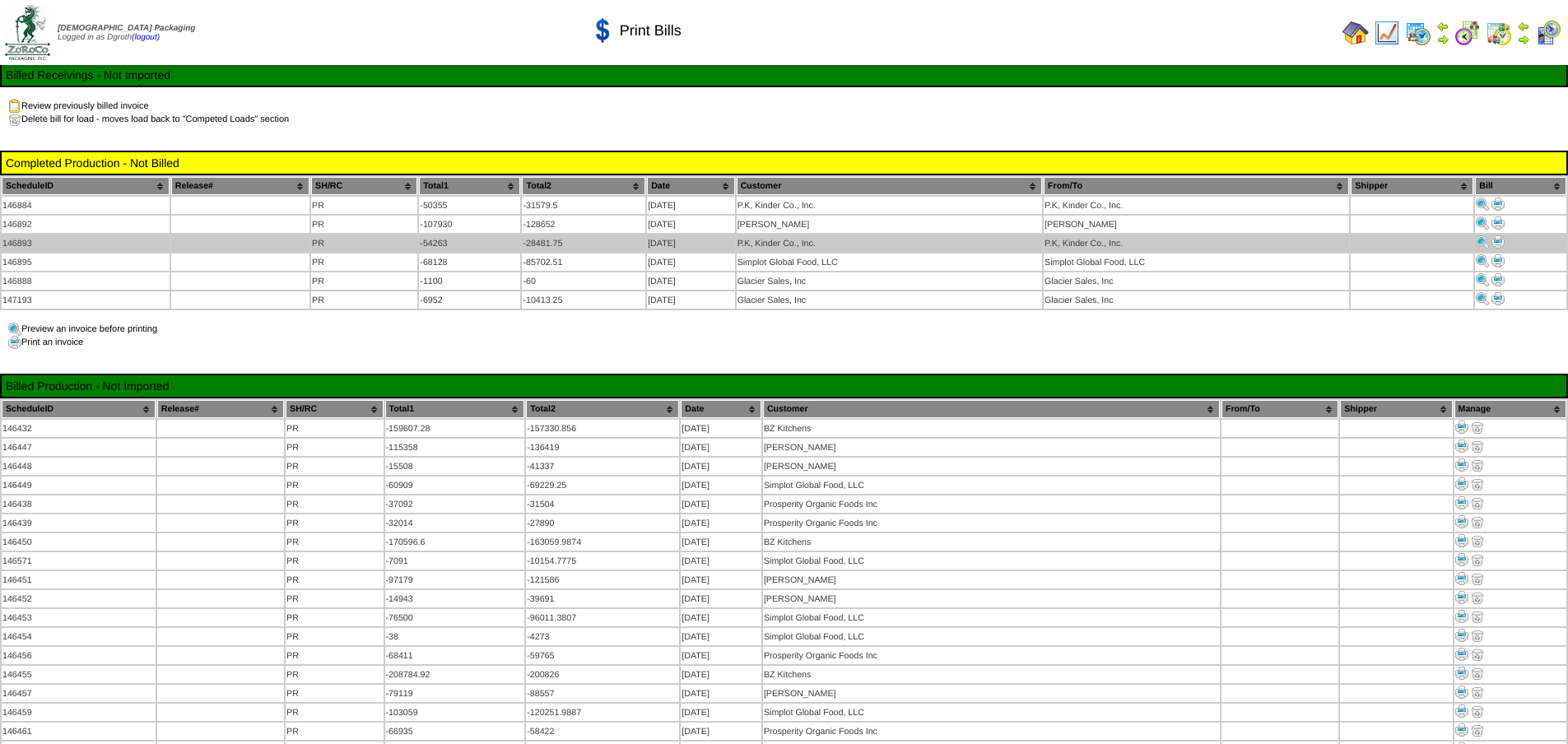
scroll to position [153, 0]
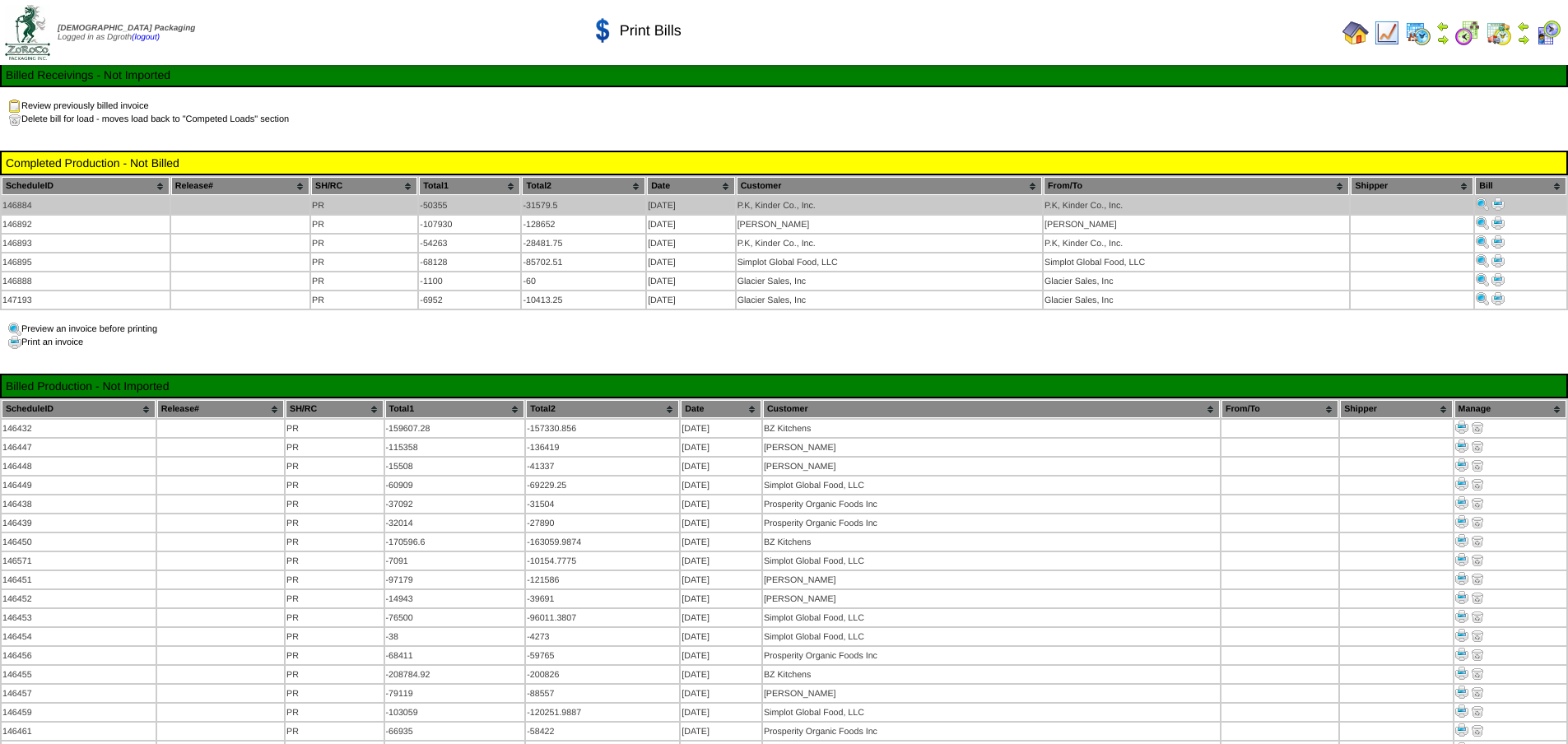
click at [1498, 199] on img at bounding box center [1498, 203] width 13 height 13
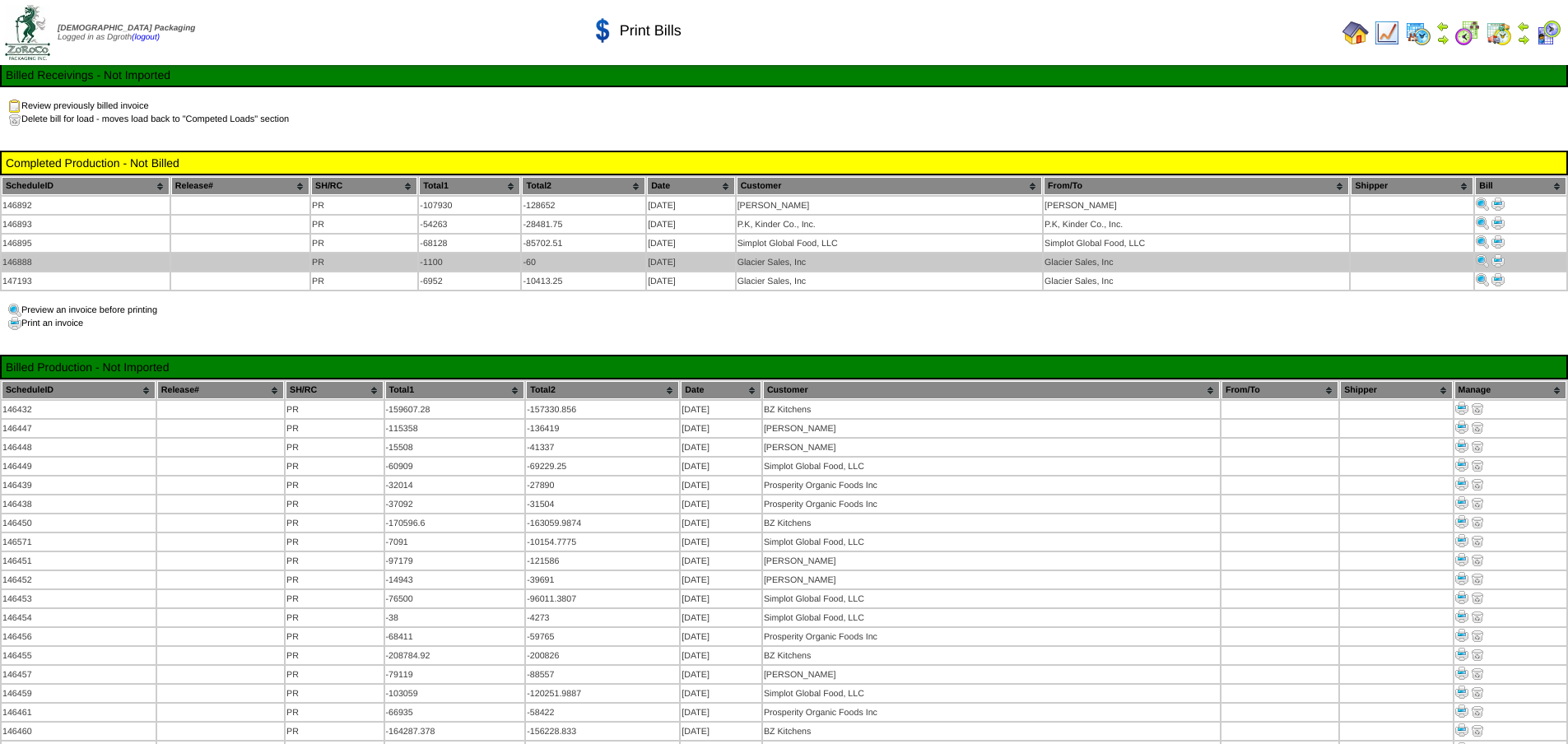
scroll to position [153, 0]
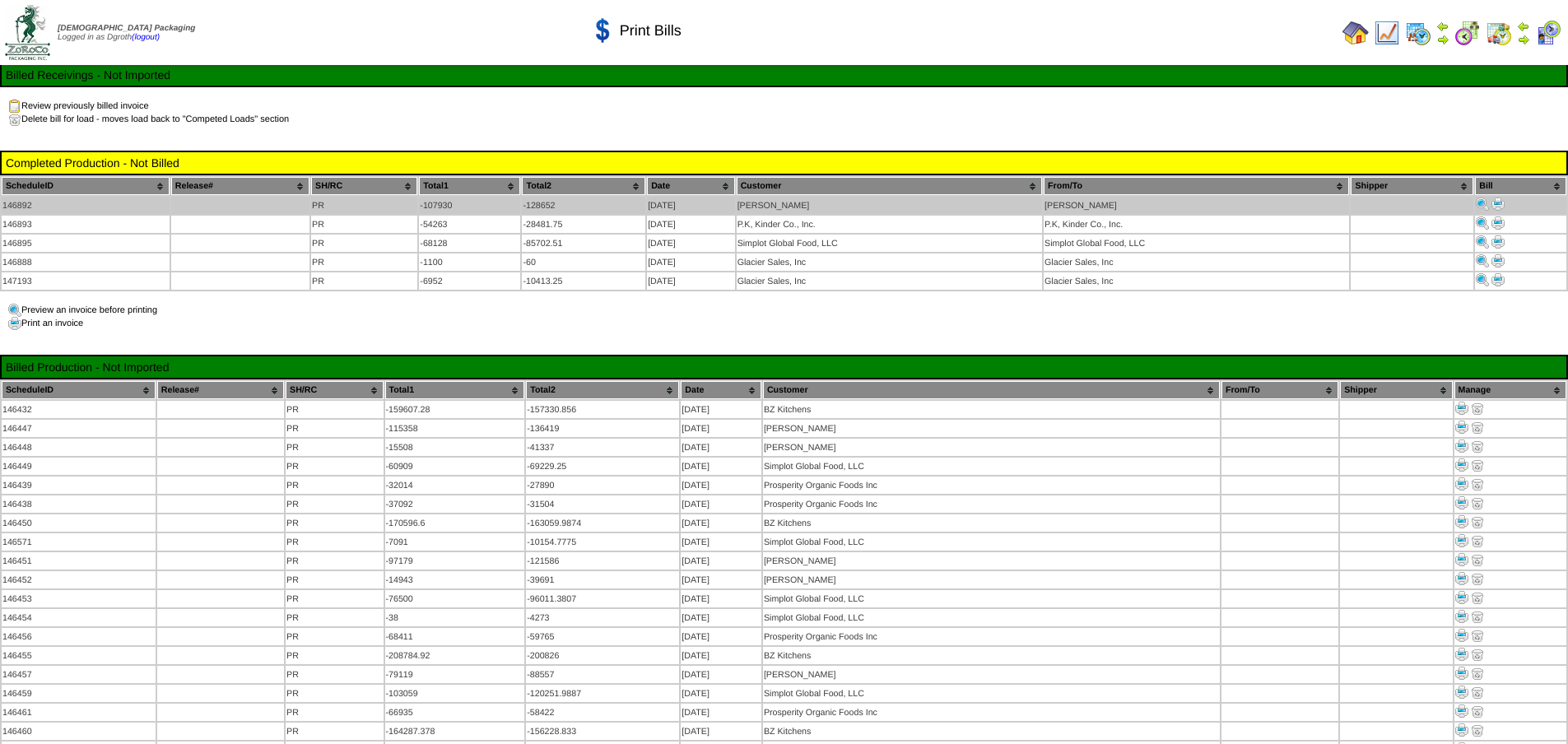
click at [1498, 200] on img at bounding box center [1498, 203] width 13 height 13
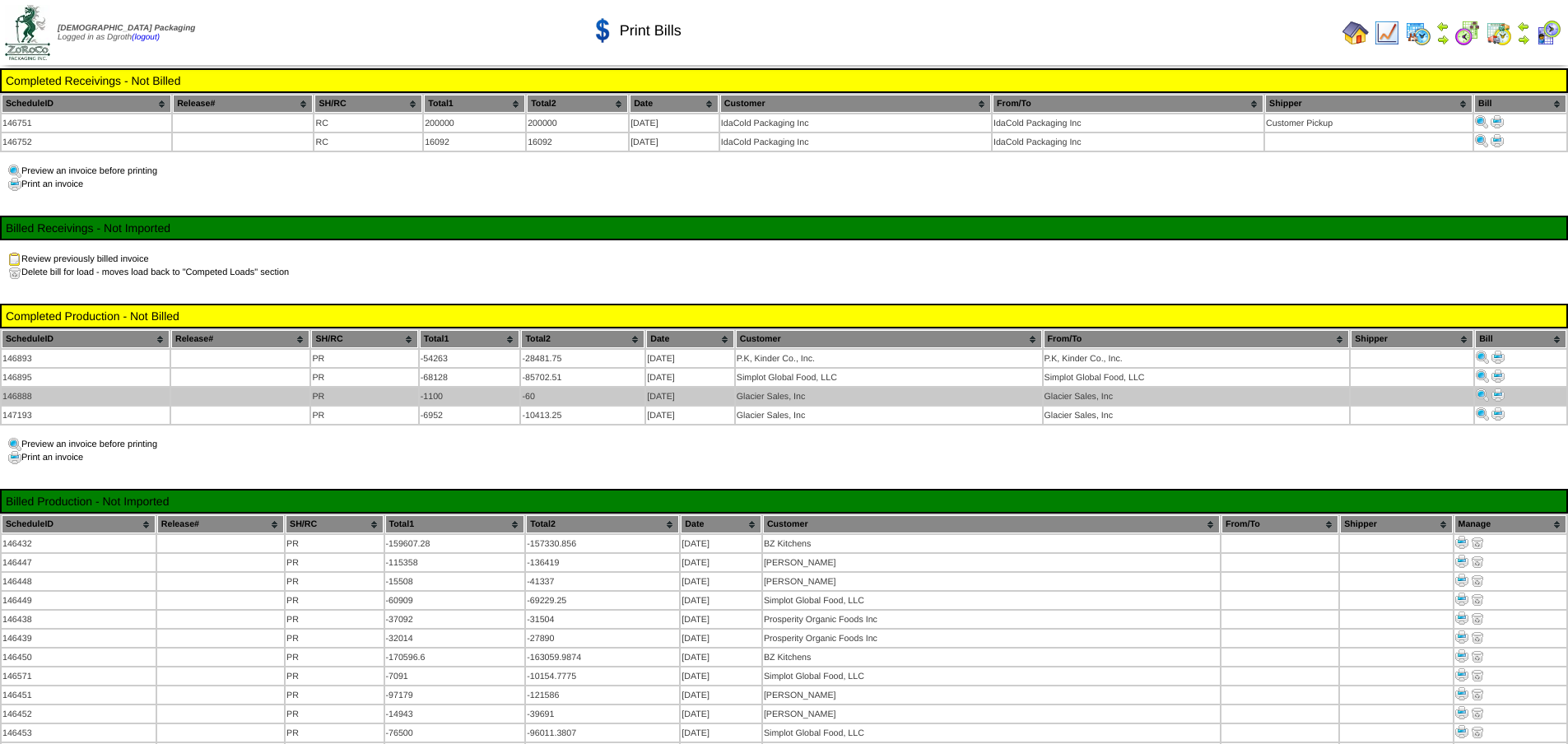
scroll to position [153, 0]
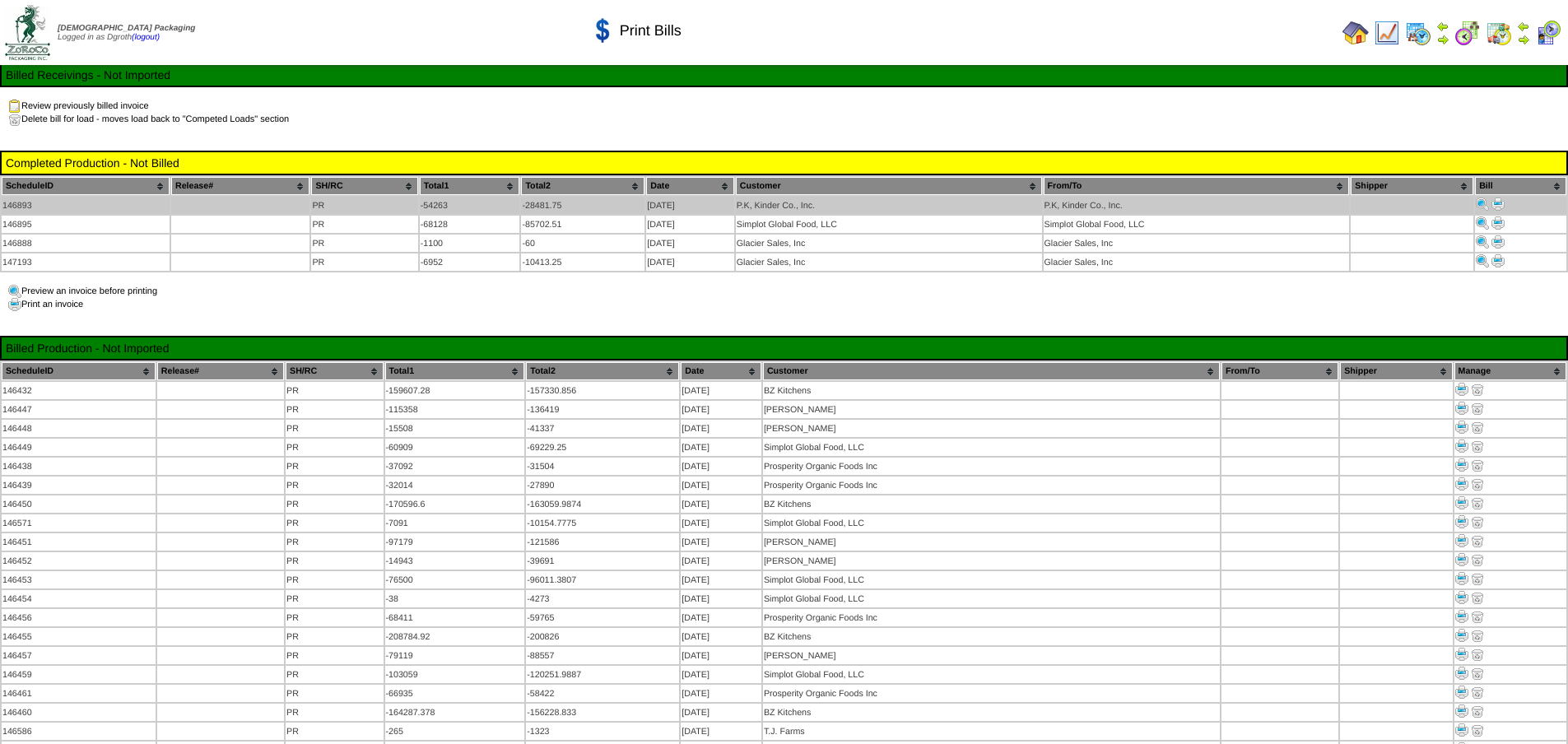
click at [1501, 197] on img at bounding box center [1498, 203] width 13 height 13
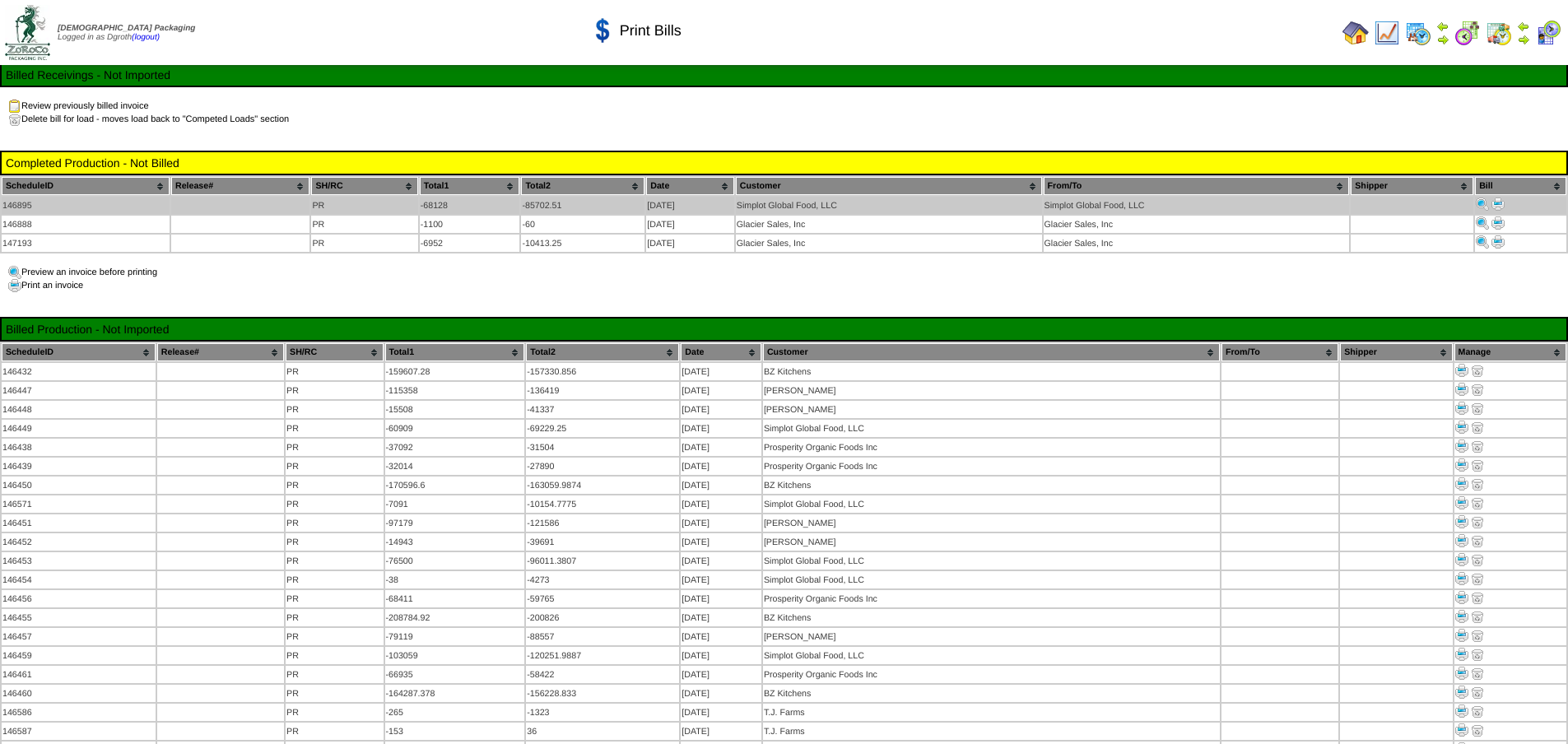
scroll to position [153, 0]
click at [1499, 197] on img at bounding box center [1498, 203] width 13 height 13
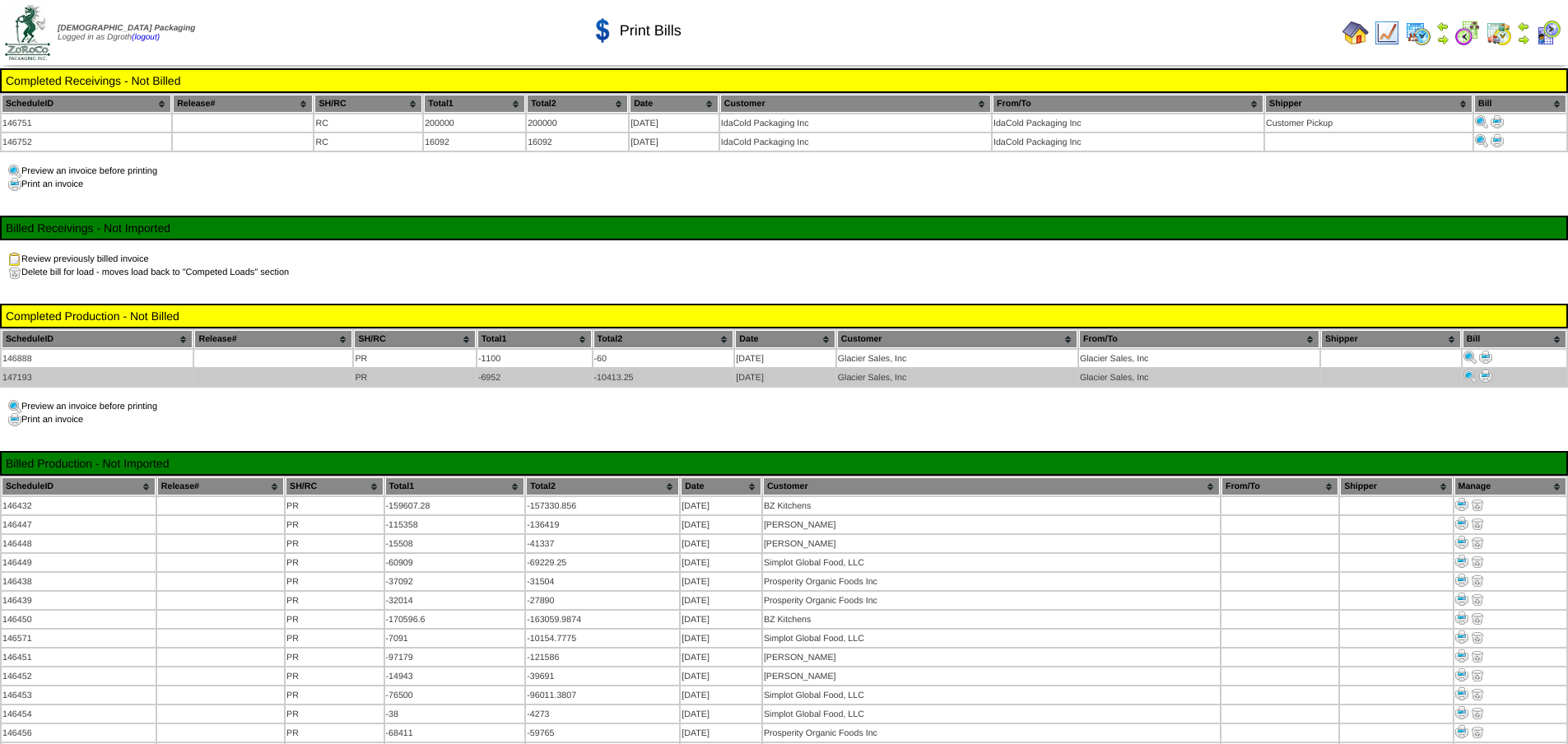
scroll to position [153, 0]
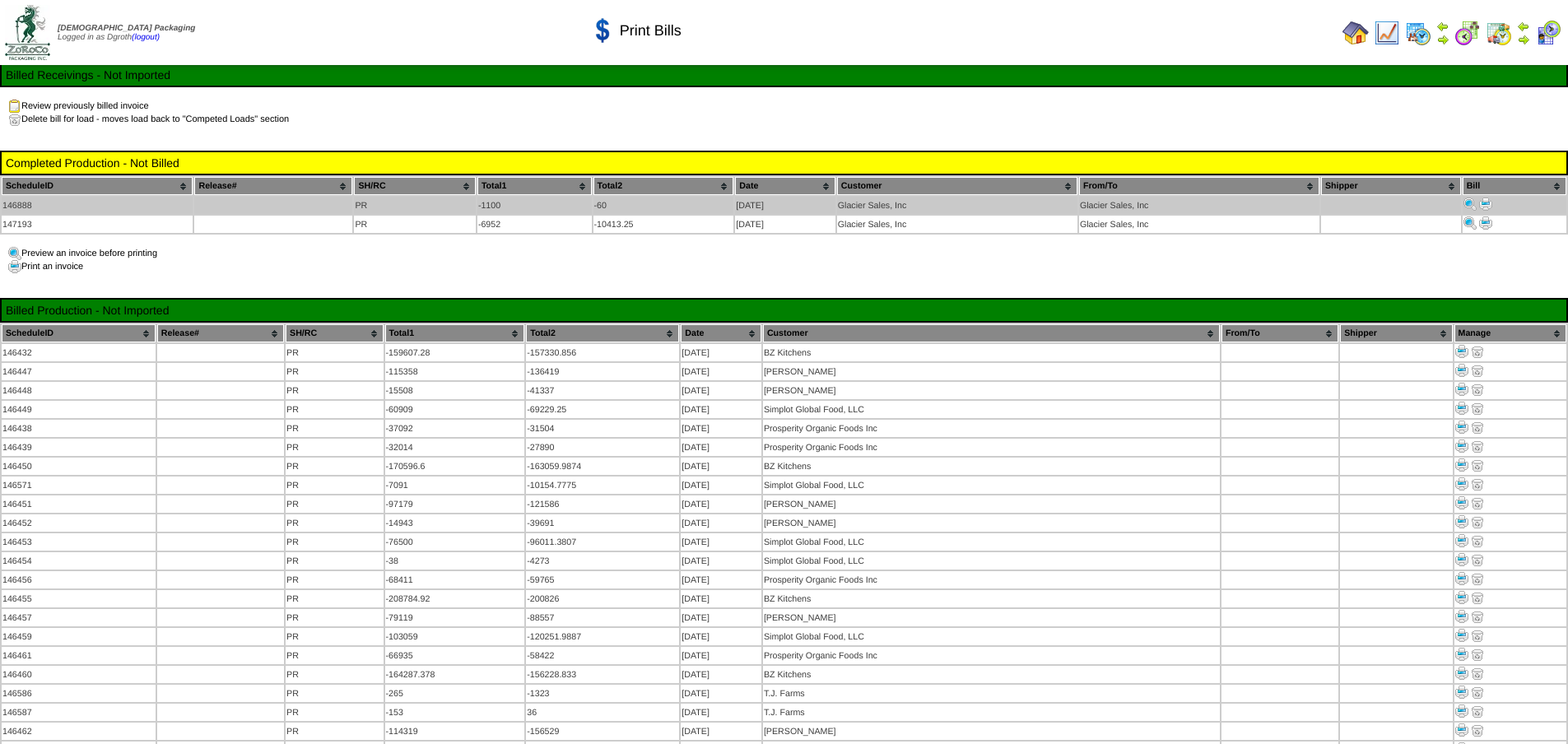
click at [1486, 204] on img at bounding box center [1486, 203] width 13 height 13
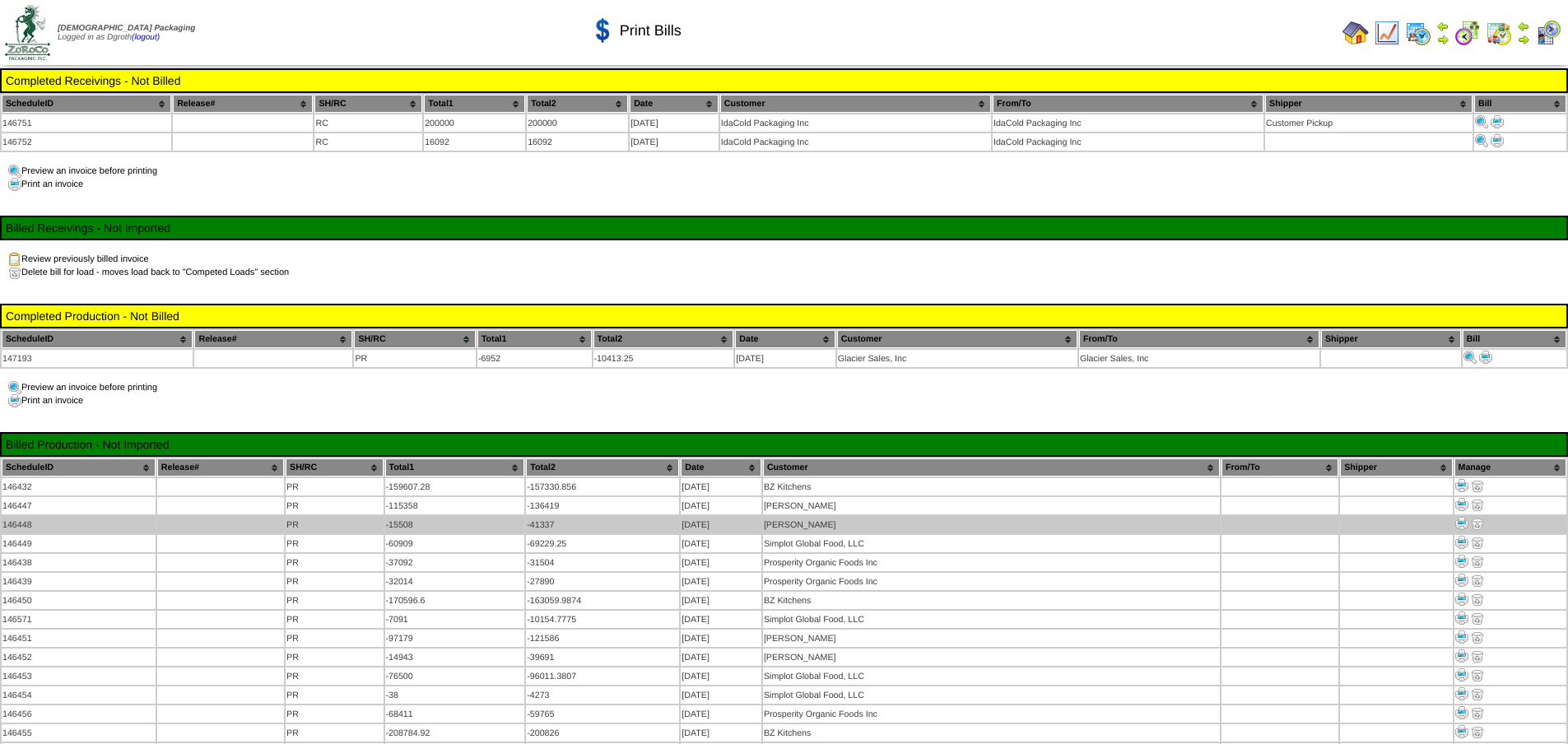
scroll to position [153, 0]
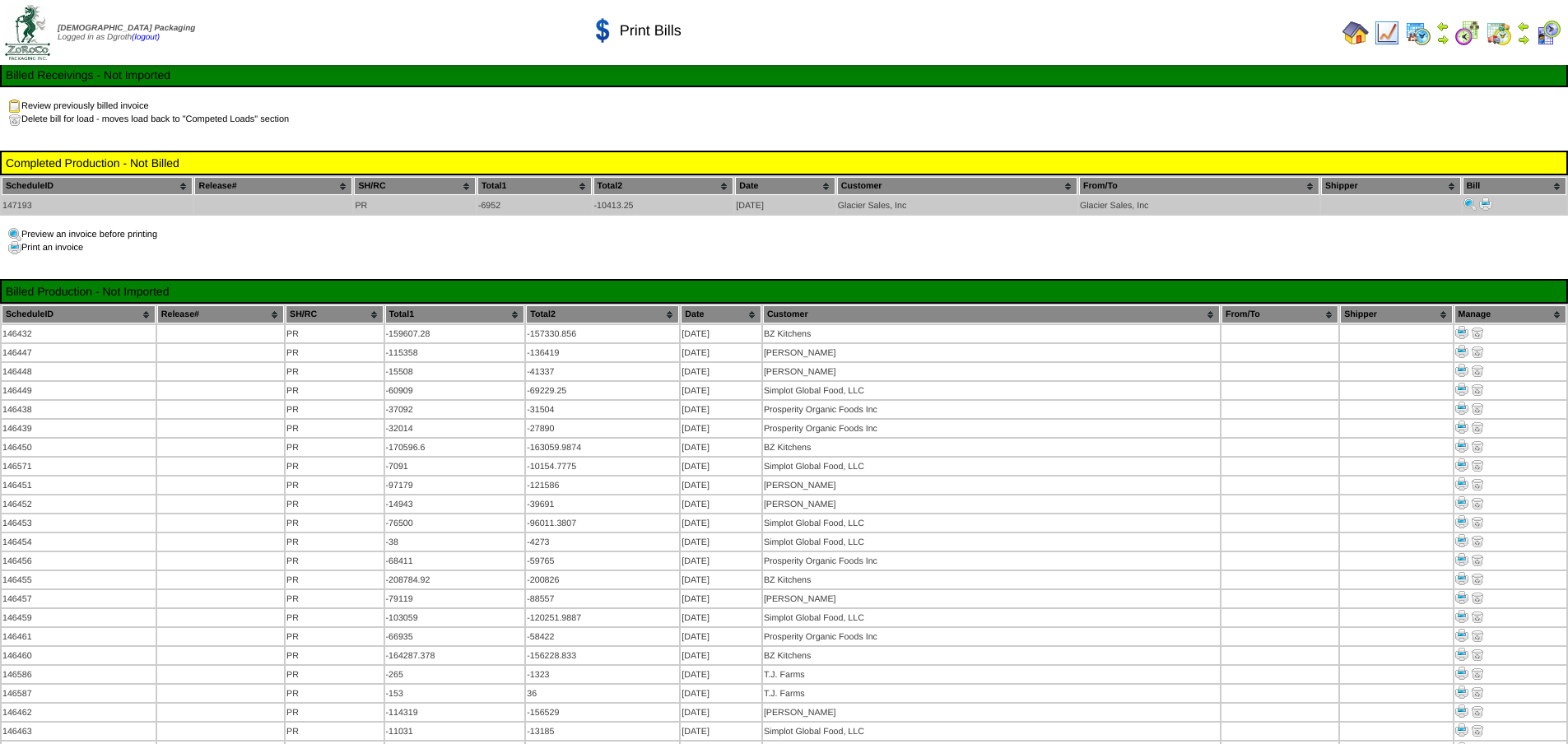
click at [1486, 202] on img at bounding box center [1486, 203] width 13 height 13
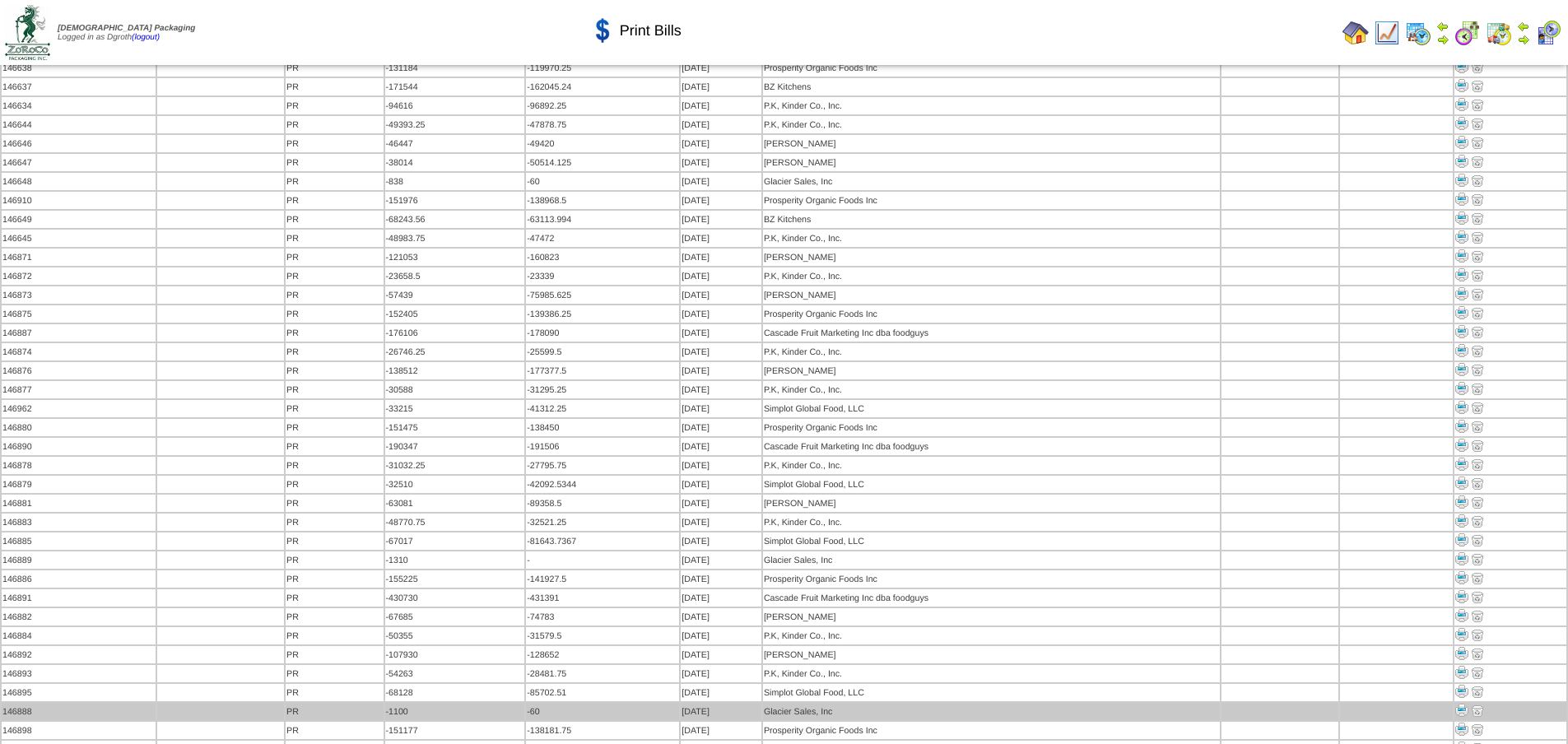
scroll to position [1695, 0]
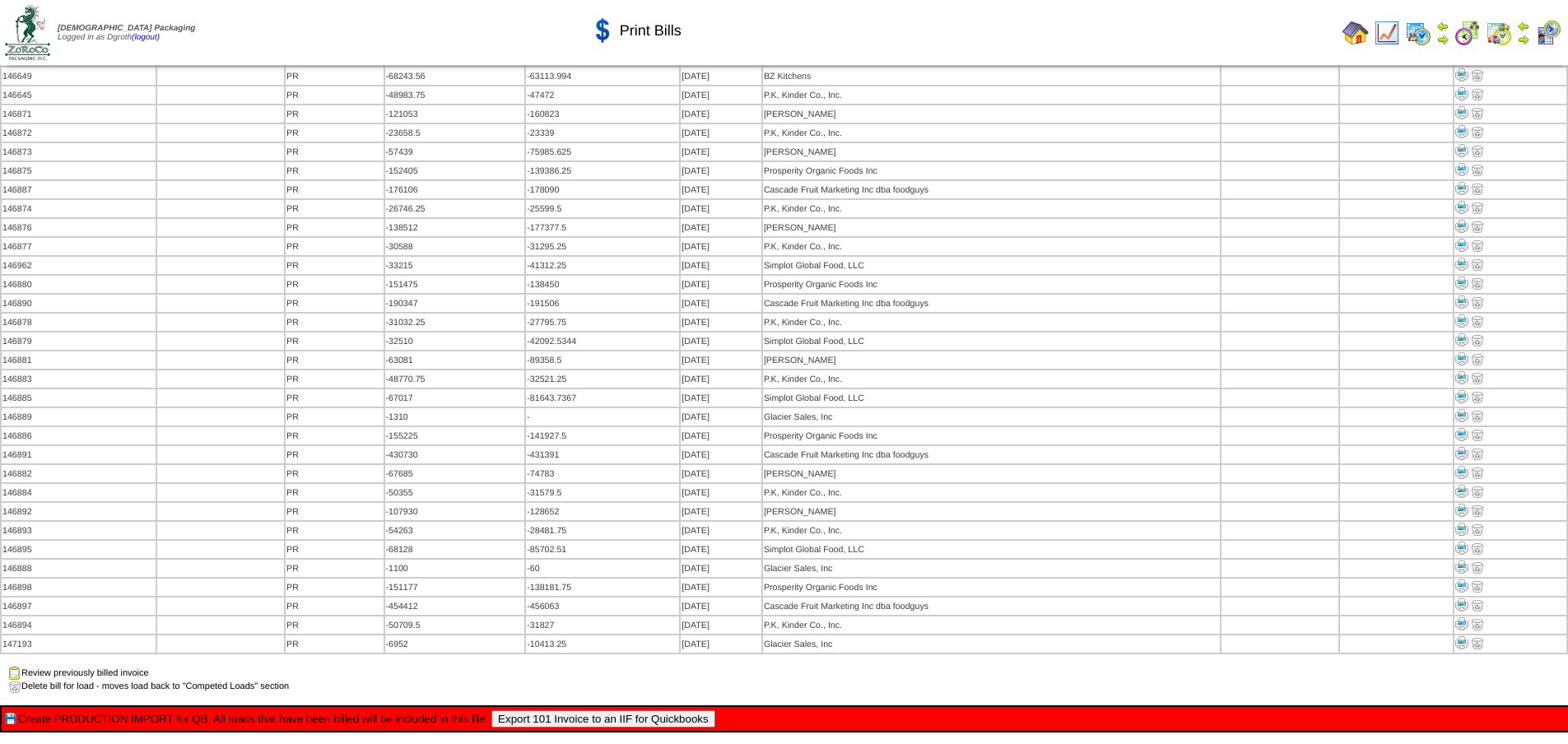
click at [594, 710] on button "Export 101 Invoice to an IIF for Quickbooks" at bounding box center [603, 718] width 224 height 17
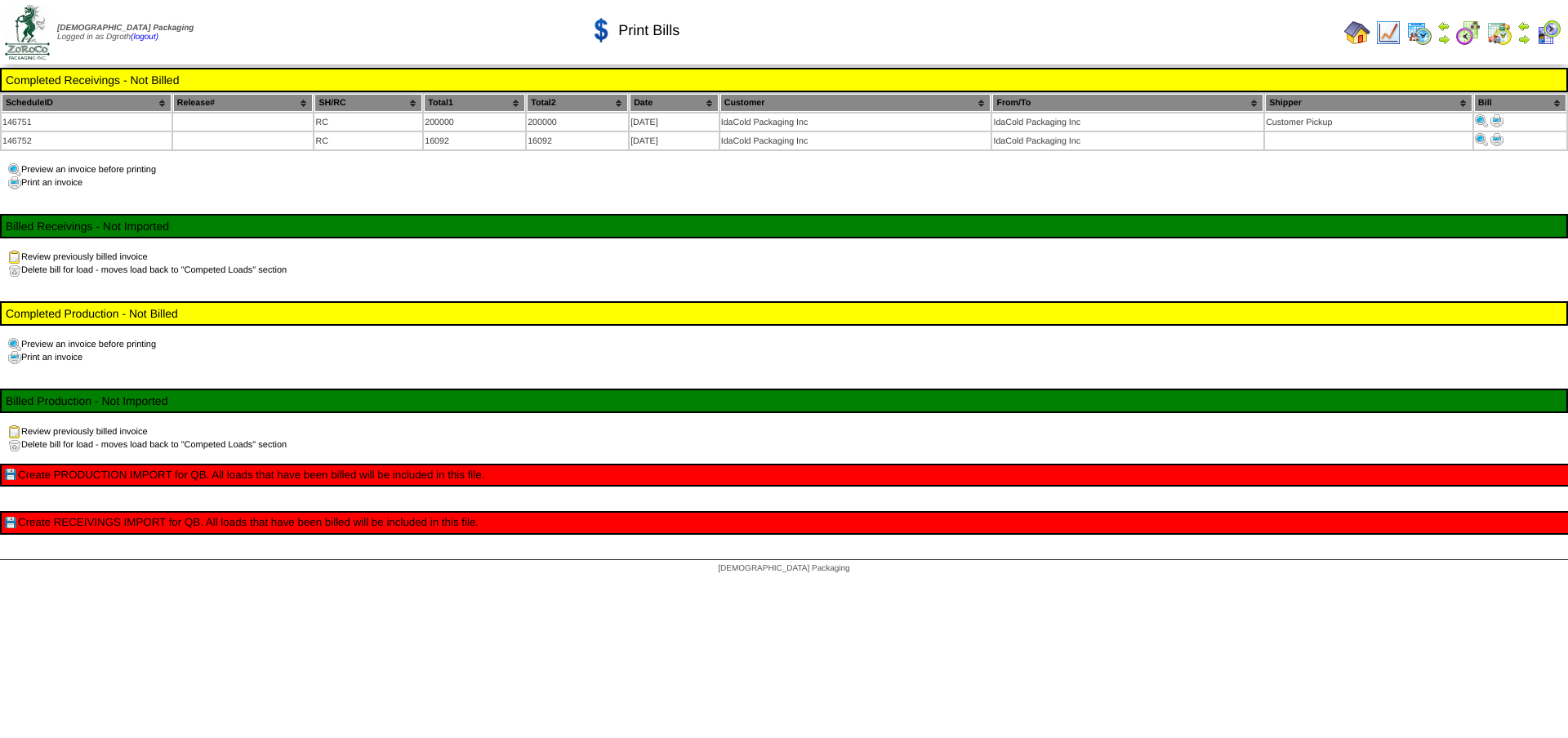
click at [1357, 36] on img at bounding box center [1356, 32] width 26 height 26
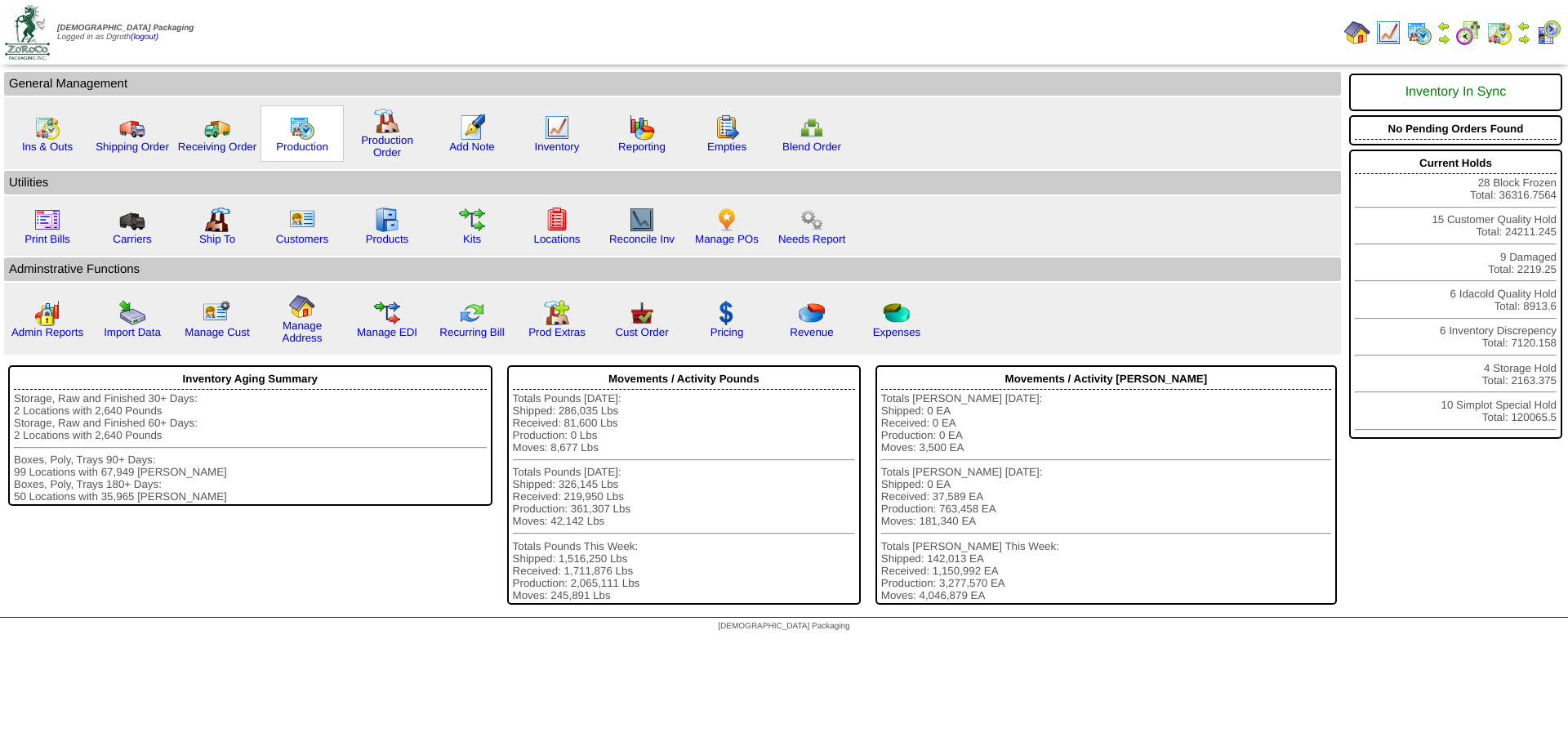
click at [308, 126] on img at bounding box center [302, 127] width 26 height 26
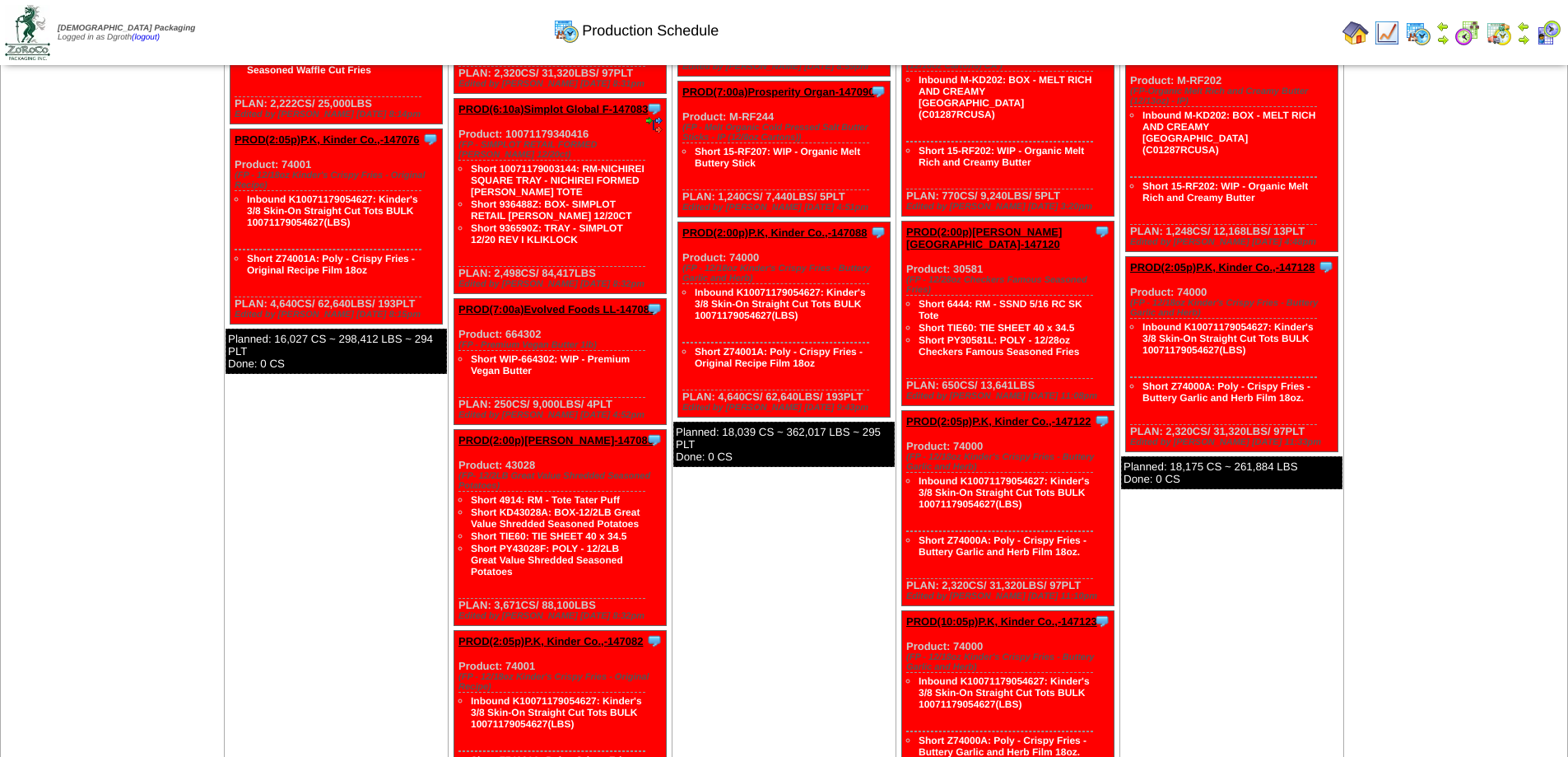
scroll to position [1785, 0]
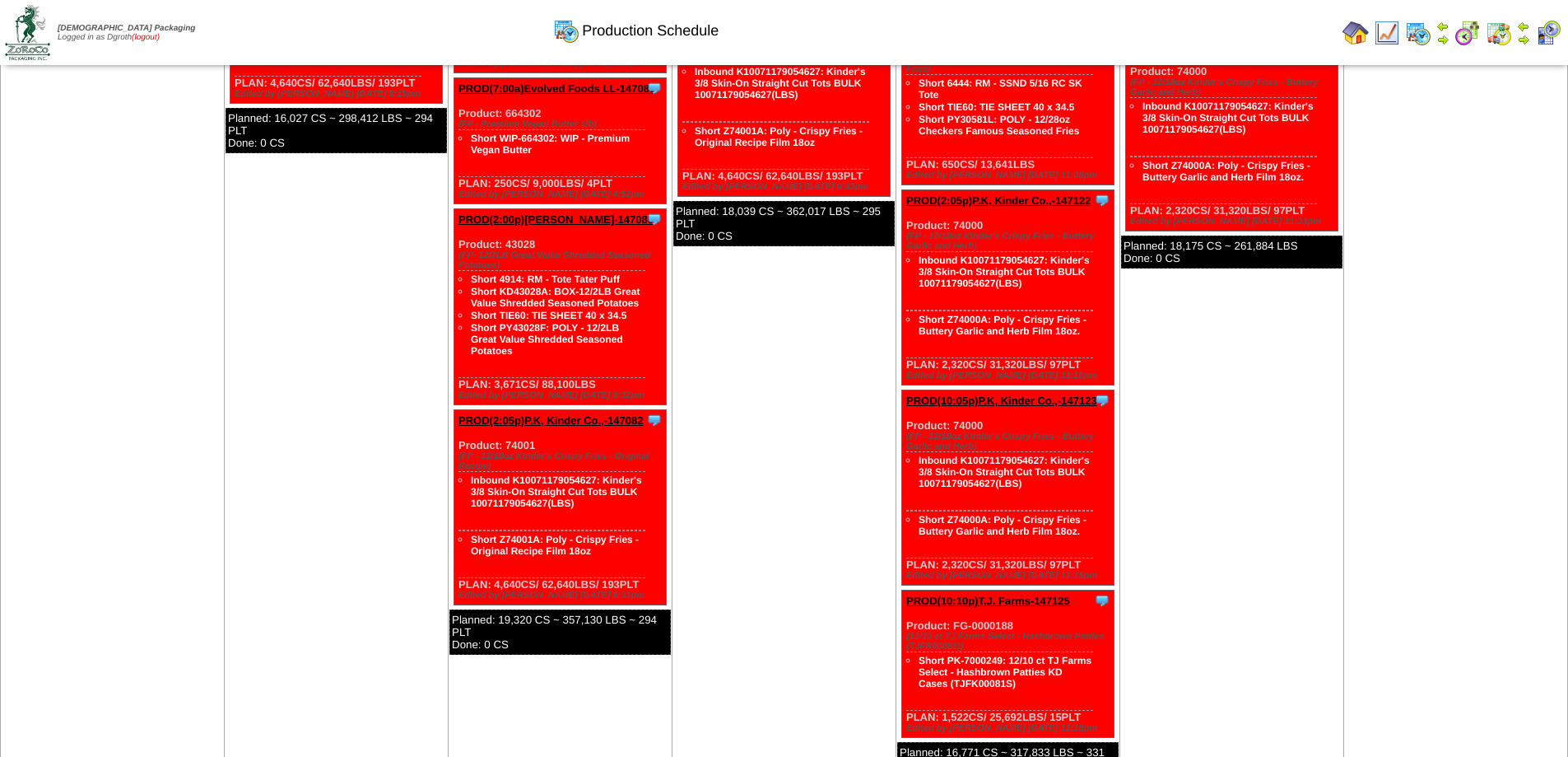
click at [160, 36] on link "(logout)" at bounding box center [145, 38] width 28 height 9
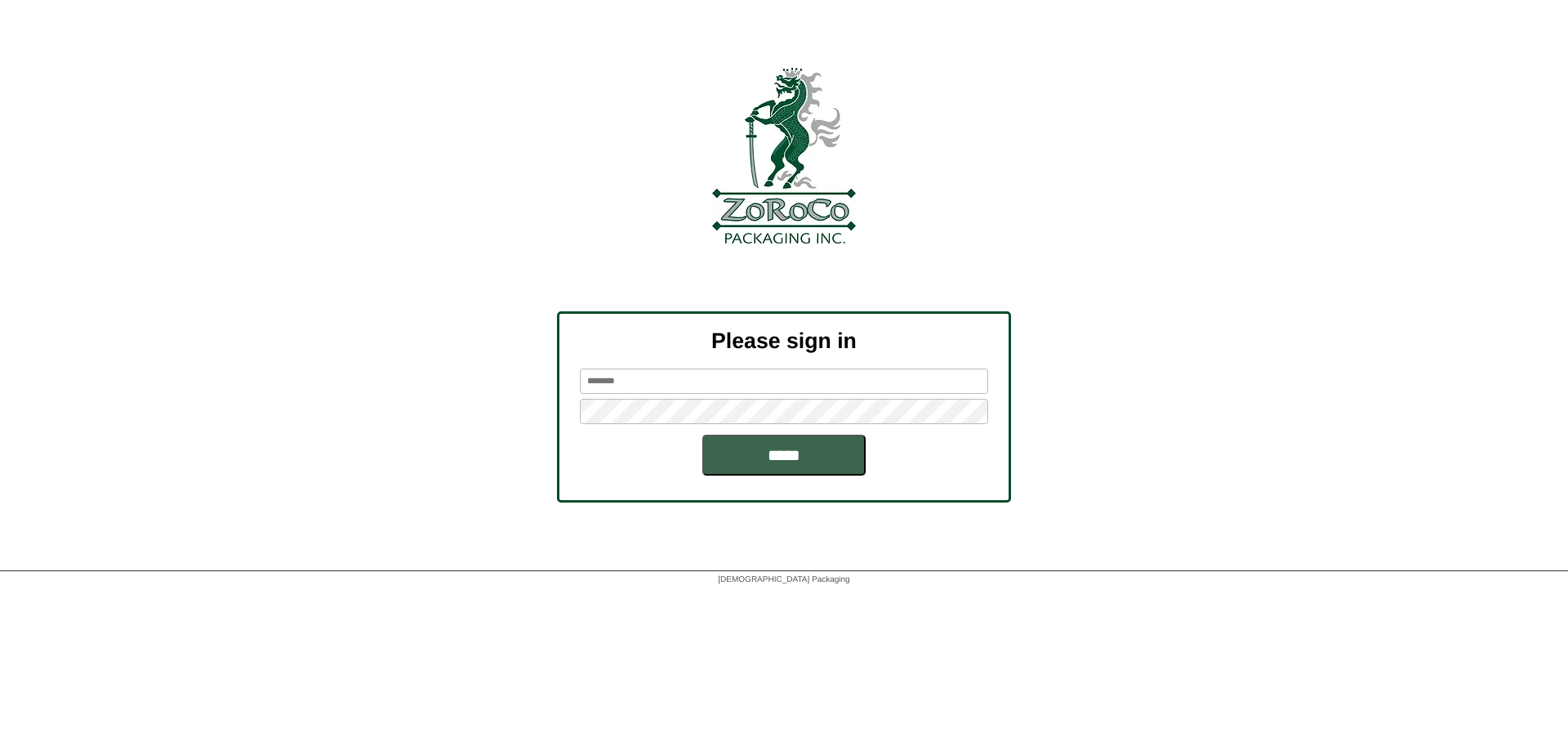
type input "******"
drag, startPoint x: 411, startPoint y: 88, endPoint x: 1246, endPoint y: 89, distance: 835.0
click at [1221, 101] on div at bounding box center [784, 155] width 1568 height 175
